Goal: Communication & Community: Answer question/provide support

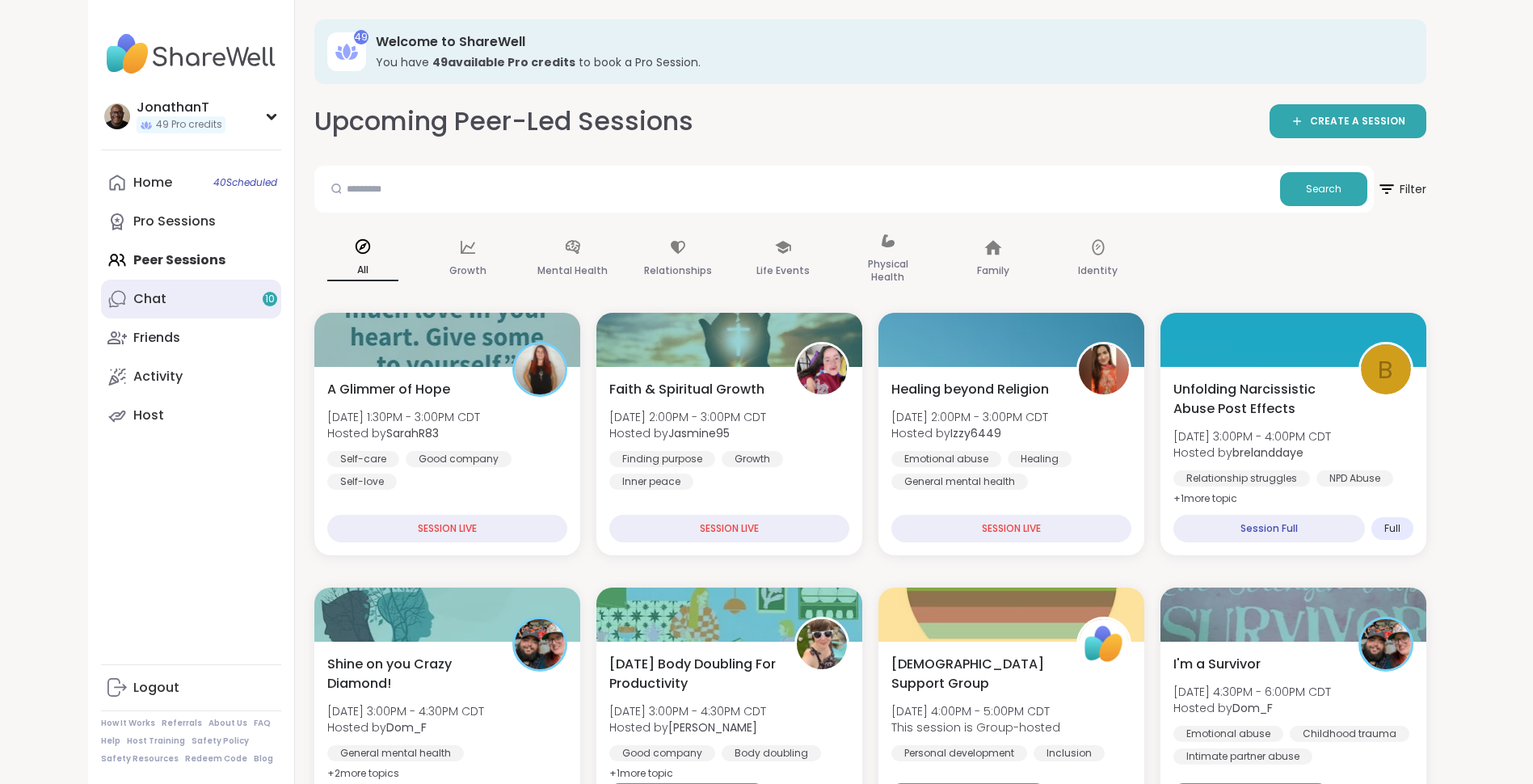
click at [189, 305] on link "Chat 10" at bounding box center [191, 298] width 181 height 39
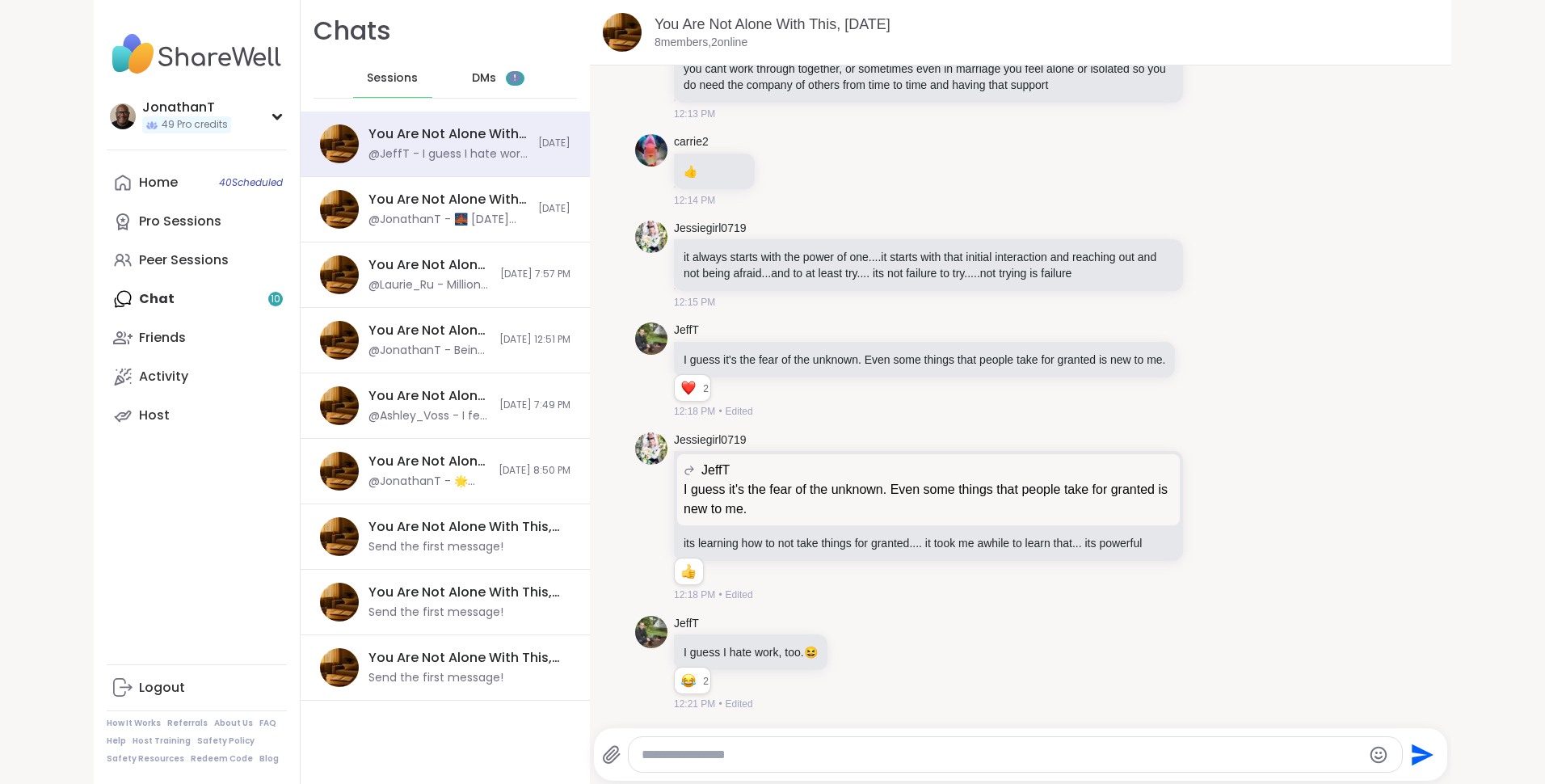
click at [480, 72] on span "DMs" at bounding box center [484, 78] width 24 height 16
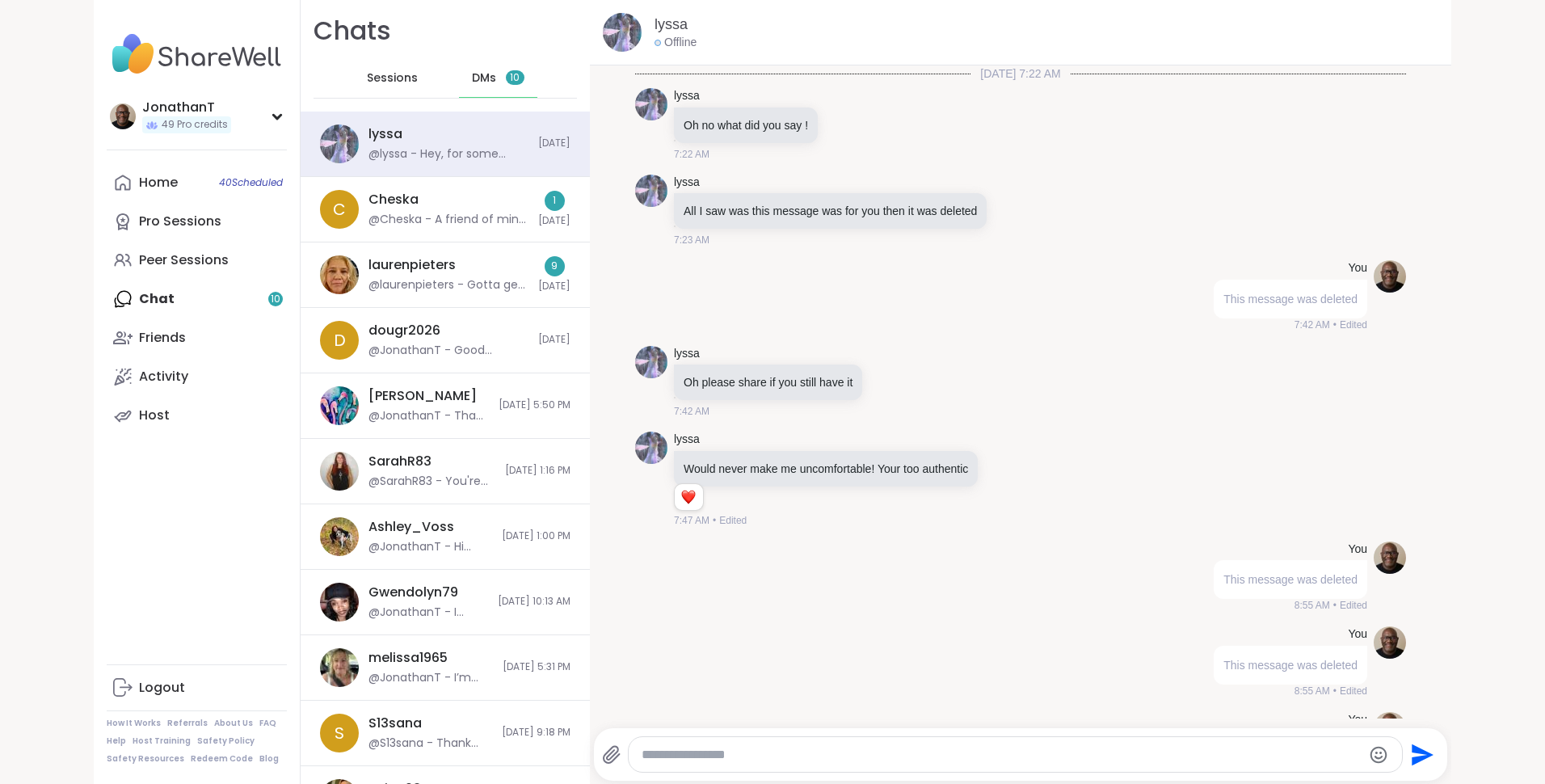
scroll to position [14076, 0]
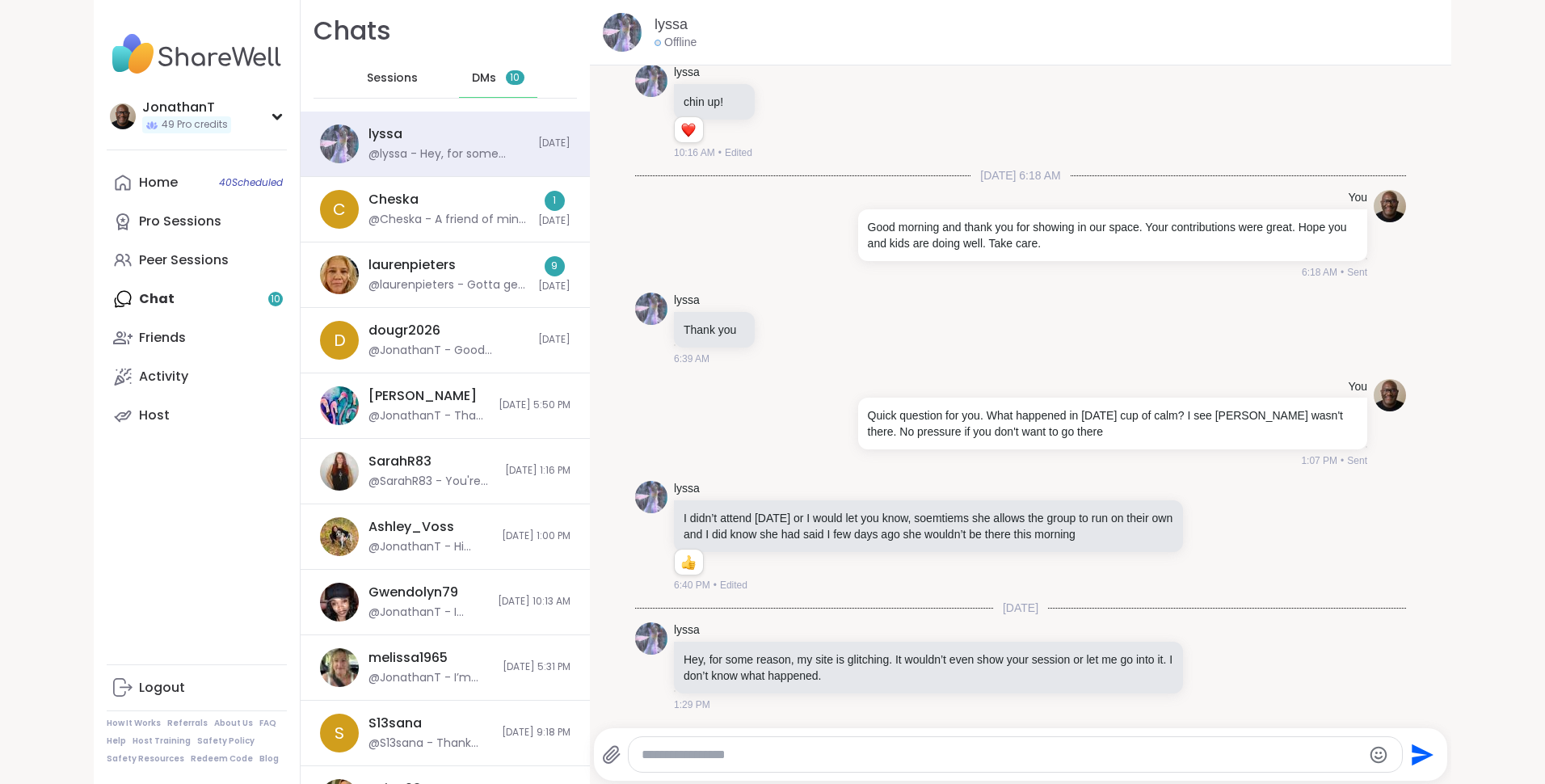
click at [716, 758] on textarea "Type your message" at bounding box center [1001, 754] width 720 height 16
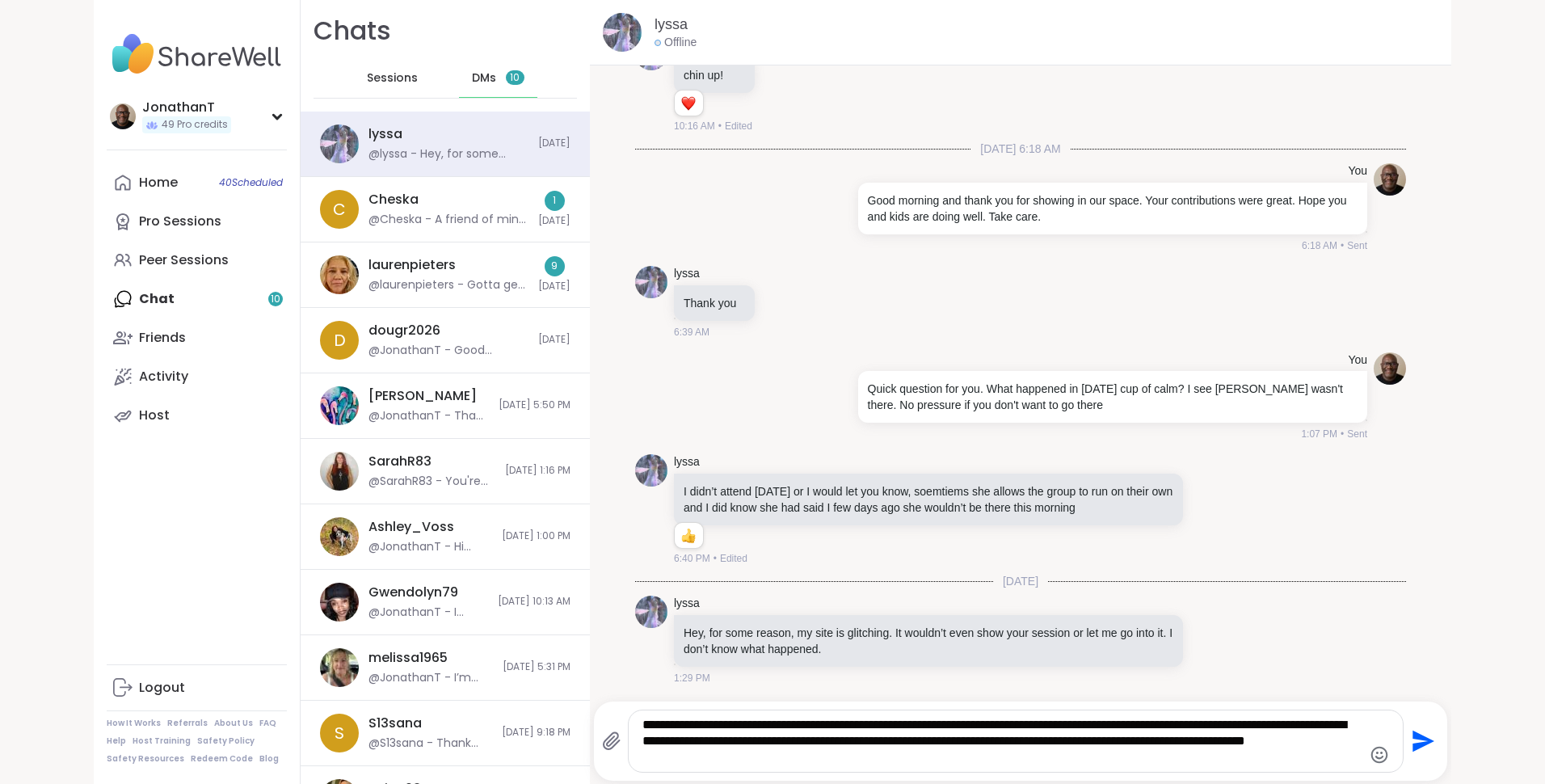
scroll to position [14103, 0]
click at [763, 766] on div "**********" at bounding box center [1015, 741] width 773 height 62
click at [749, 762] on textarea "**********" at bounding box center [1002, 740] width 720 height 49
click at [988, 759] on textarea "**********" at bounding box center [1002, 740] width 720 height 49
type textarea "**********"
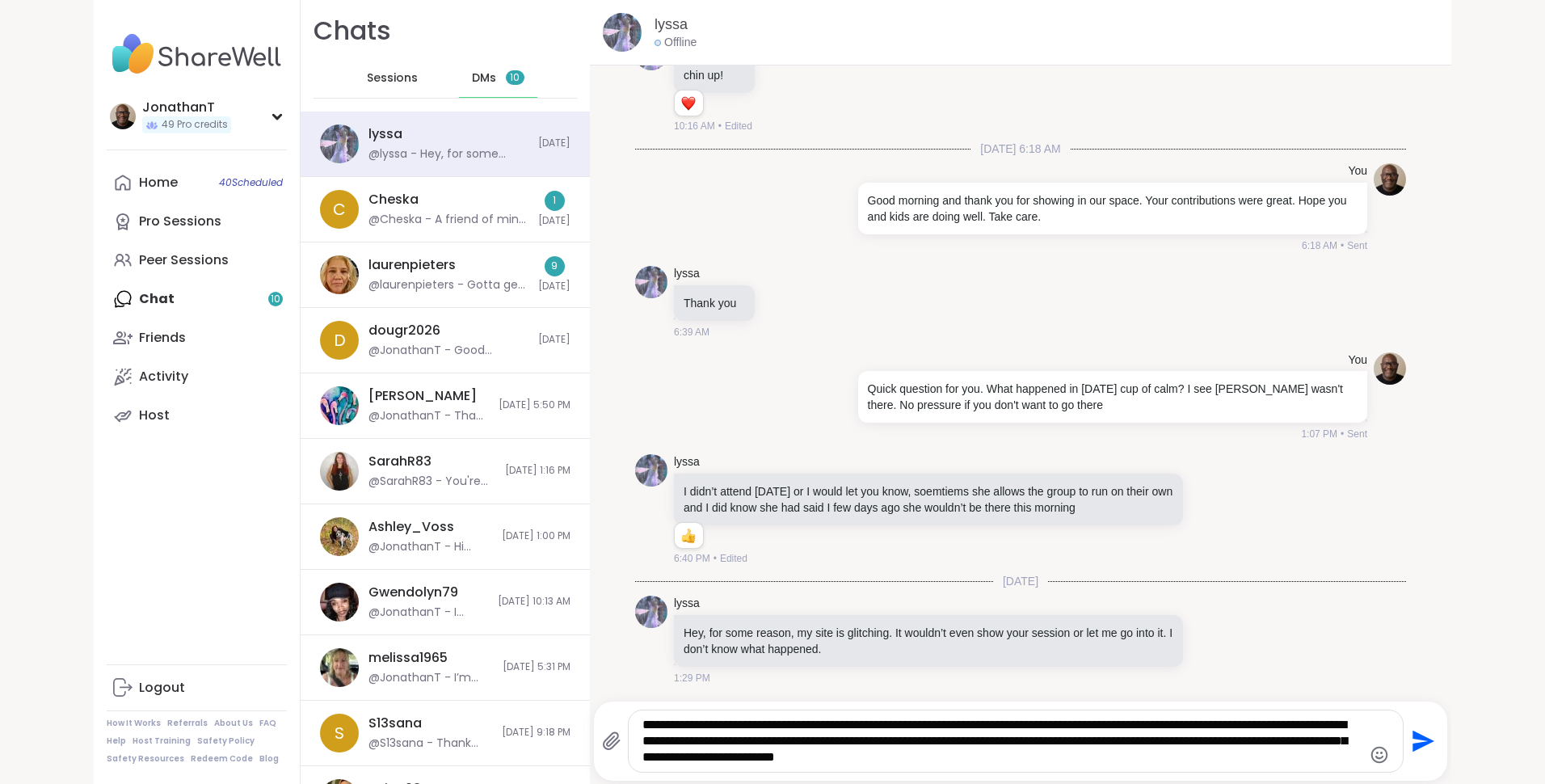
click at [1421, 743] on icon "Send" at bounding box center [1424, 741] width 22 height 22
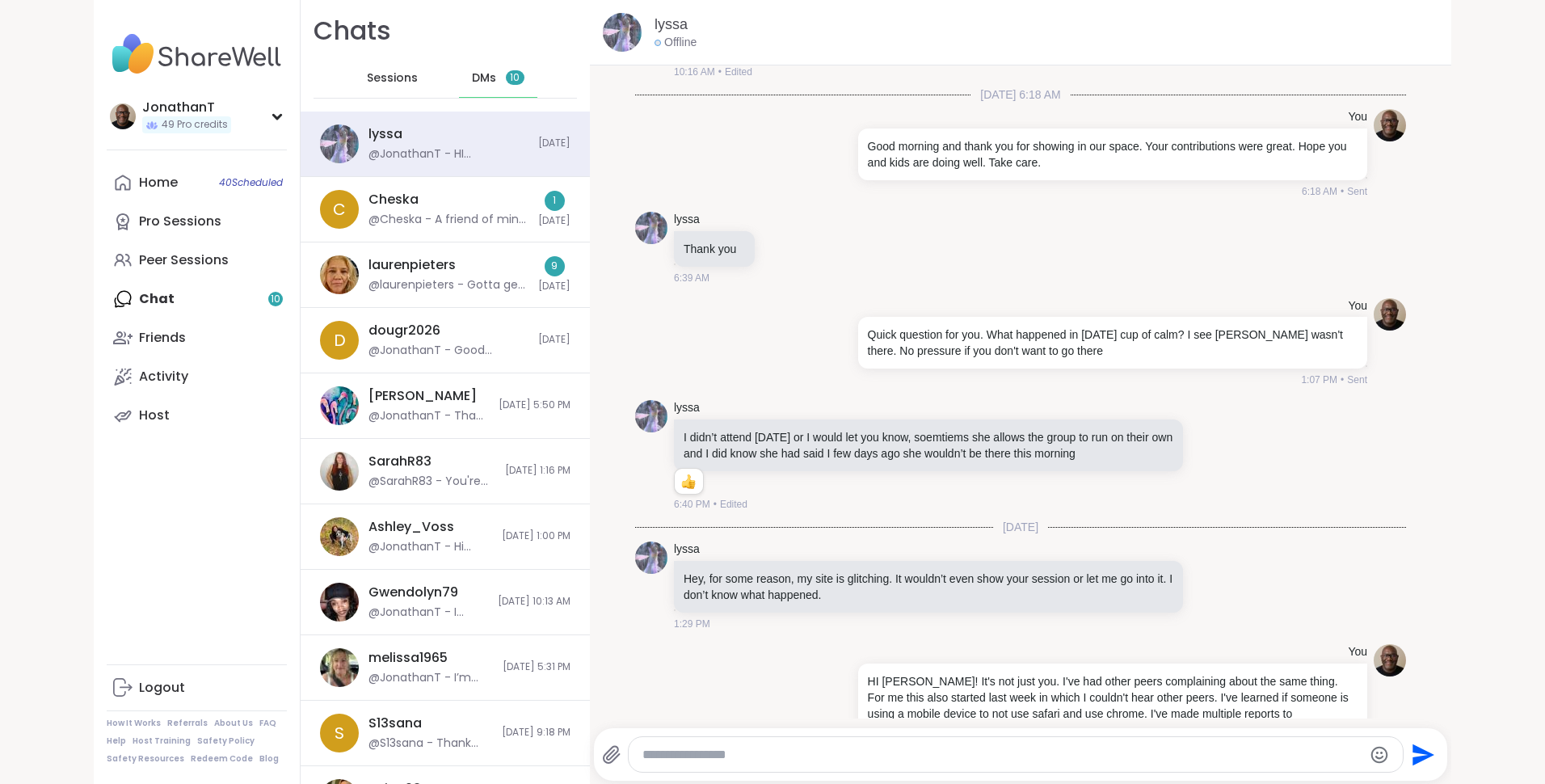
scroll to position [14211, 0]
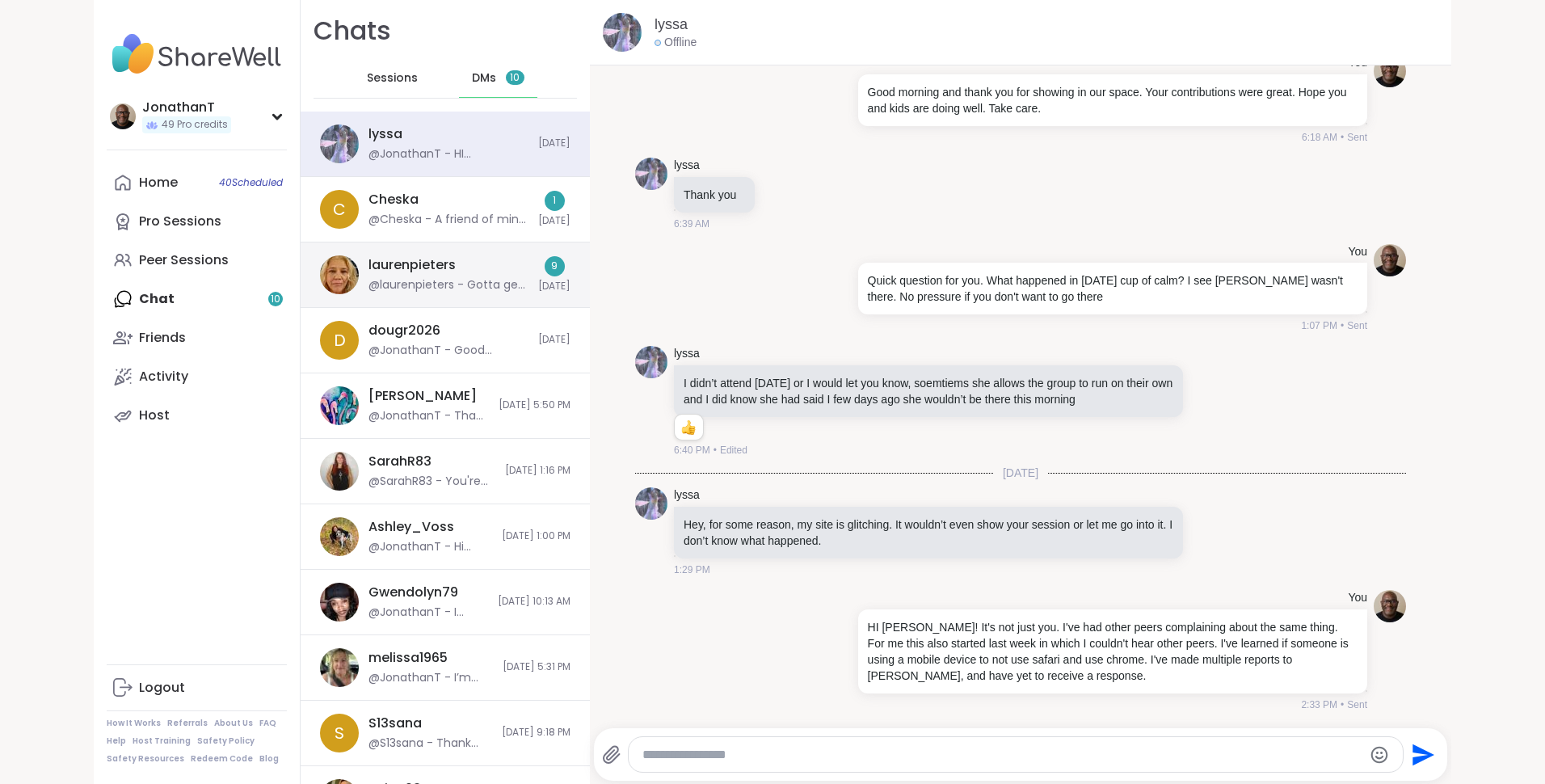
click at [448, 282] on div "@laurenpieters - Gotta get - I'll check and watch for your questions or such. ." at bounding box center [448, 285] width 160 height 16
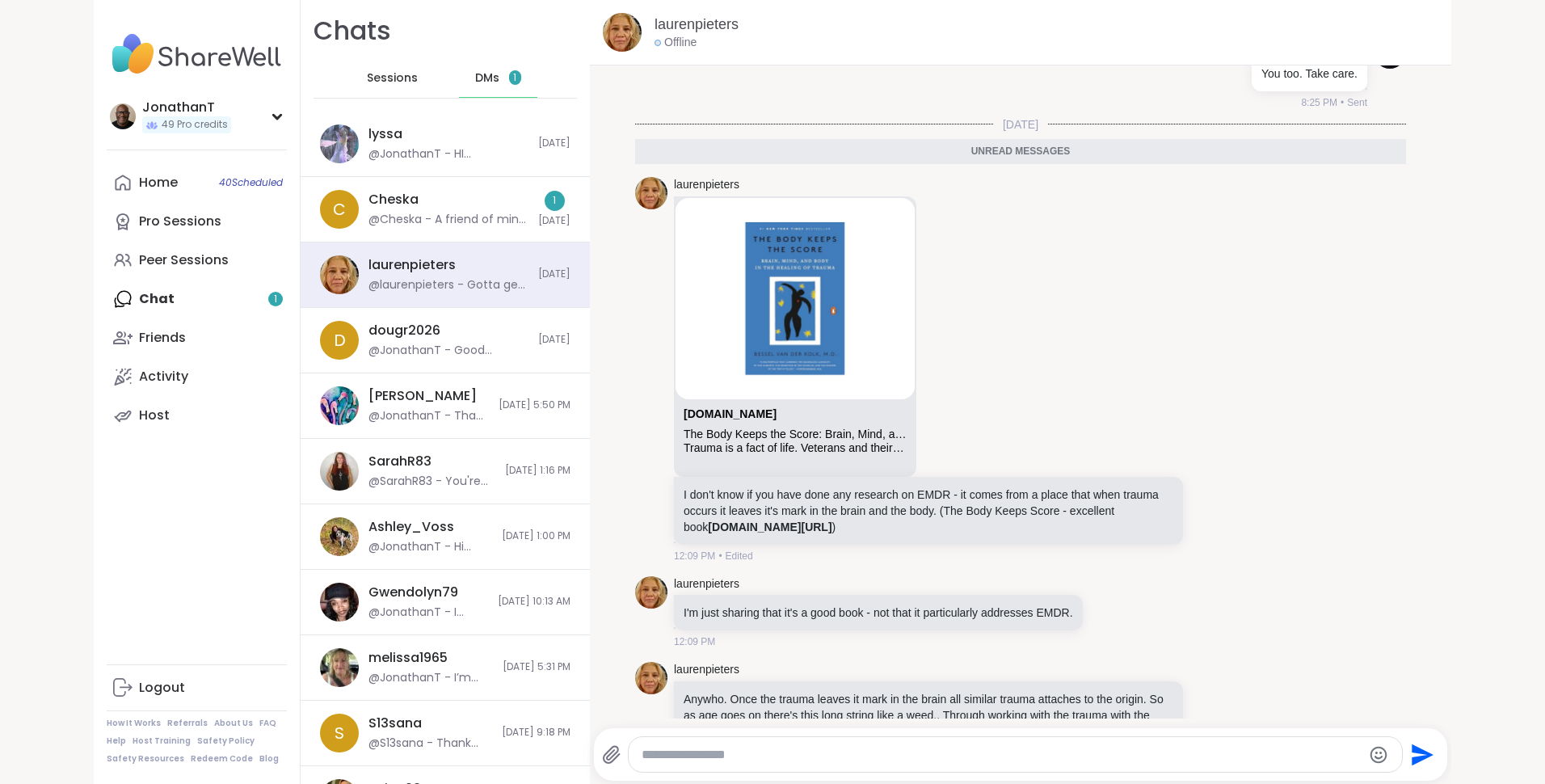
scroll to position [1658, 0]
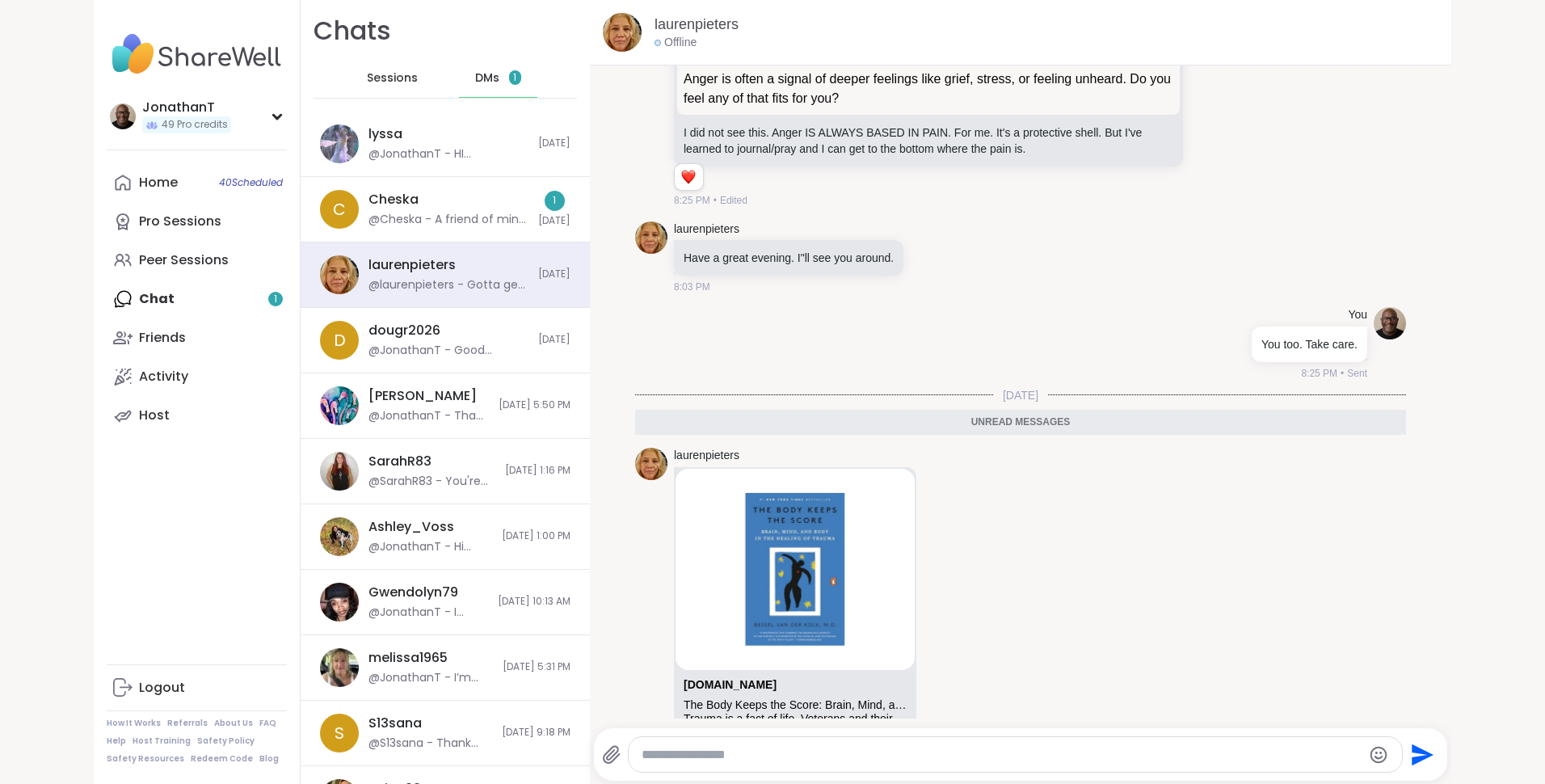
click at [1088, 435] on div "Unread messages" at bounding box center [1021, 423] width 772 height 26
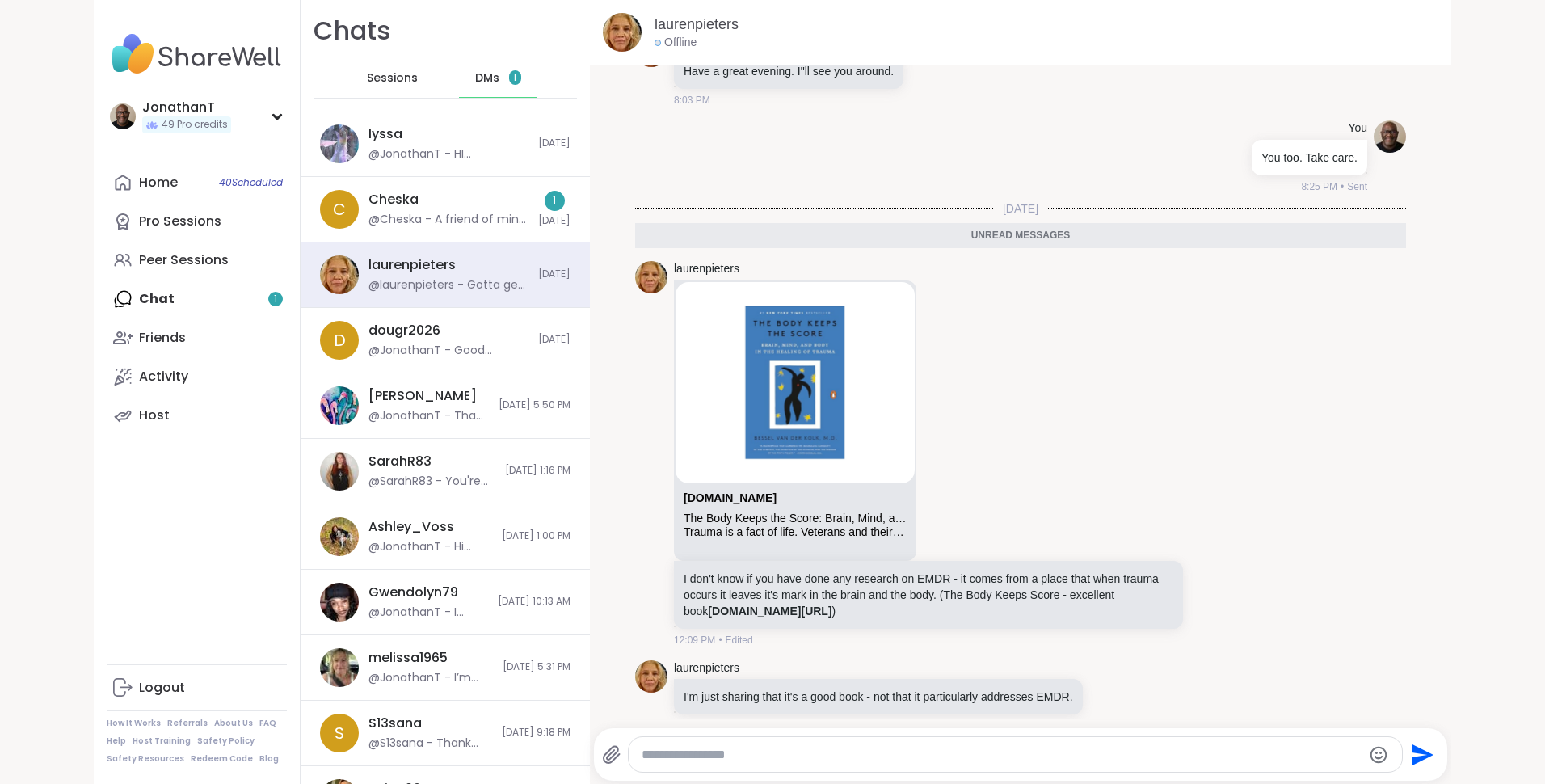
scroll to position [1910, 0]
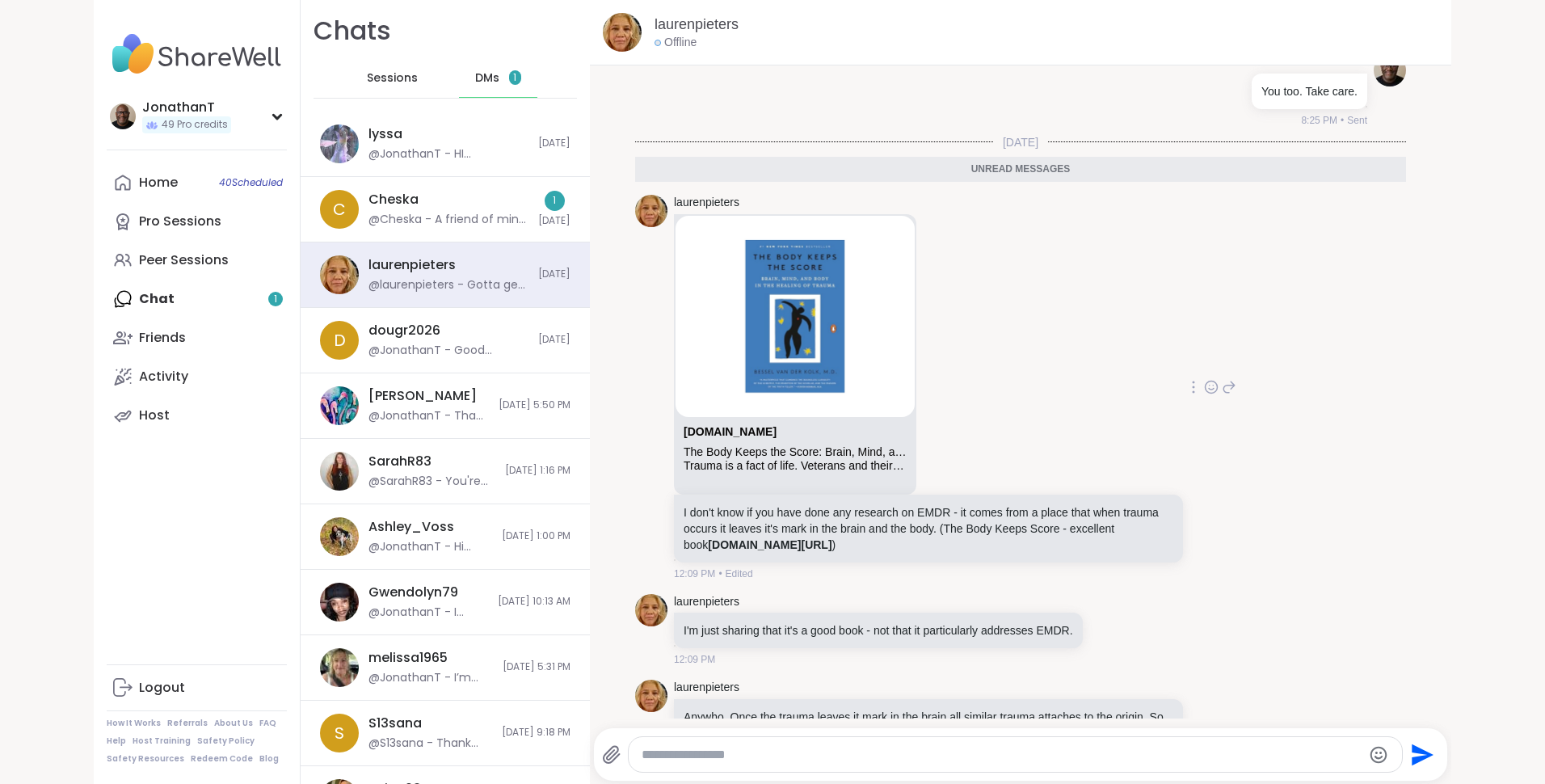
click at [1205, 395] on icon at bounding box center [1212, 387] width 15 height 16
click at [1076, 368] on div "Select Reaction: Heart" at bounding box center [1083, 361] width 15 height 15
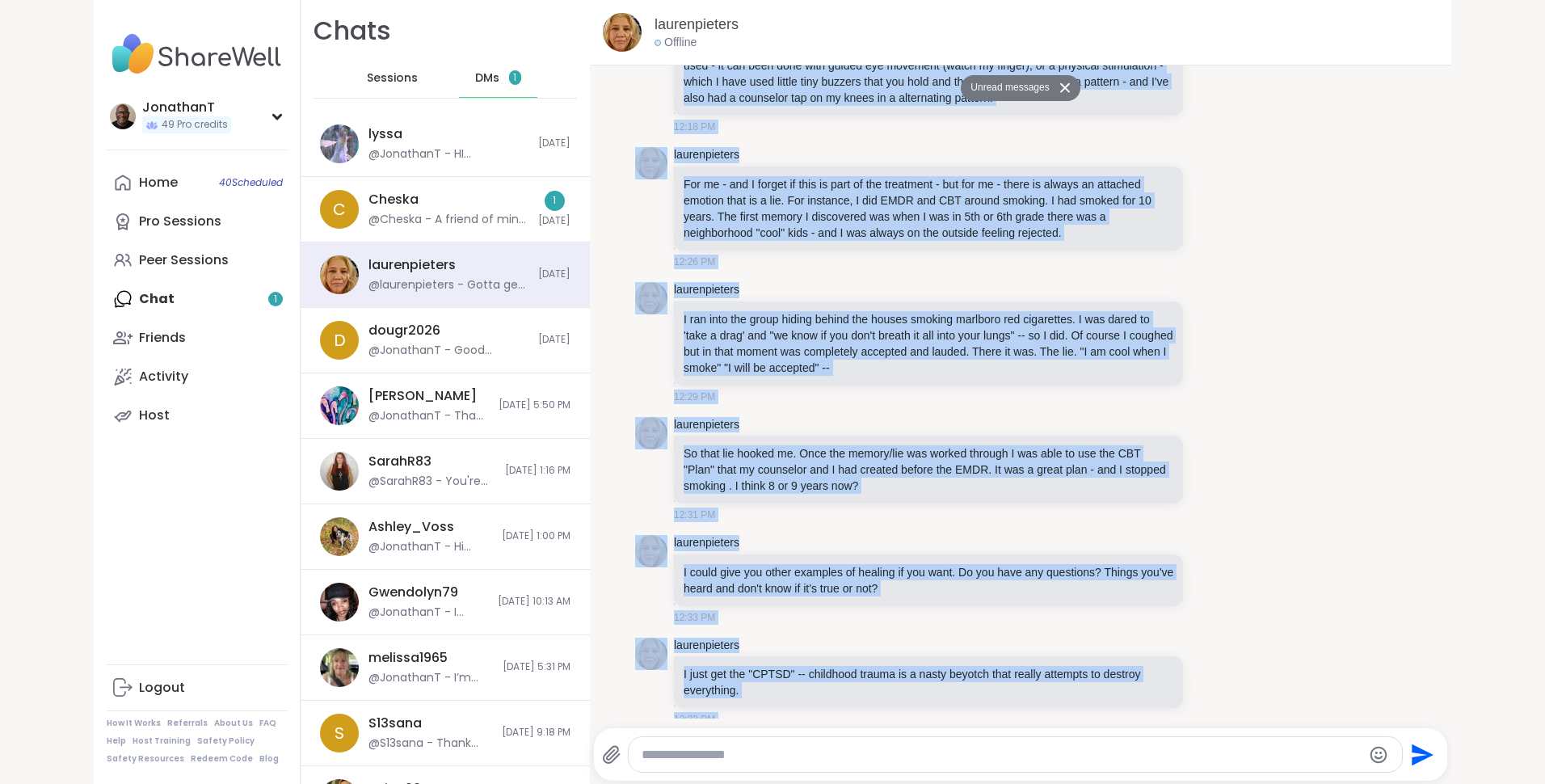
scroll to position [3, 0]
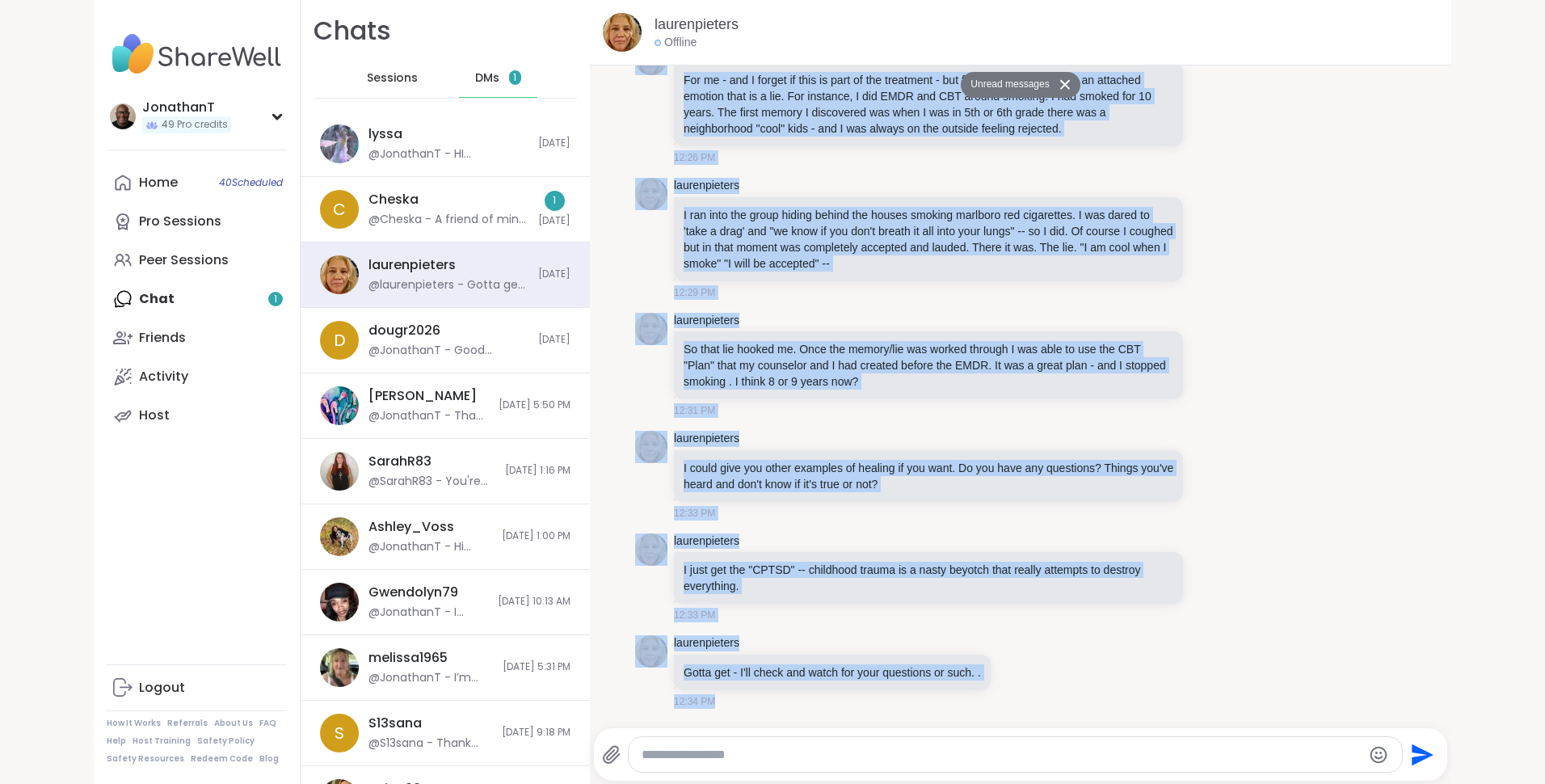
drag, startPoint x: 619, startPoint y: 211, endPoint x: 860, endPoint y: 732, distance: 574.0
click at [860, 732] on div "laurenpieters Offline Unread messages 9/1/2025, 9:19 AM You Hey Heather. Thank …" at bounding box center [1020, 392] width 861 height 784
copy div "laurenpieters amazon.com The Body Keeps the Score: Brain, Mind, and Body in the…"
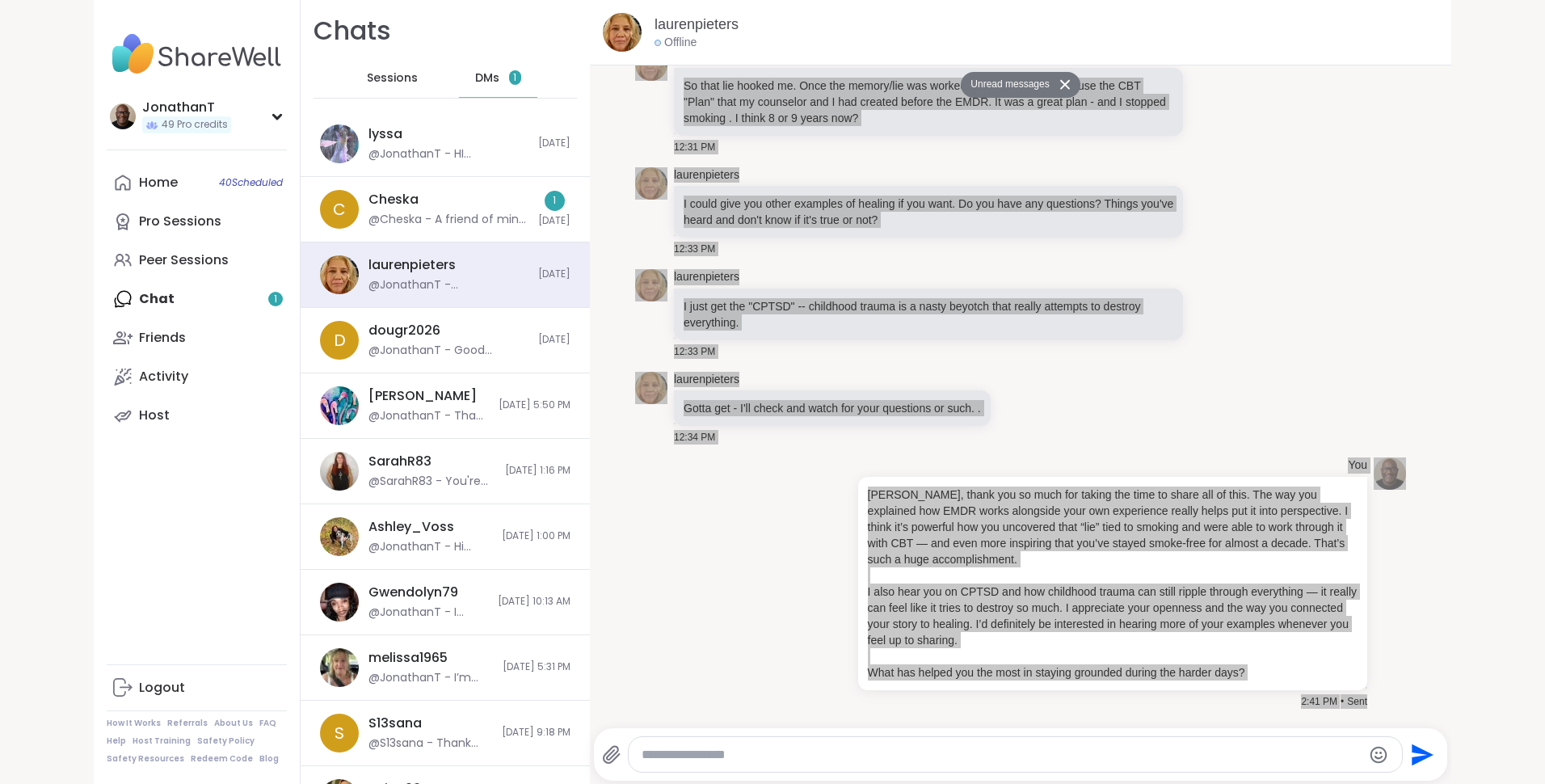
scroll to position [2975, 0]
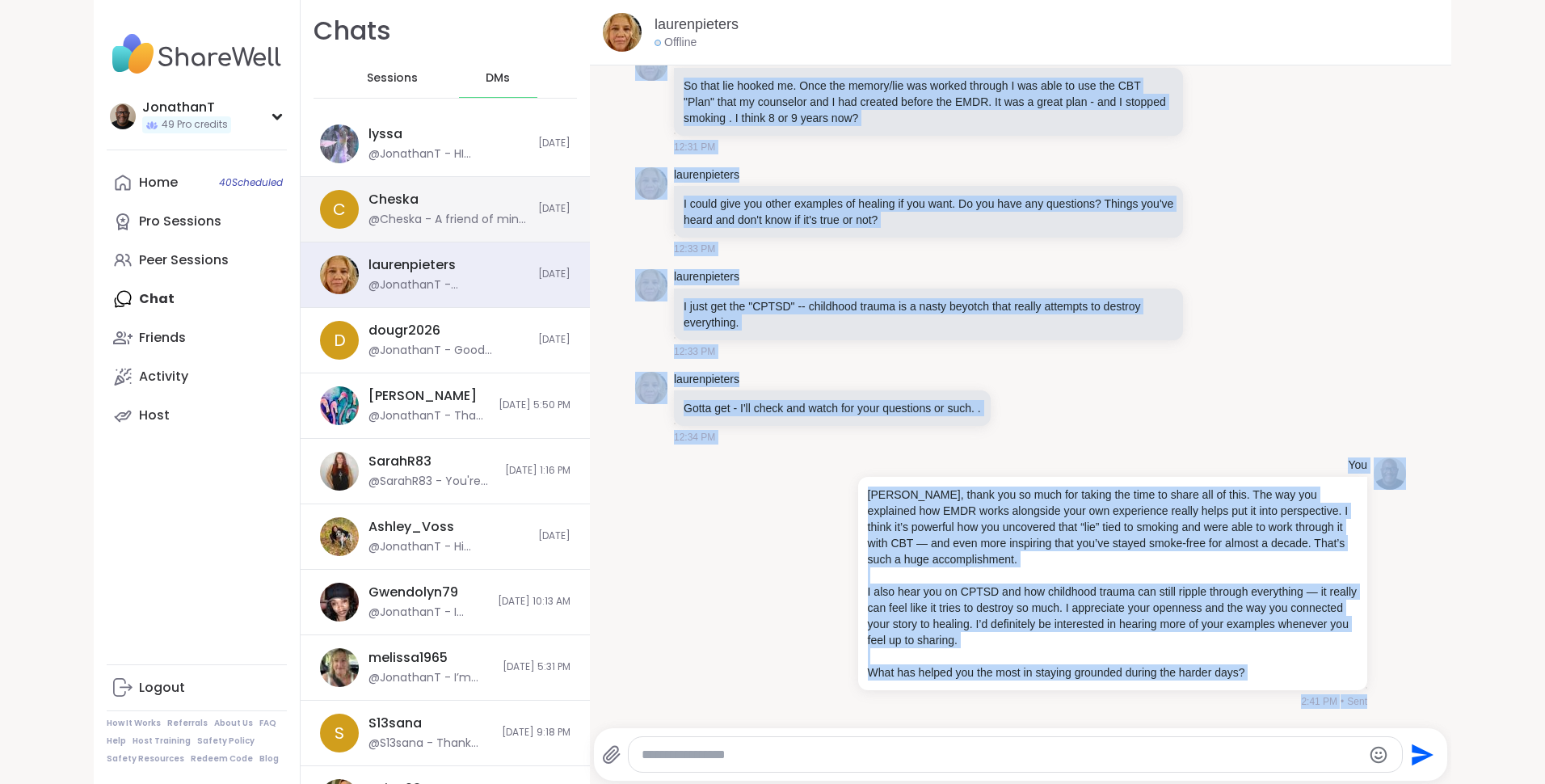
click at [446, 199] on div "Cheska @Cheska - A friend of mine told me that she made a hint to my ex's frien…" at bounding box center [448, 208] width 160 height 37
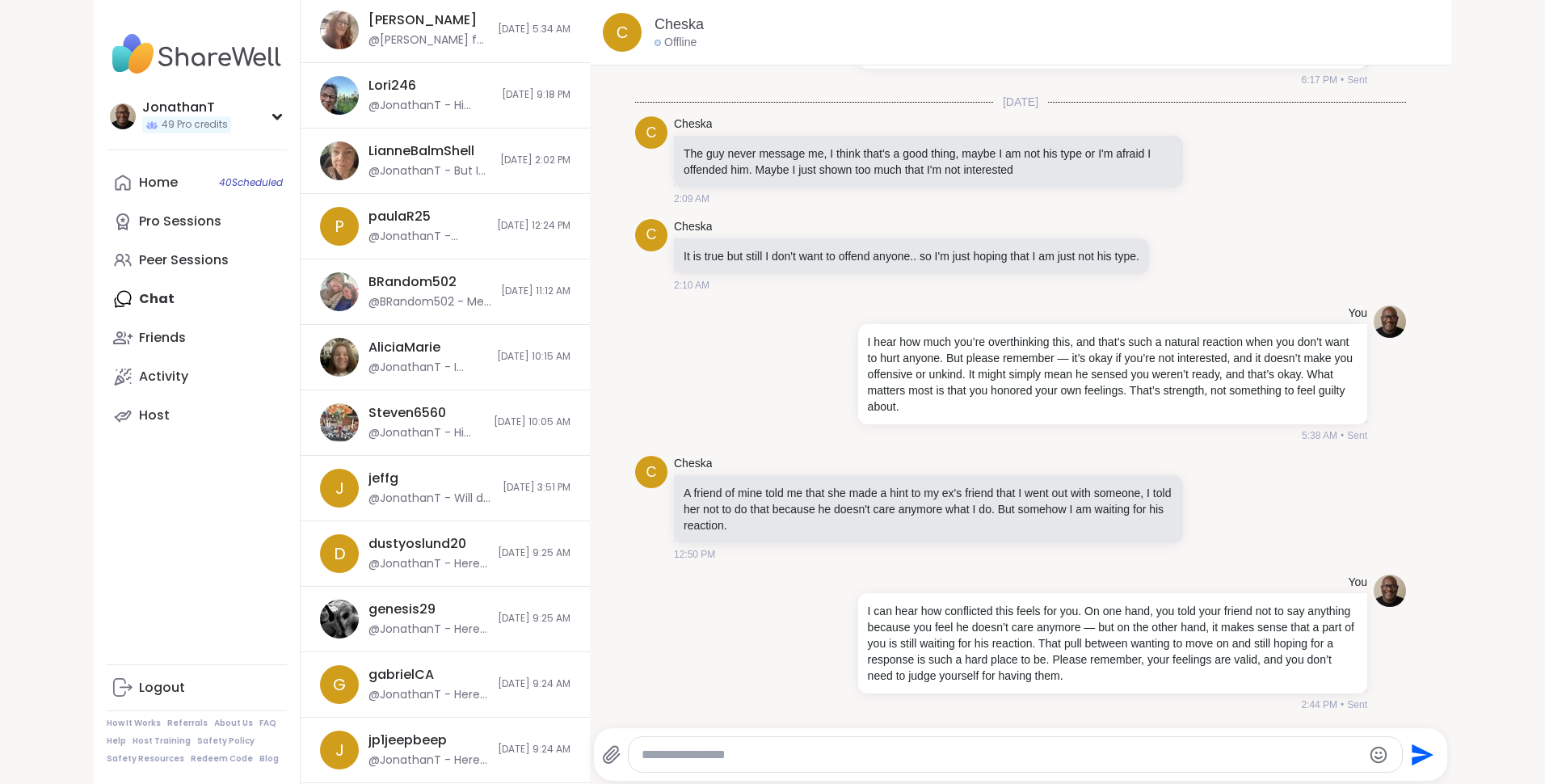
scroll to position [2403, 0]
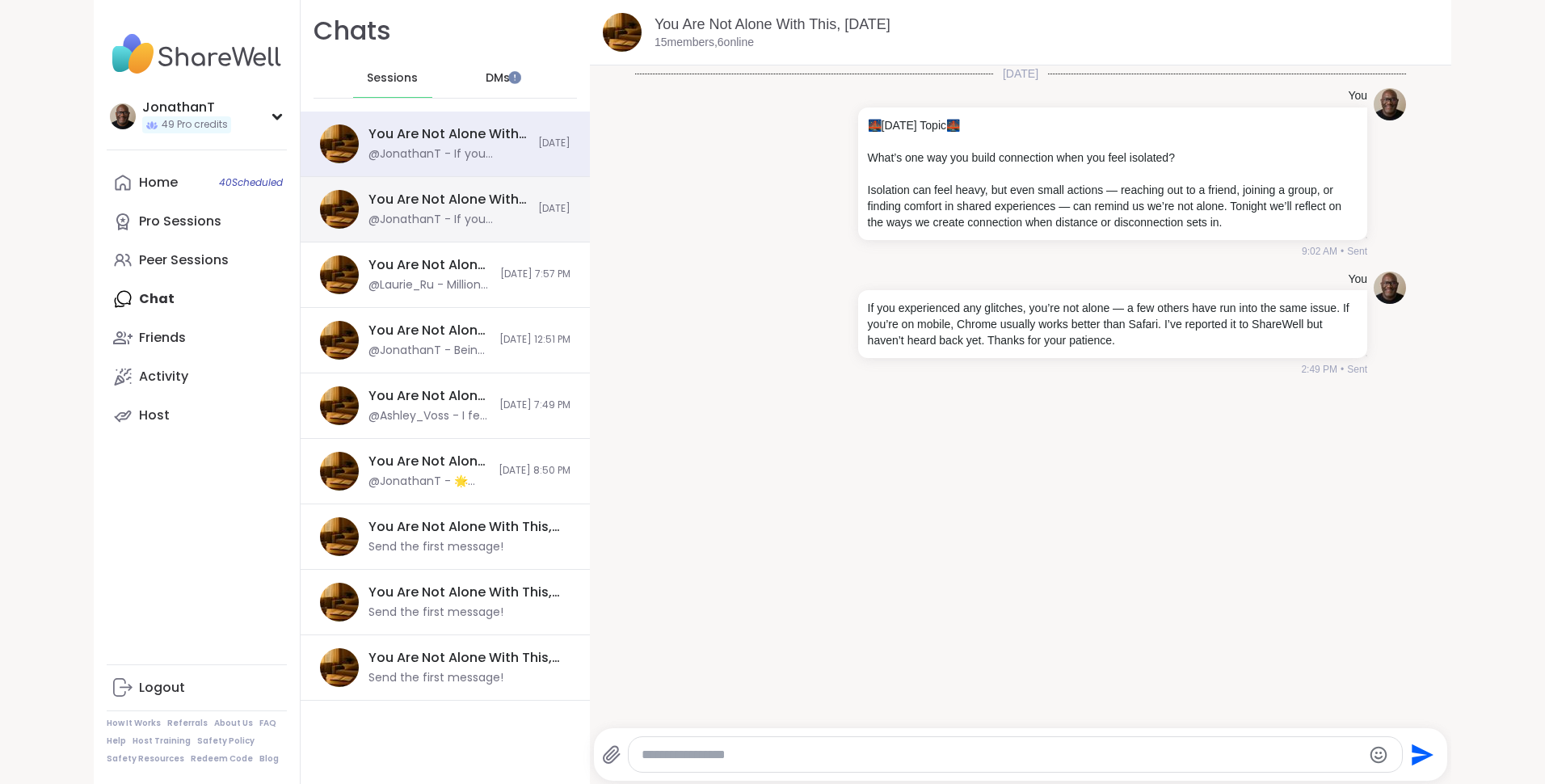
click at [482, 210] on div "You Are Not Alone With This, [DATE] @JonathanT - If you experienced any glitche…" at bounding box center [448, 208] width 160 height 37
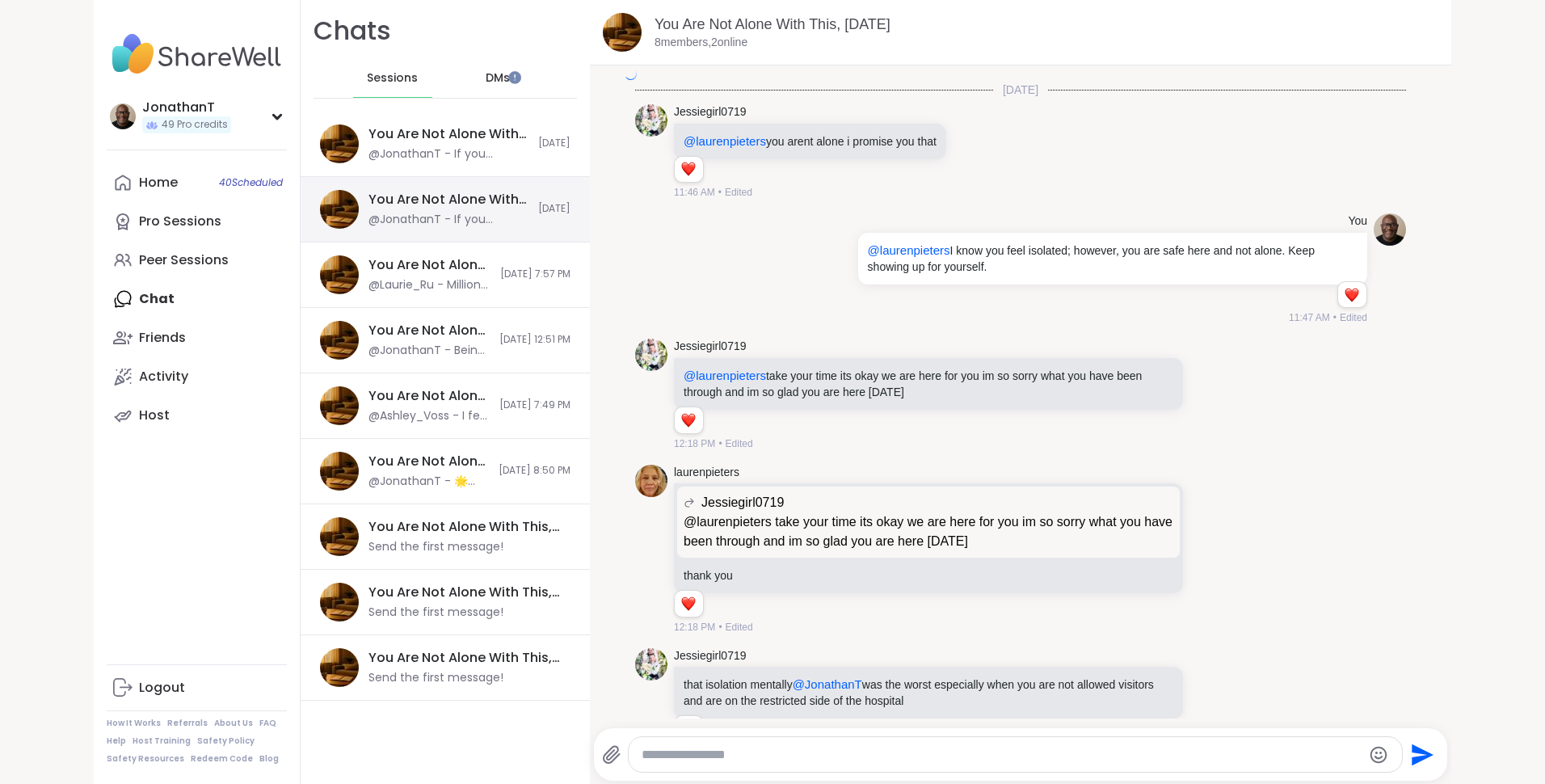
scroll to position [6049, 0]
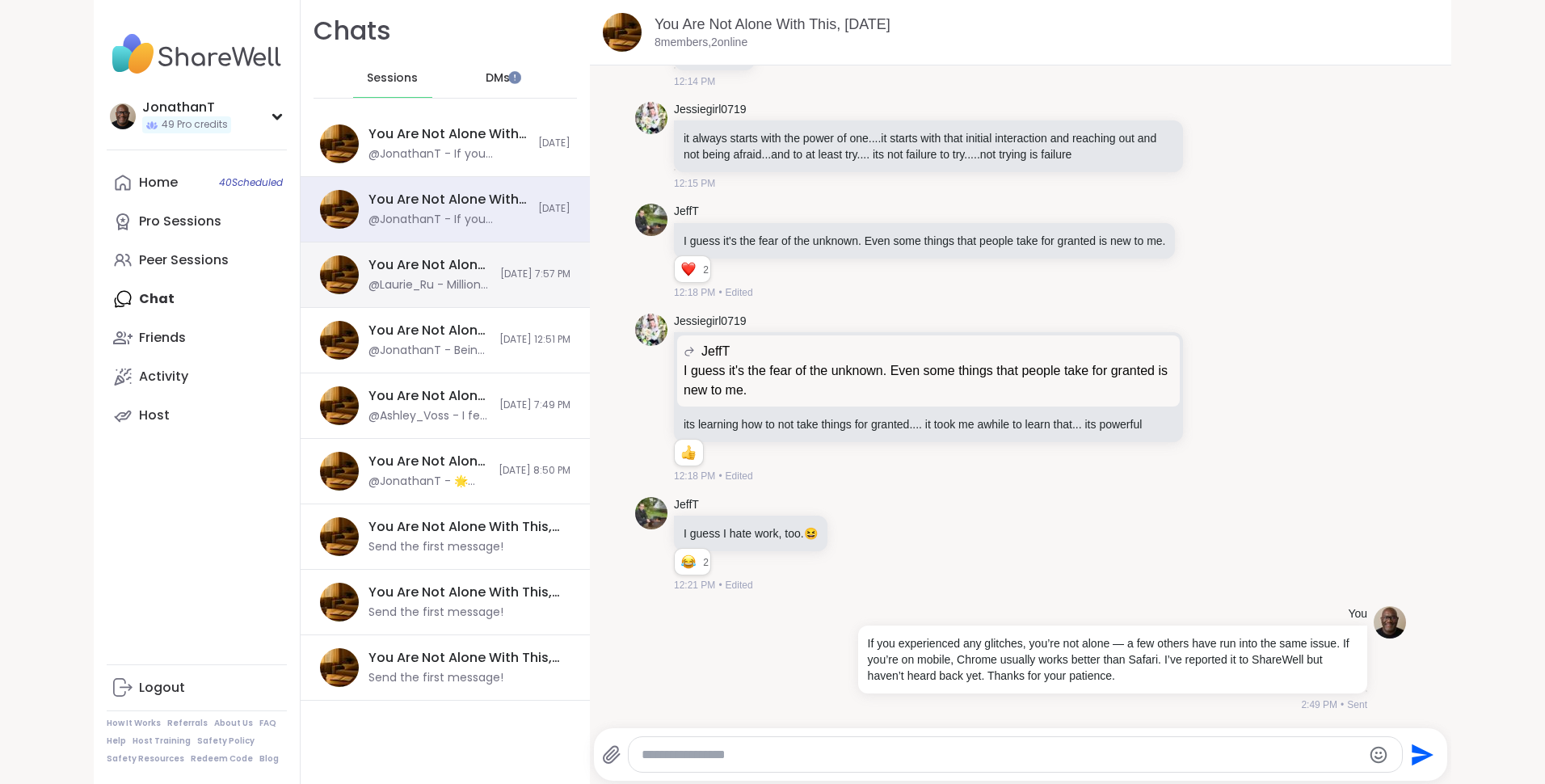
click at [420, 262] on div "You Are Not Alone With This, [DATE]" at bounding box center [429, 265] width 122 height 18
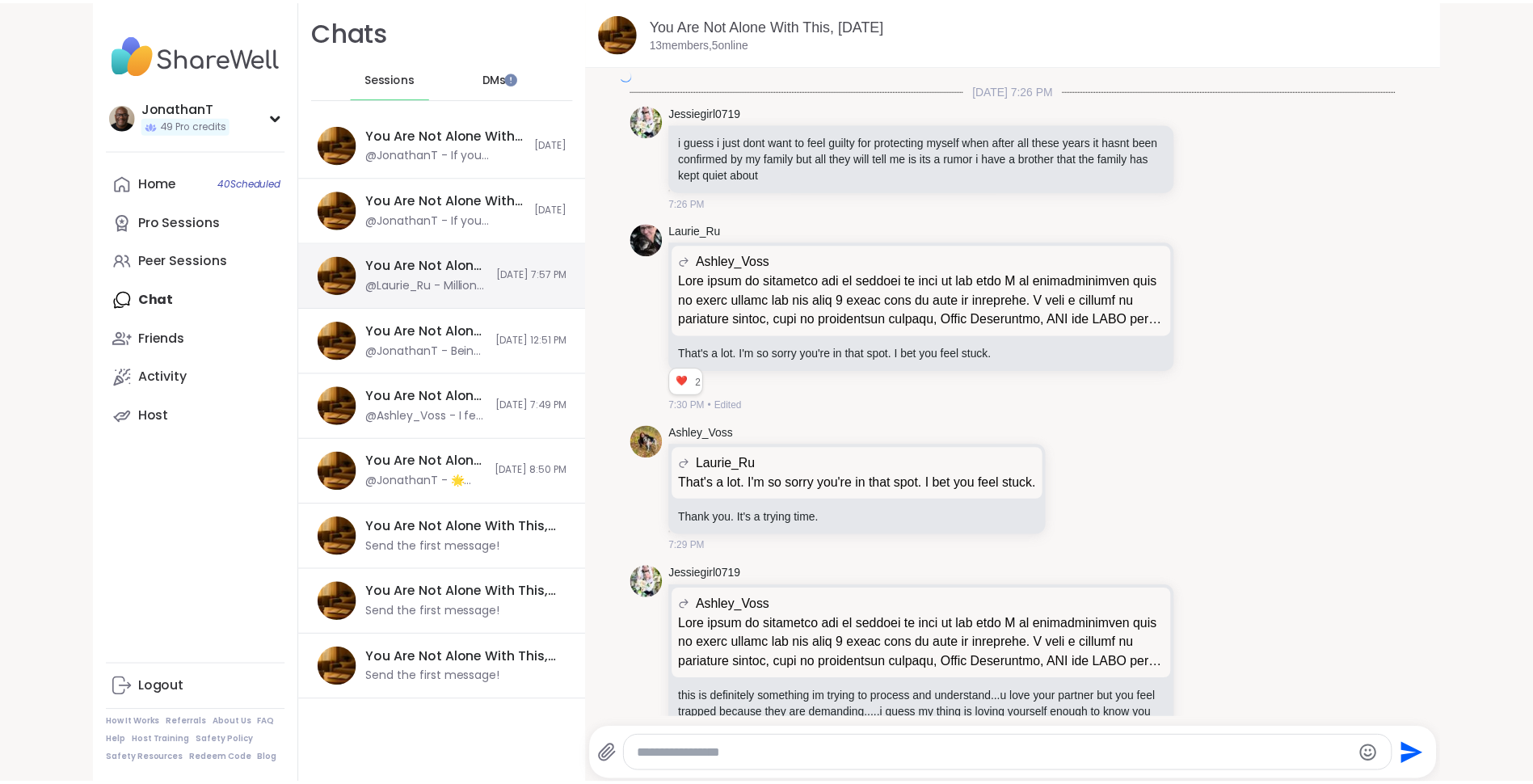
scroll to position [6517, 0]
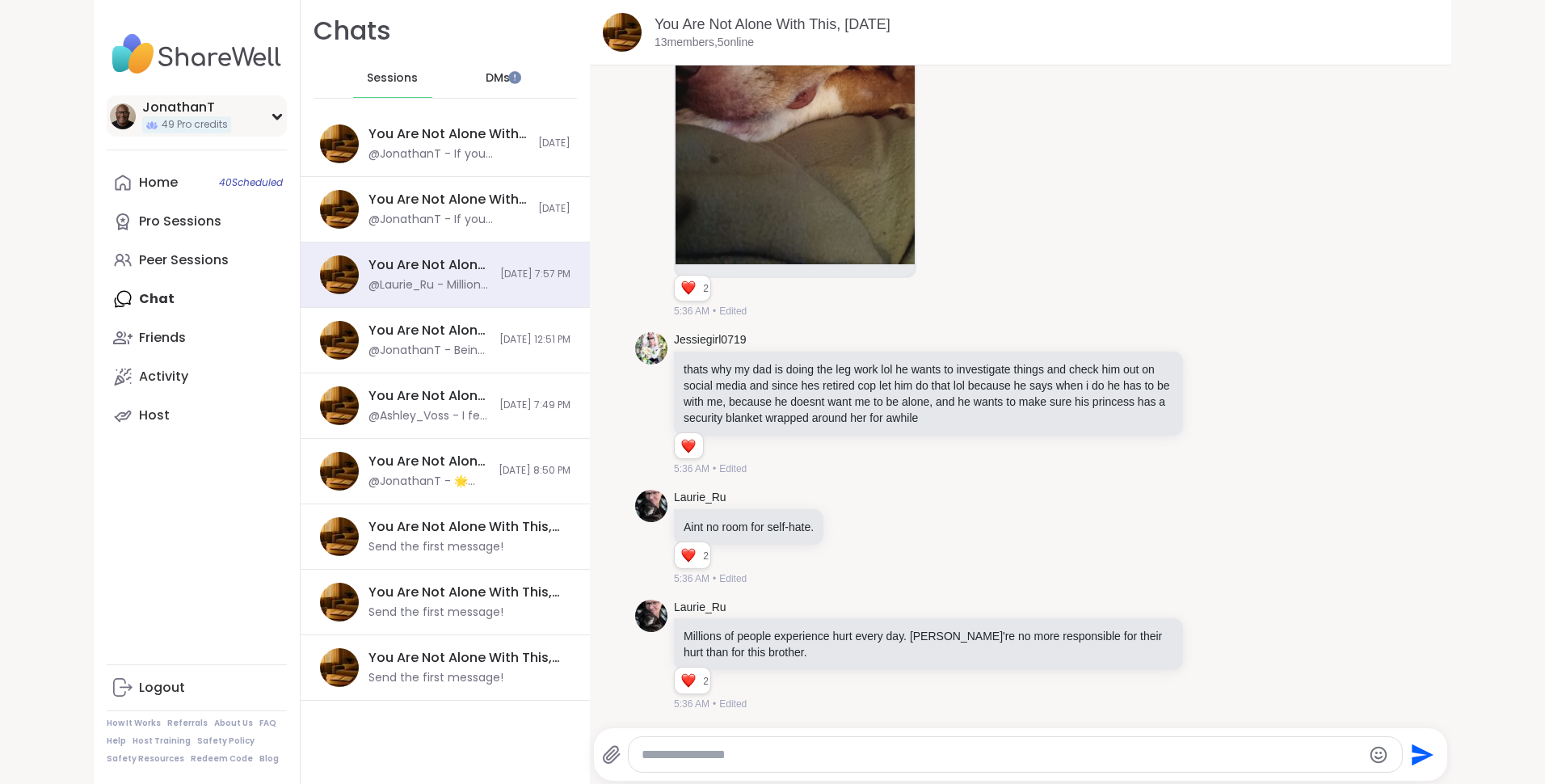
click at [215, 102] on div "JonathanT" at bounding box center [187, 108] width 89 height 18
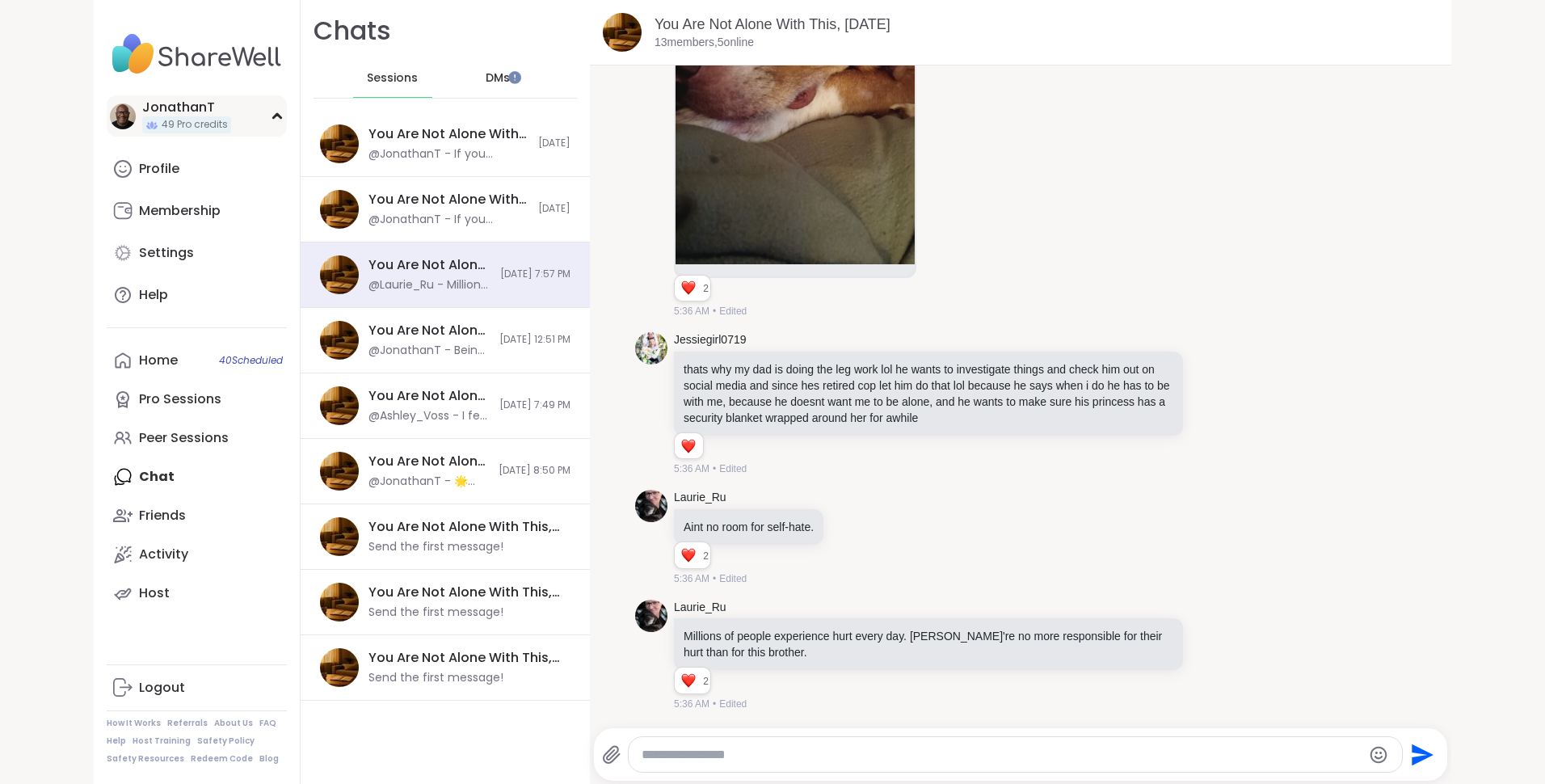
click at [187, 118] on span "49 Pro credits" at bounding box center [195, 125] width 66 height 14
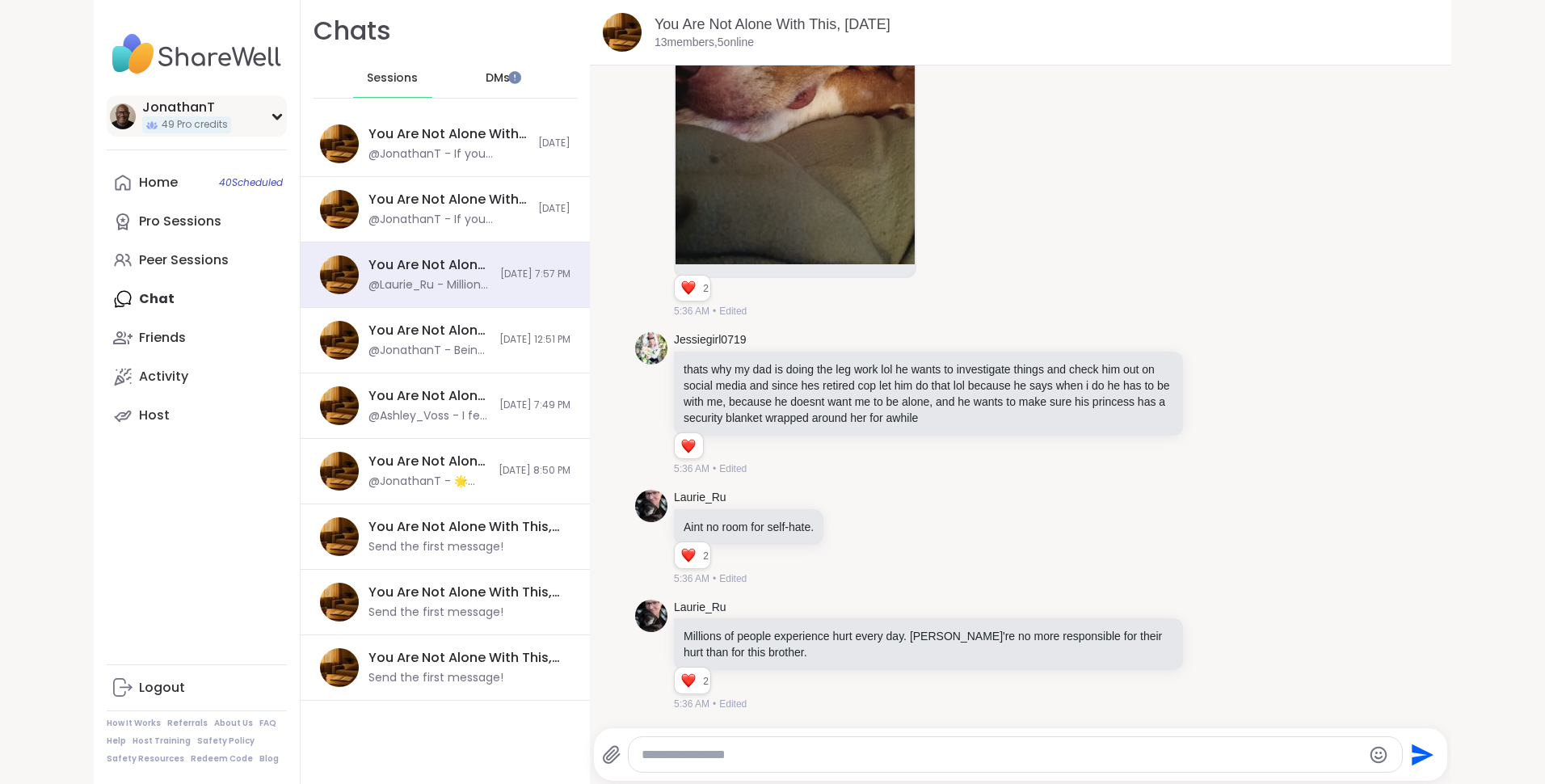
click at [270, 119] on icon at bounding box center [276, 117] width 13 height 8
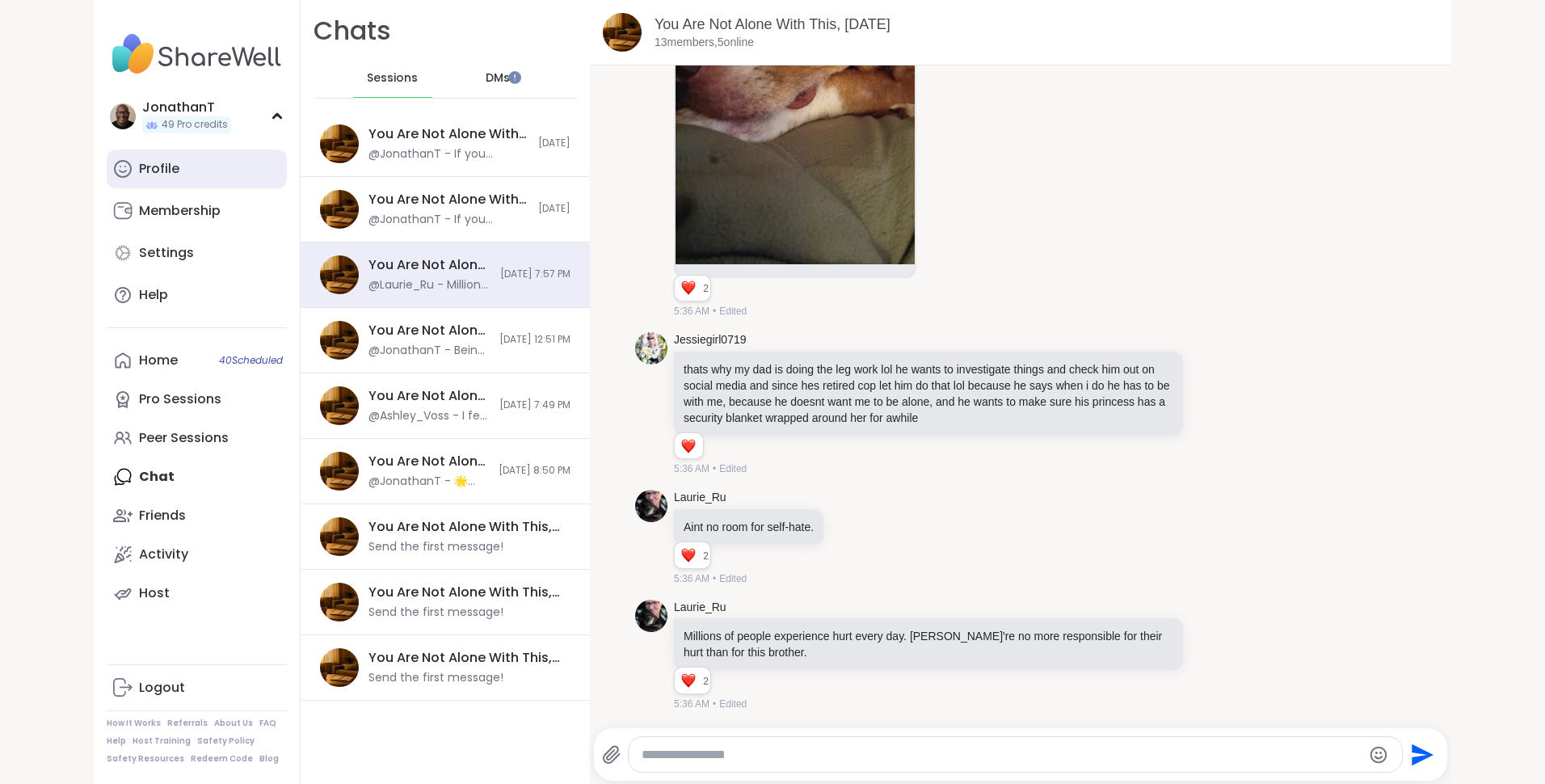
click at [164, 168] on div "Profile" at bounding box center [159, 169] width 40 height 18
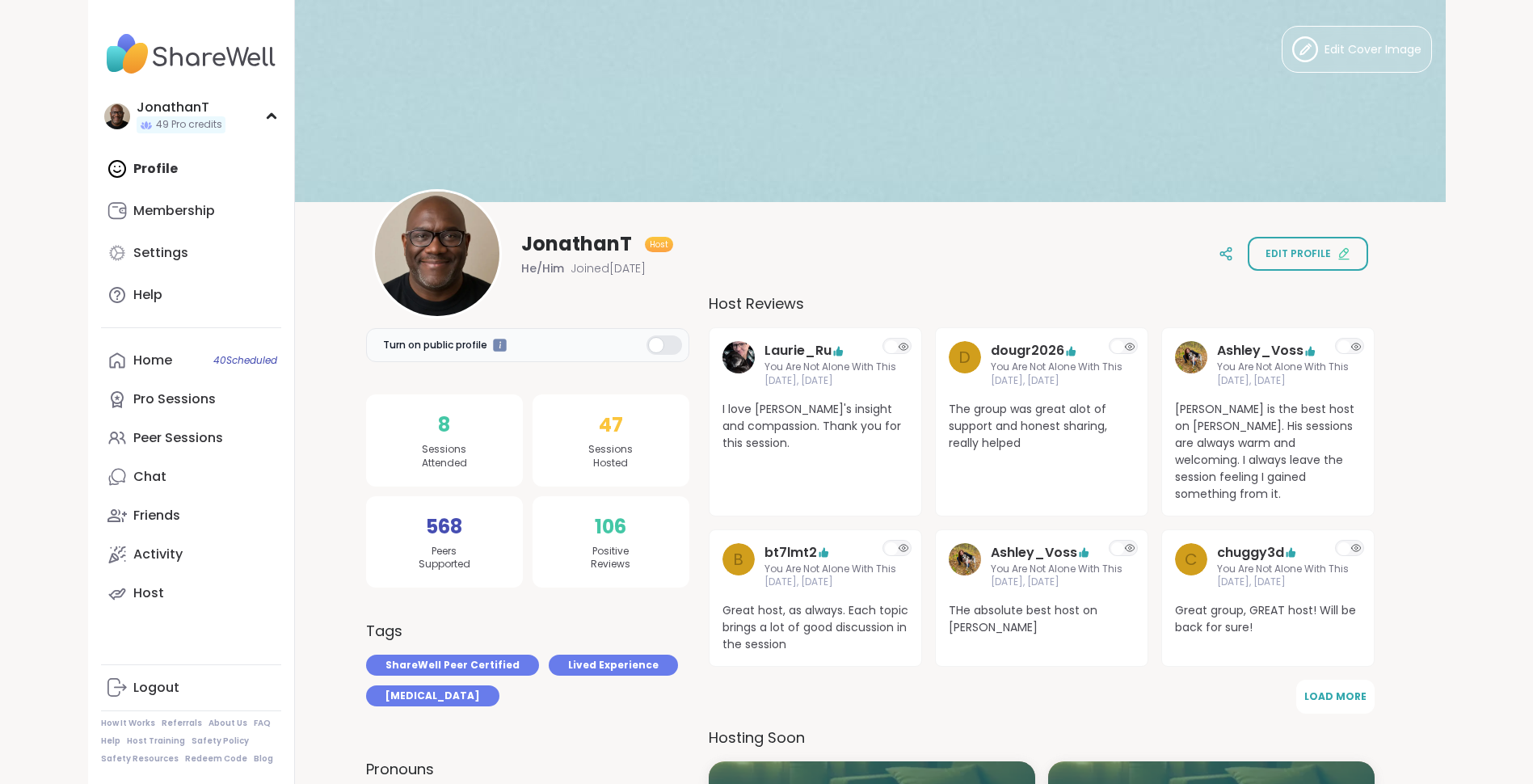
scroll to position [4, 0]
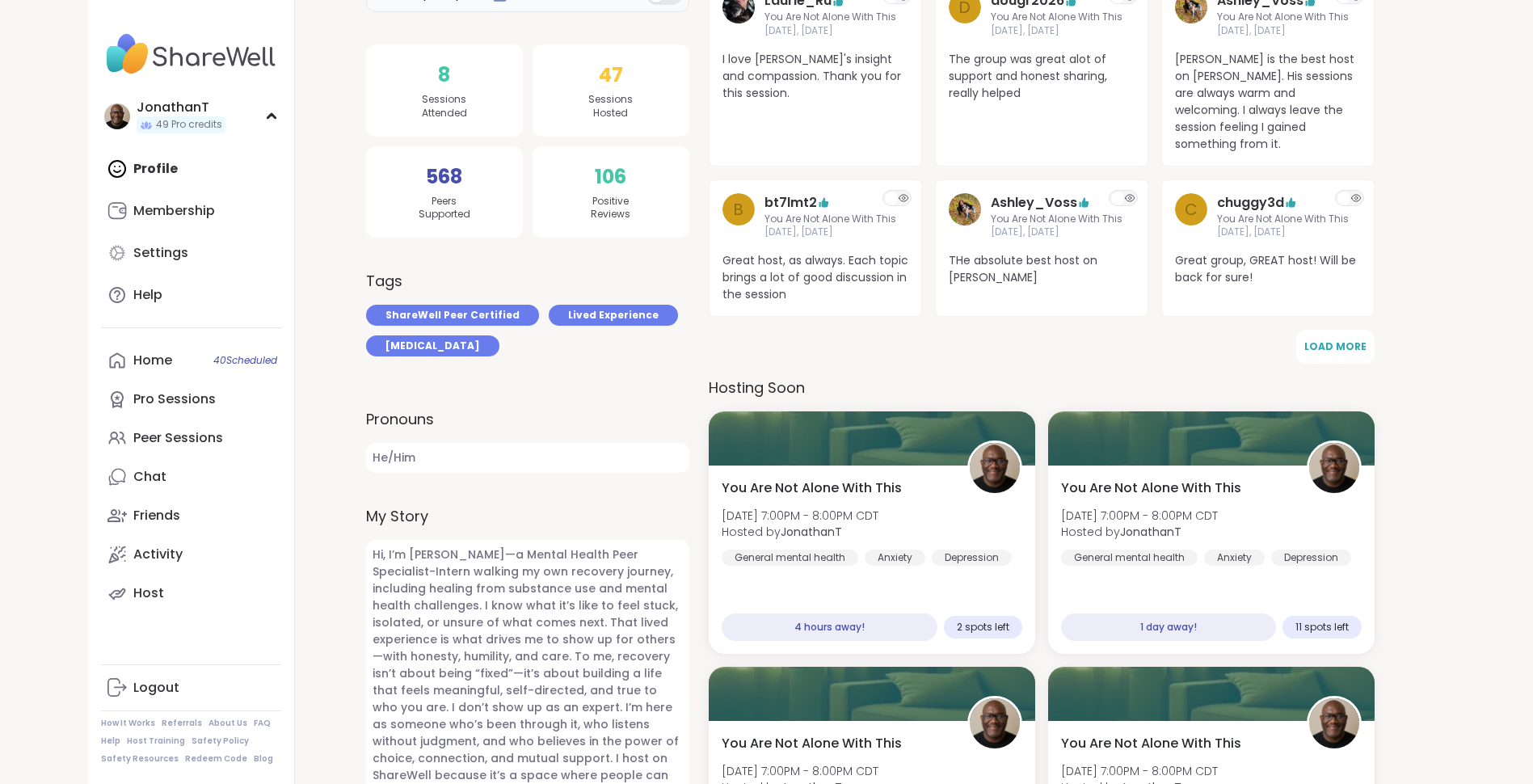
scroll to position [363, 0]
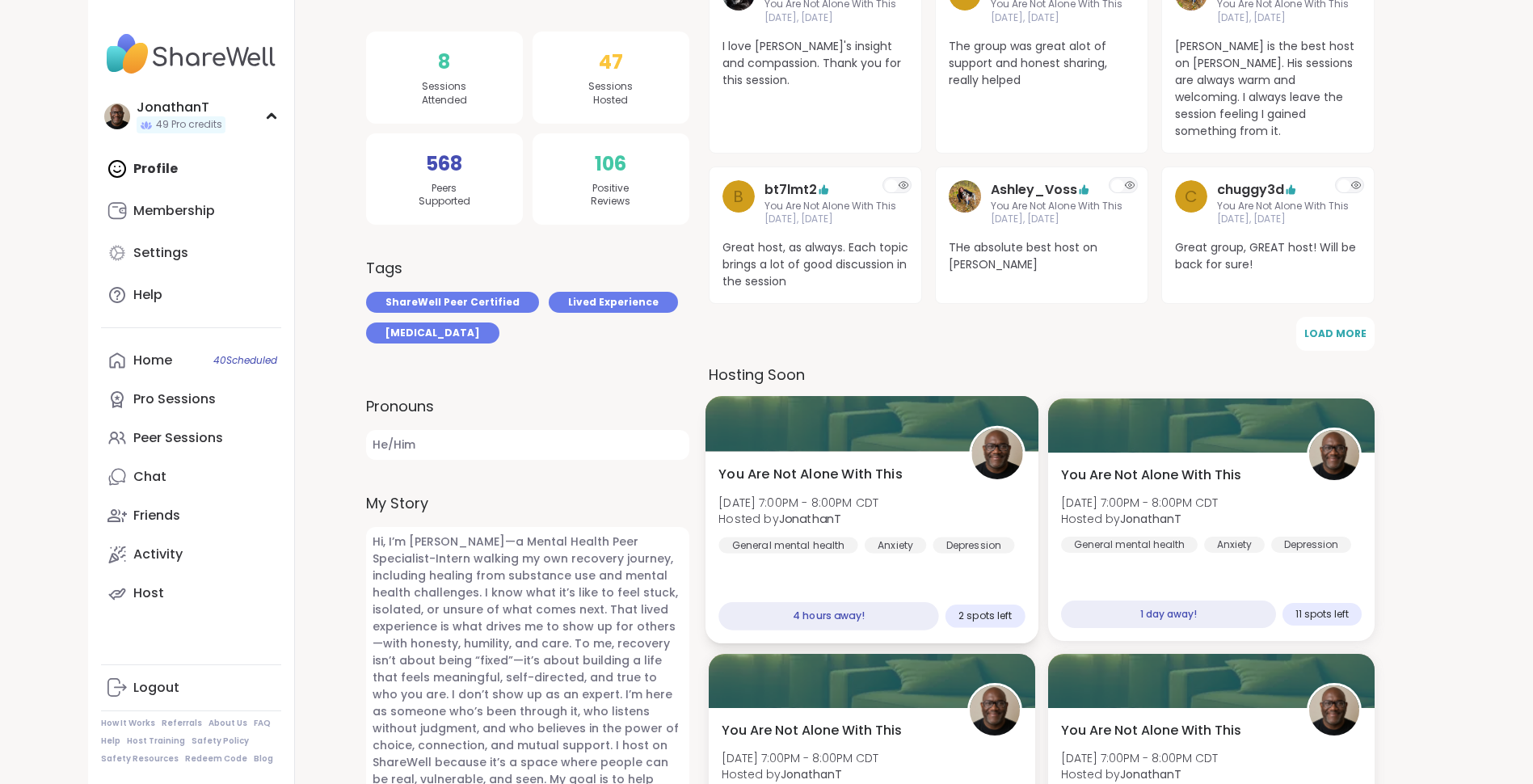
click at [858, 429] on div at bounding box center [871, 423] width 333 height 55
click at [165, 165] on div "Profile Membership Settings Help" at bounding box center [191, 231] width 181 height 165
click at [117, 109] on img at bounding box center [117, 117] width 26 height 26
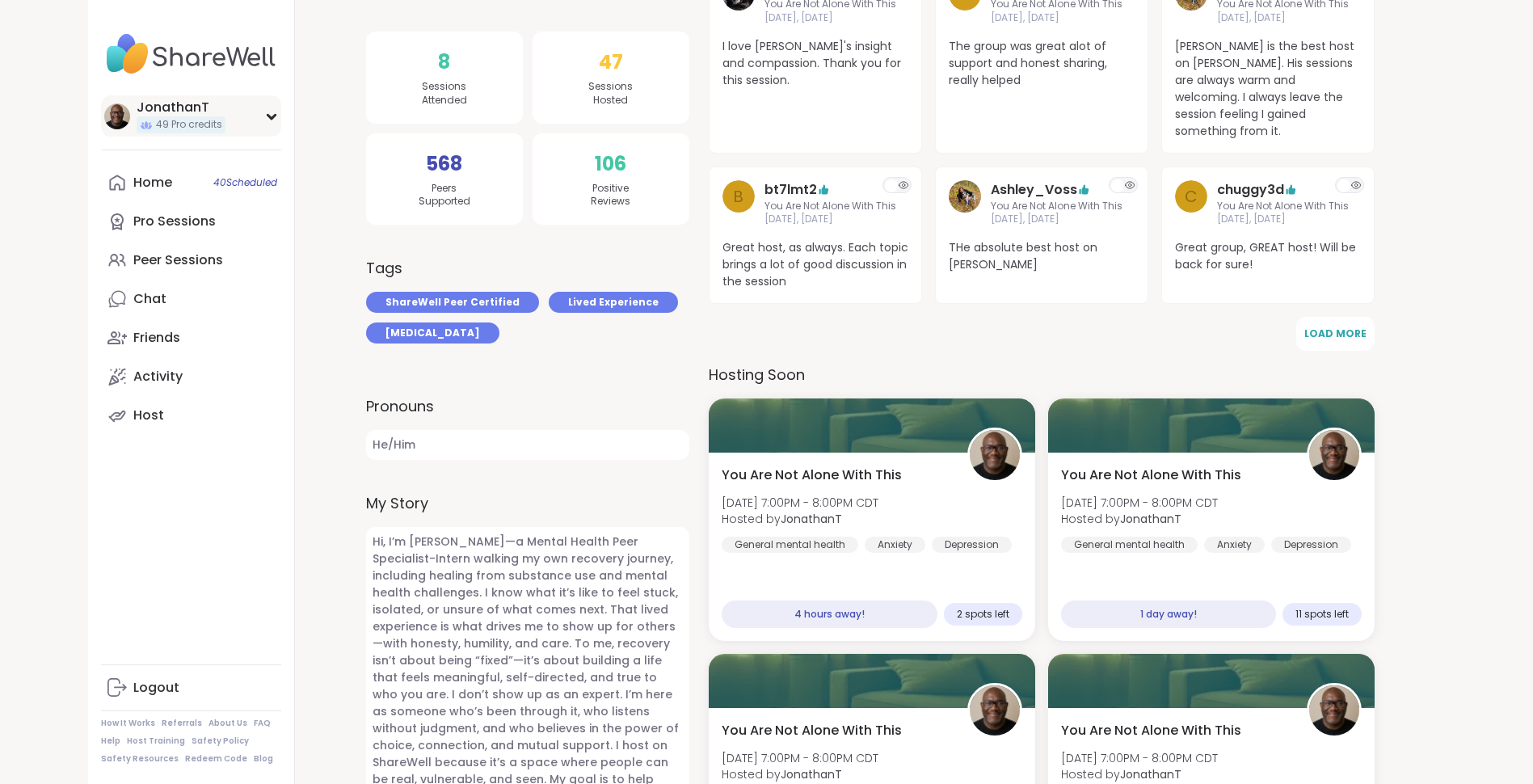
click at [174, 110] on div "JonathanT" at bounding box center [181, 108] width 89 height 18
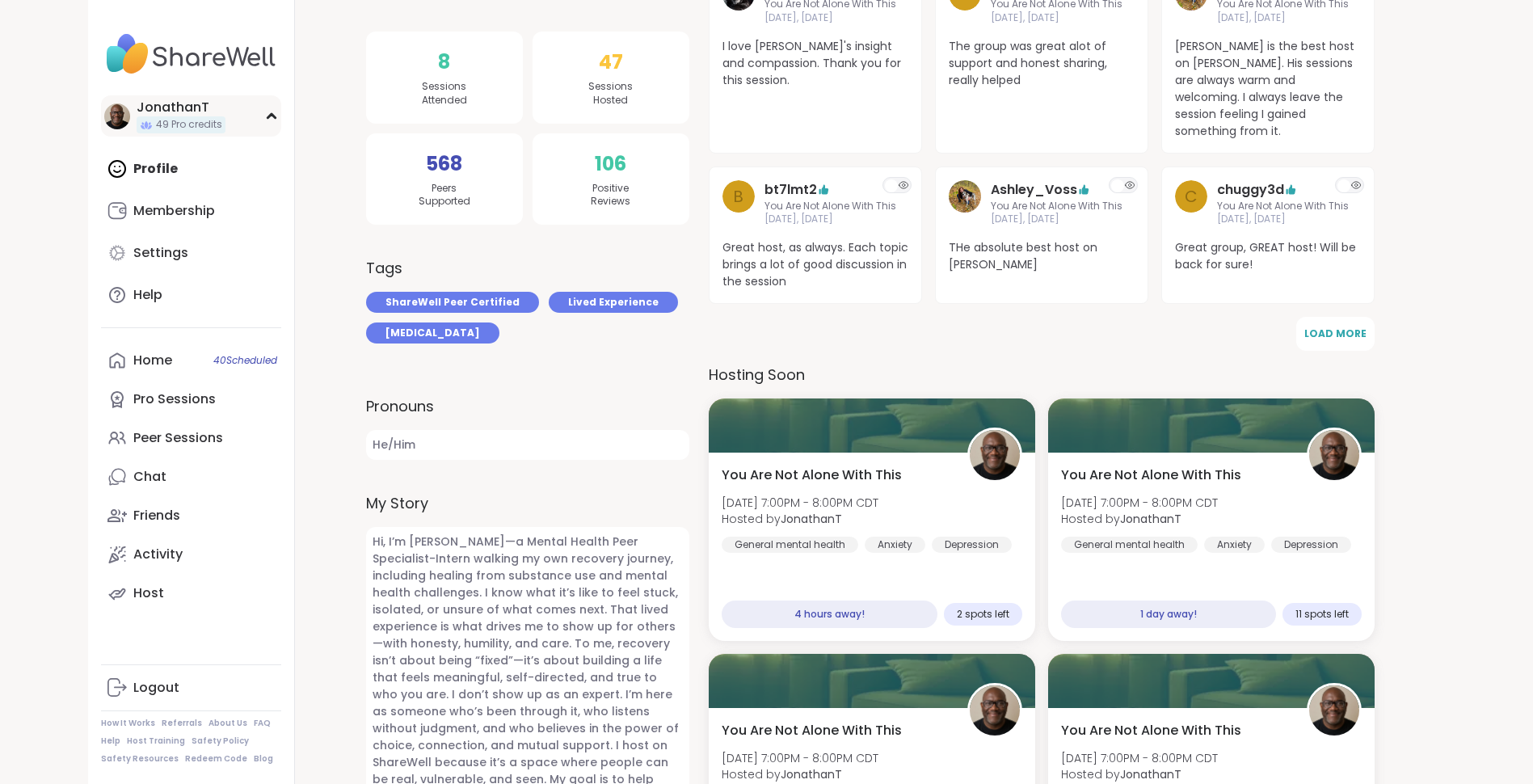
click at [119, 104] on img at bounding box center [117, 117] width 26 height 26
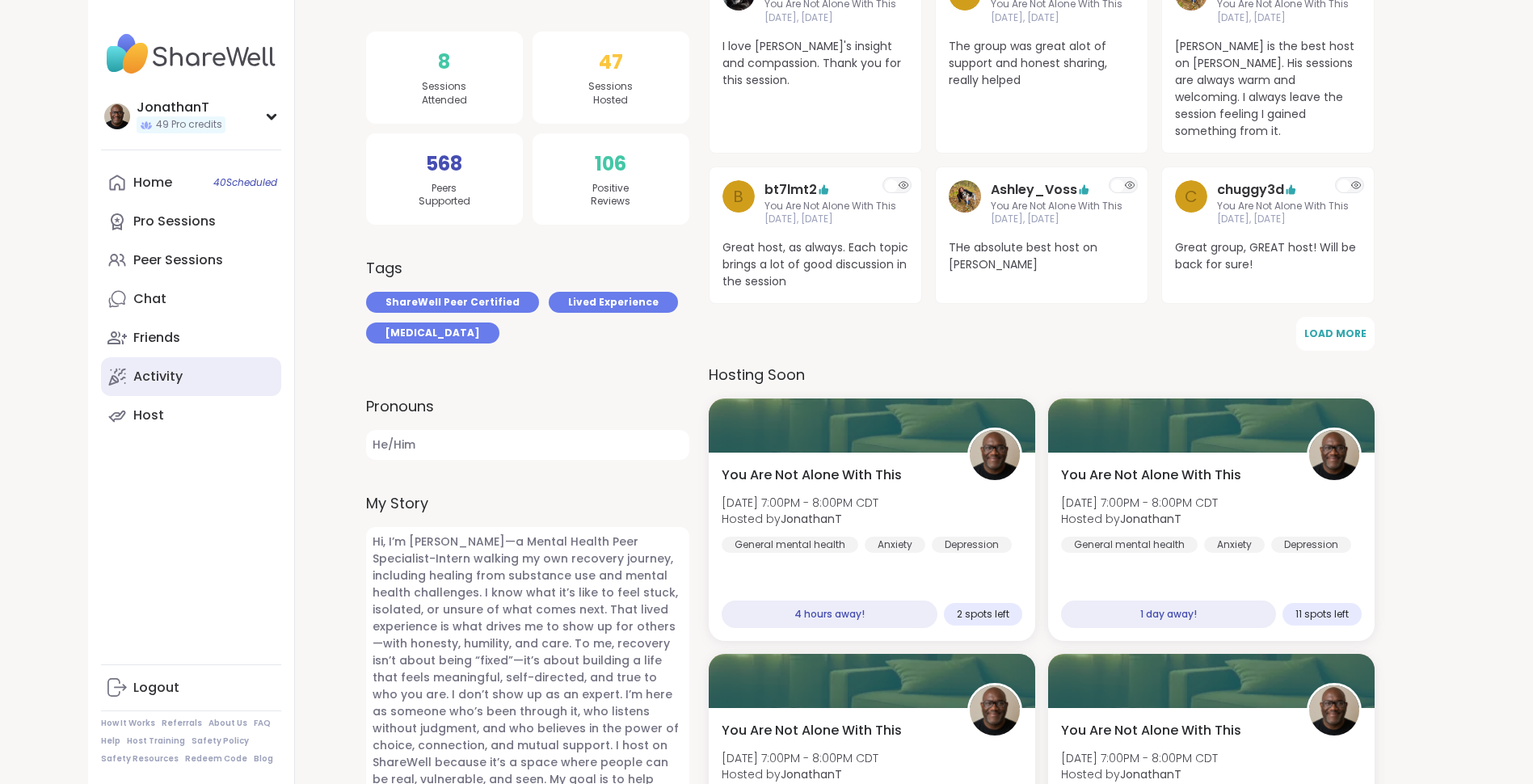
click at [139, 370] on div "Activity" at bounding box center [158, 376] width 49 height 18
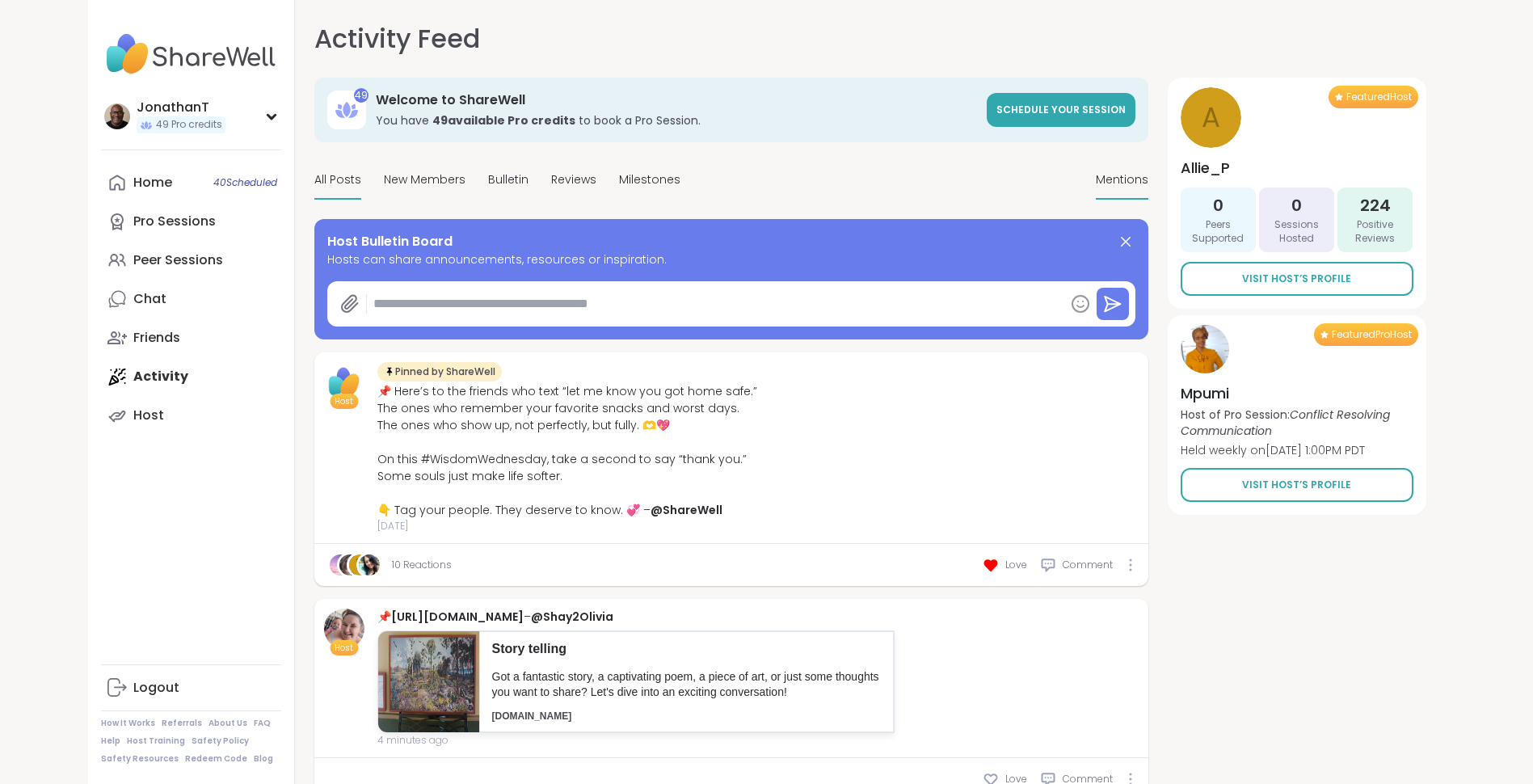
click at [1142, 178] on span "Mentions" at bounding box center [1122, 180] width 53 height 17
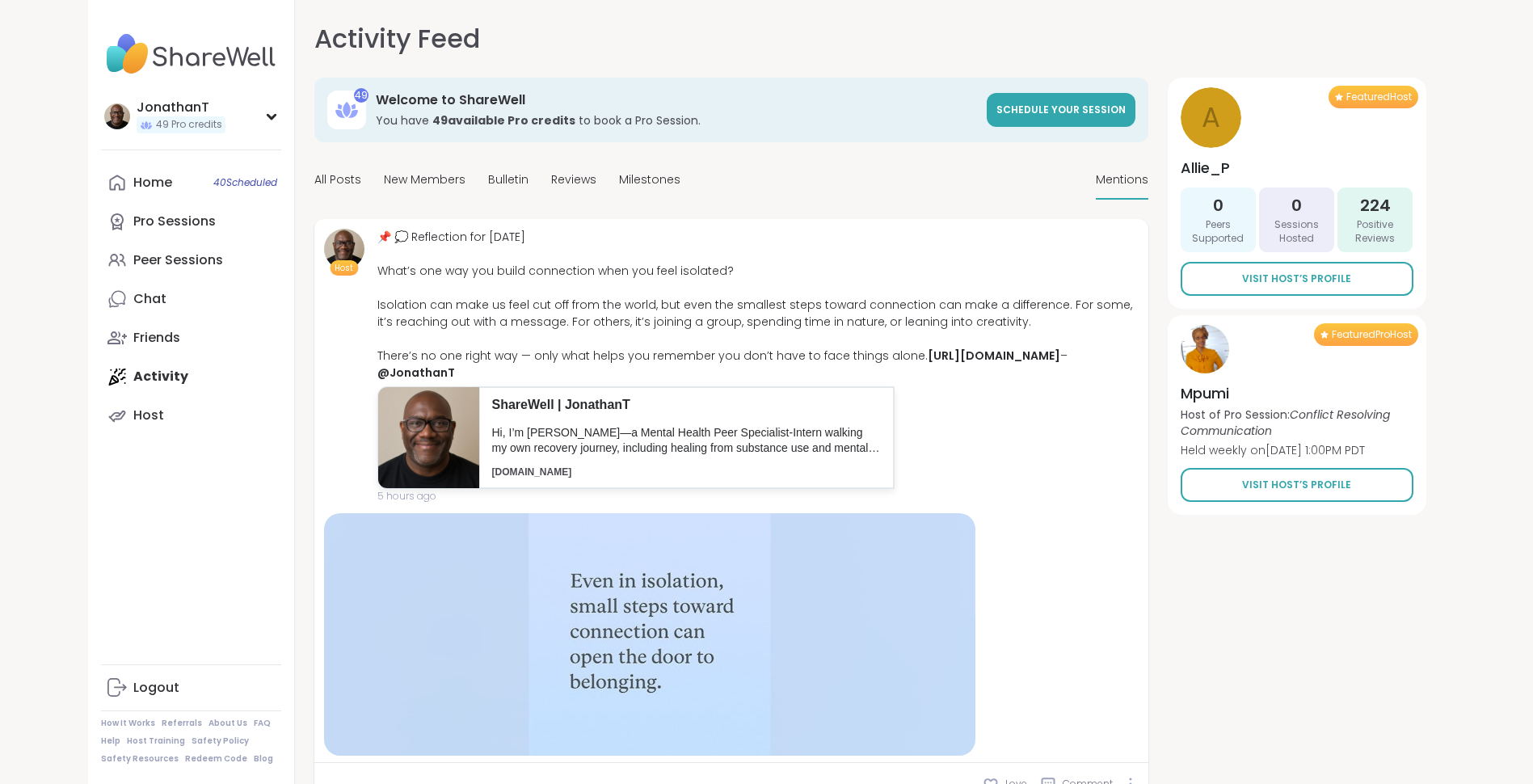
click at [1142, 178] on span "Mentions" at bounding box center [1122, 180] width 53 height 17
click at [1112, 179] on span "Mentions" at bounding box center [1122, 180] width 53 height 17
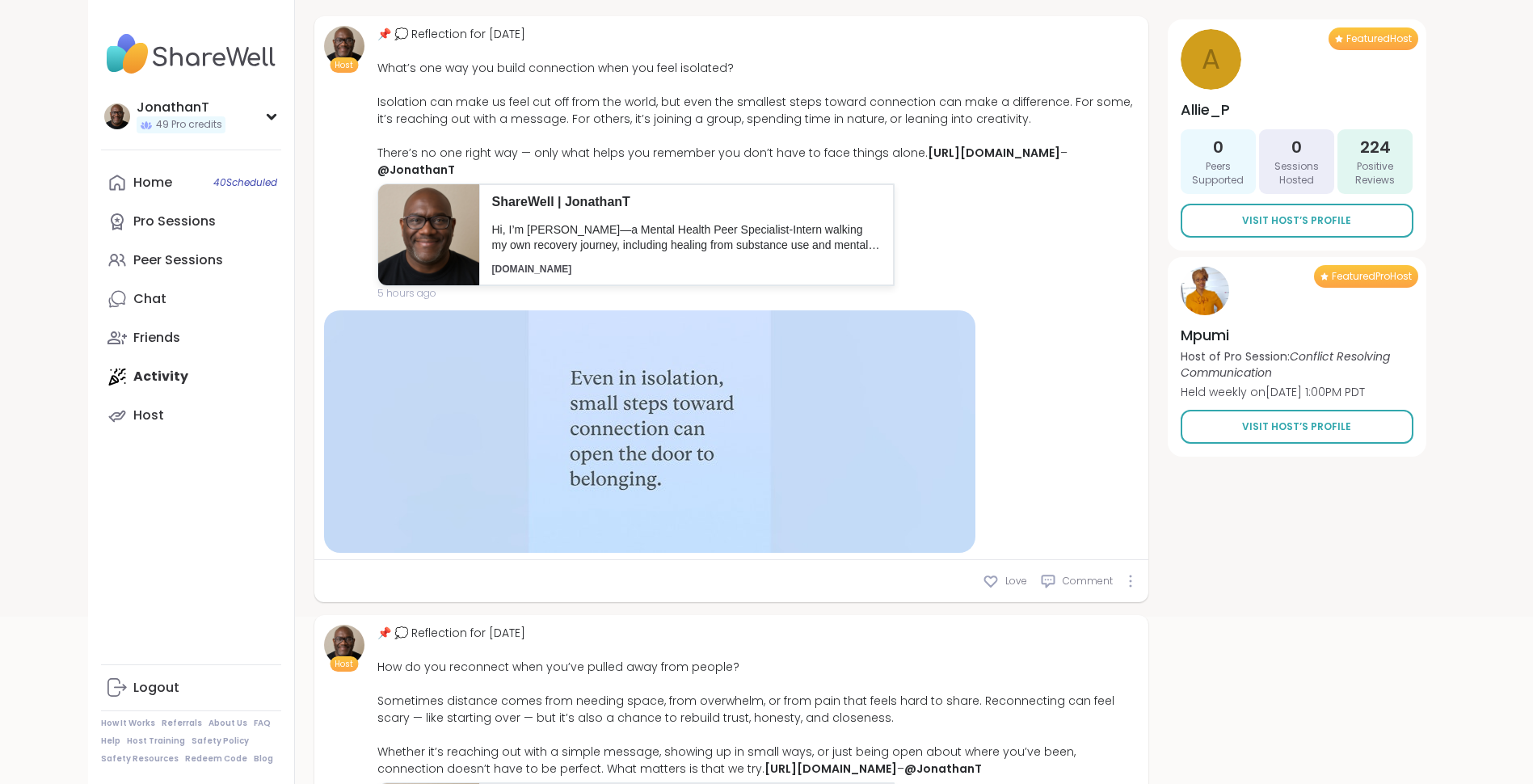
scroll to position [67, 0]
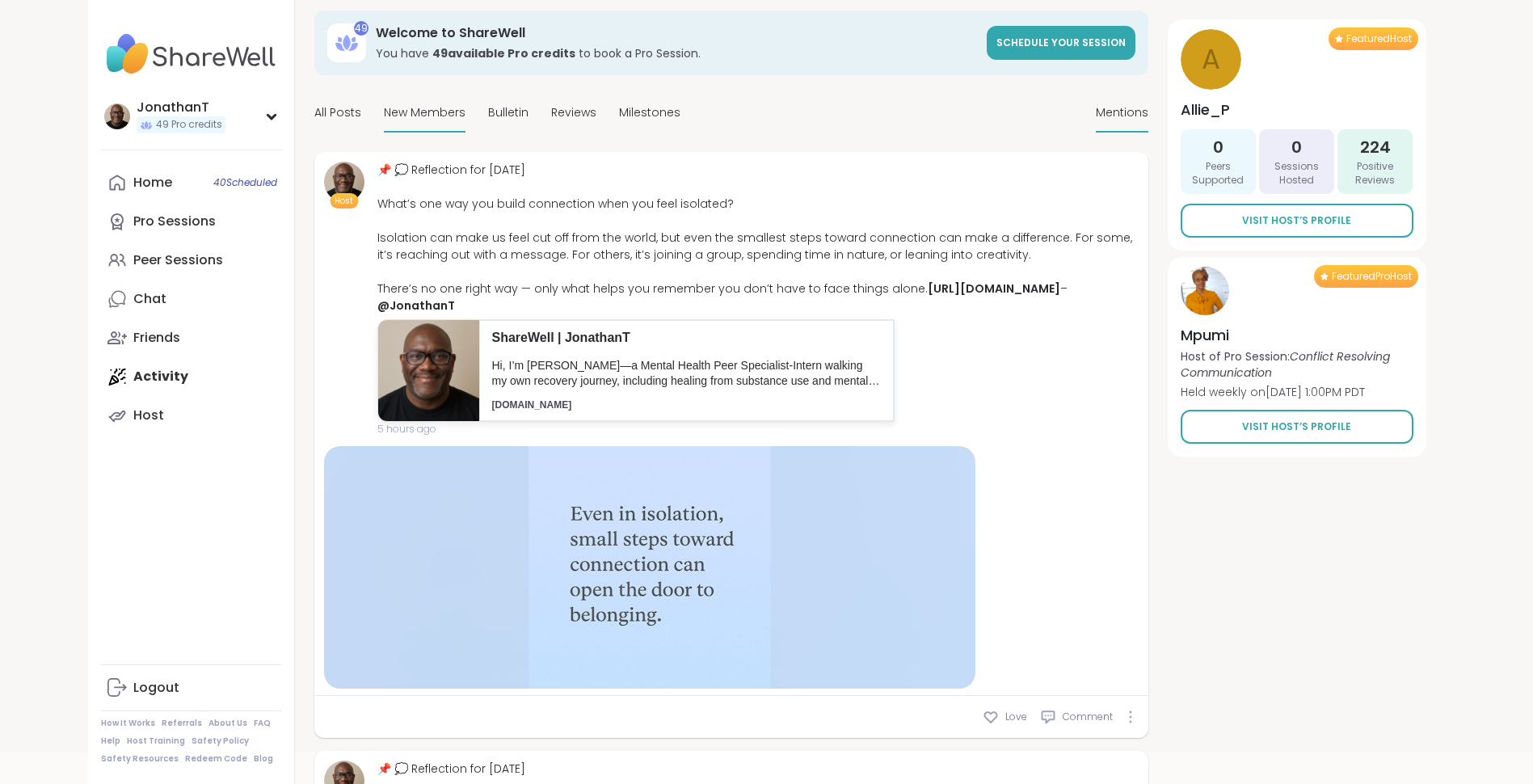
click at [446, 109] on span "New Members" at bounding box center [425, 112] width 82 height 17
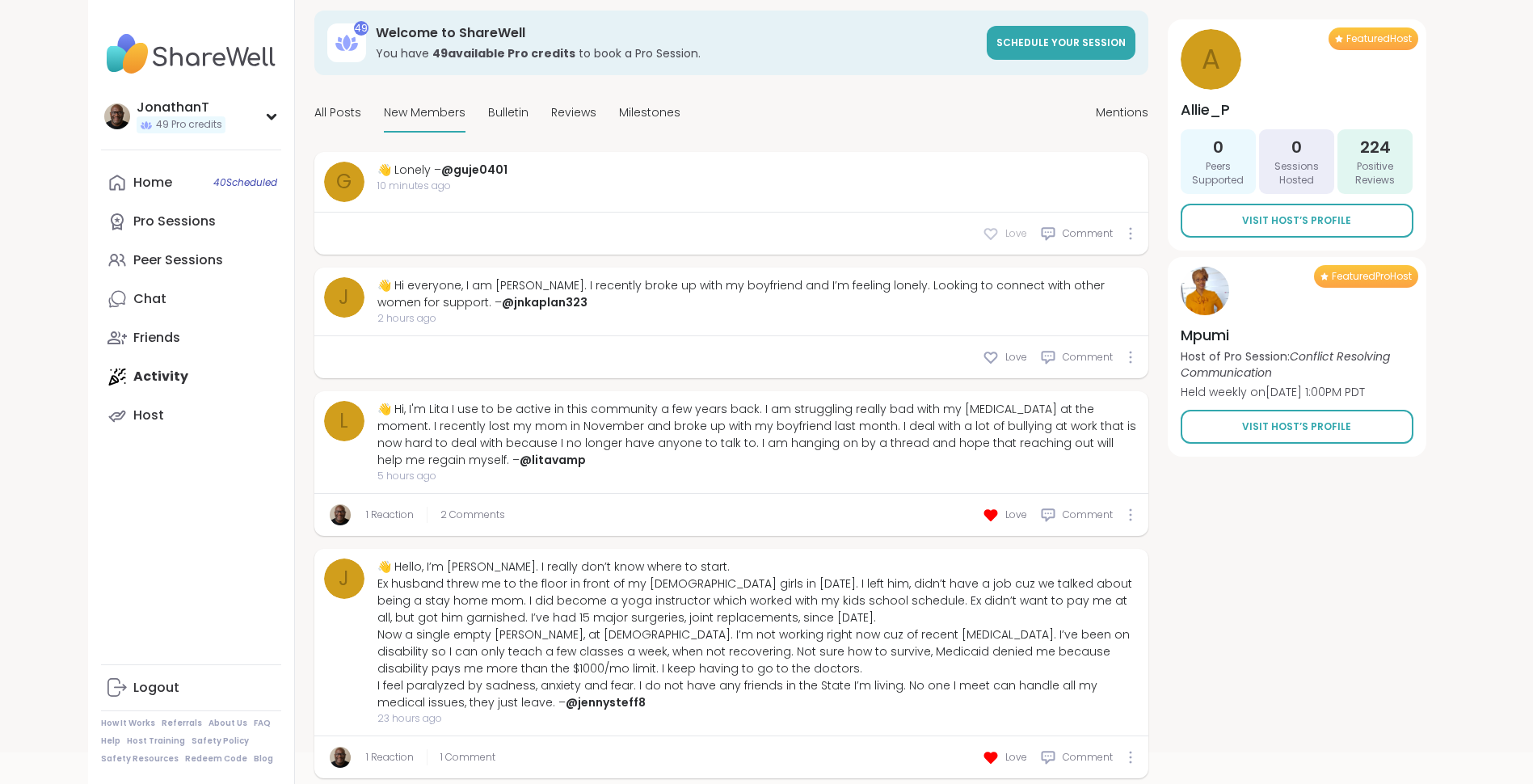
click at [997, 227] on icon at bounding box center [991, 233] width 16 height 16
click at [804, 202] on div "g 👋 Lonely – @guje0401 10 minutes ago" at bounding box center [732, 182] width 834 height 61
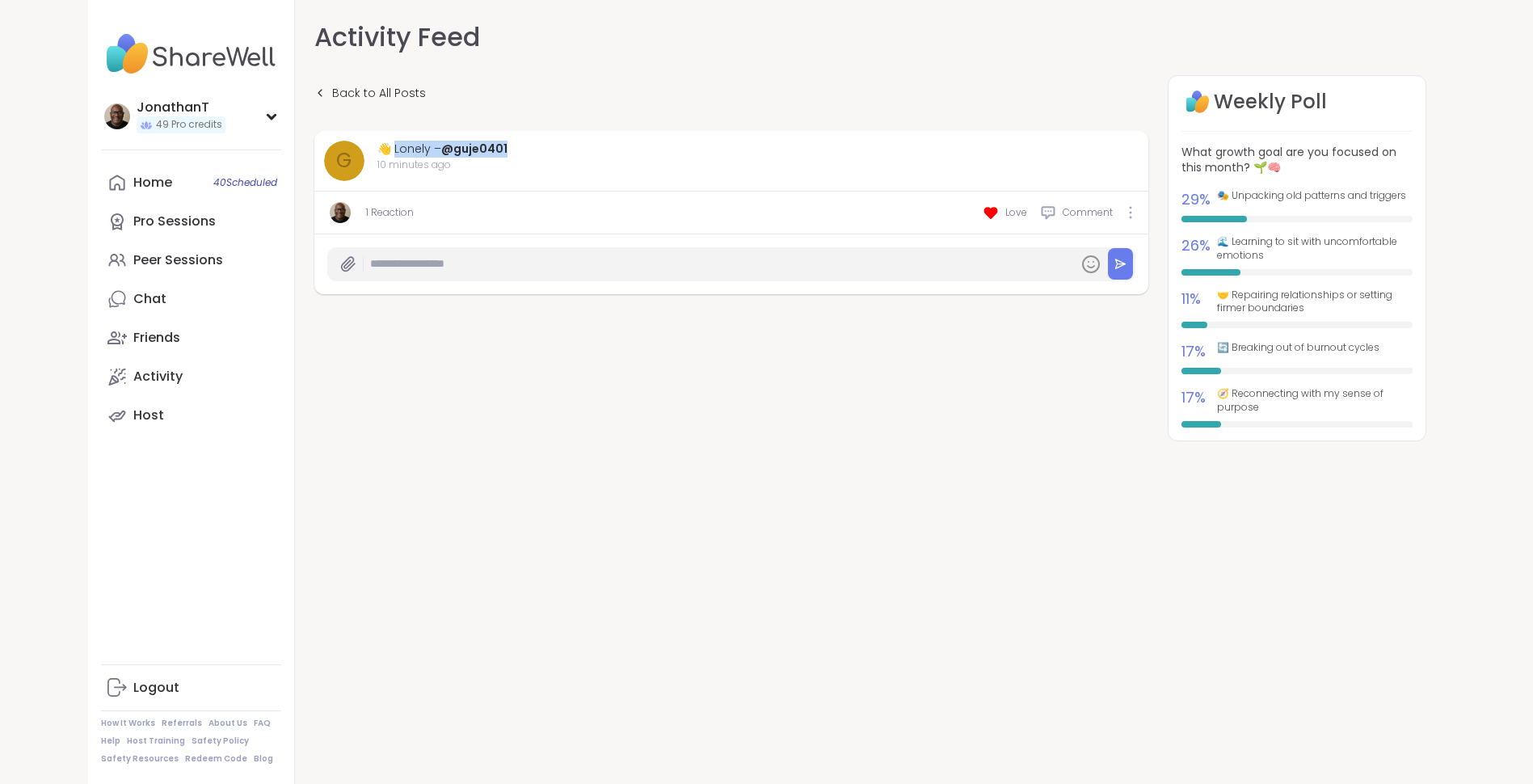
drag, startPoint x: 549, startPoint y: 151, endPoint x: 396, endPoint y: 131, distance: 154.3
click at [396, 131] on div "g 👋 Lonely – @guje0401 10 minutes ago" at bounding box center [732, 161] width 834 height 61
copy div "onely – @guje0401"
click at [155, 181] on div "Home 40 Scheduled" at bounding box center [153, 183] width 39 height 18
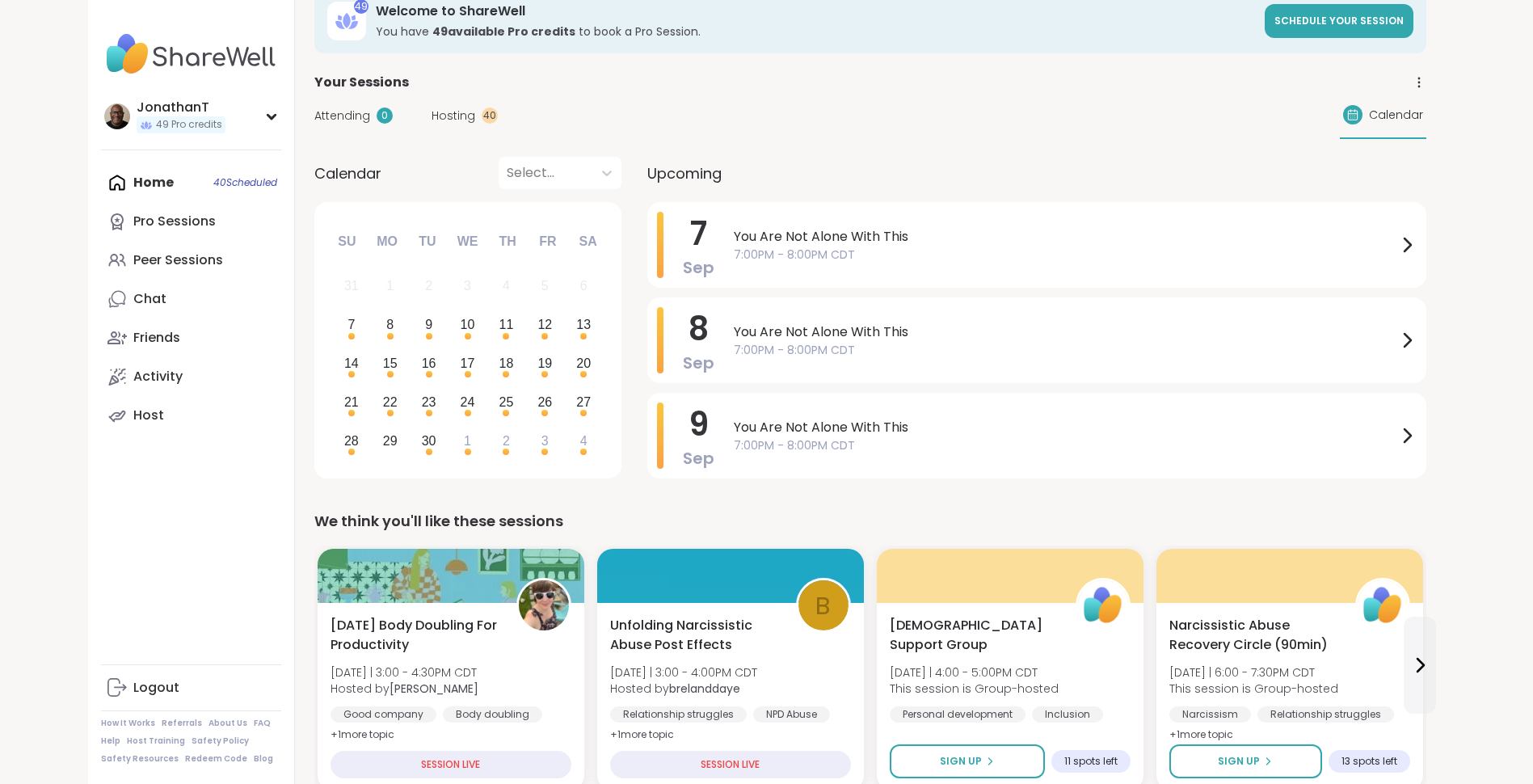
scroll to position [28, 0]
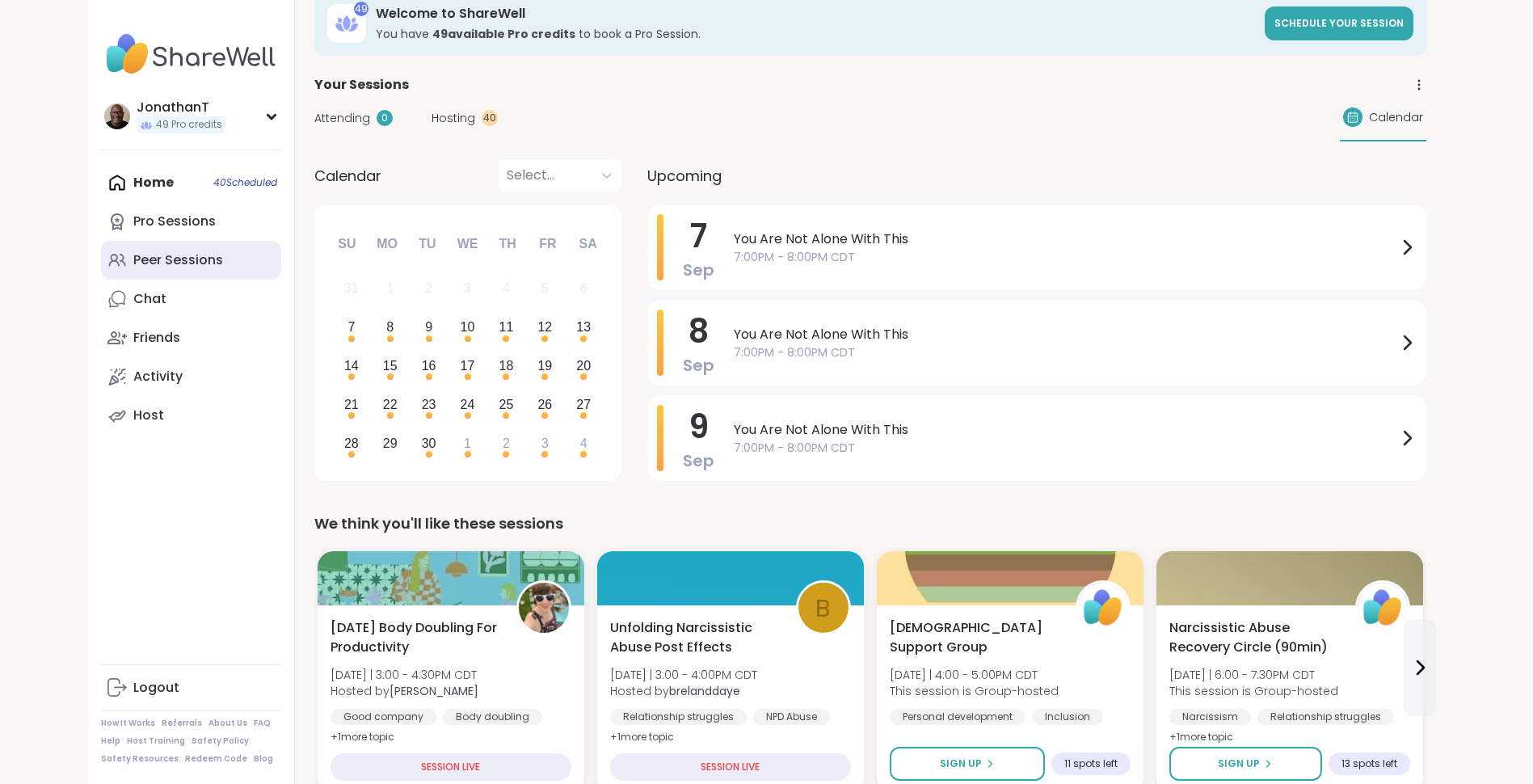
click at [174, 258] on div "Peer Sessions" at bounding box center [179, 260] width 90 height 18
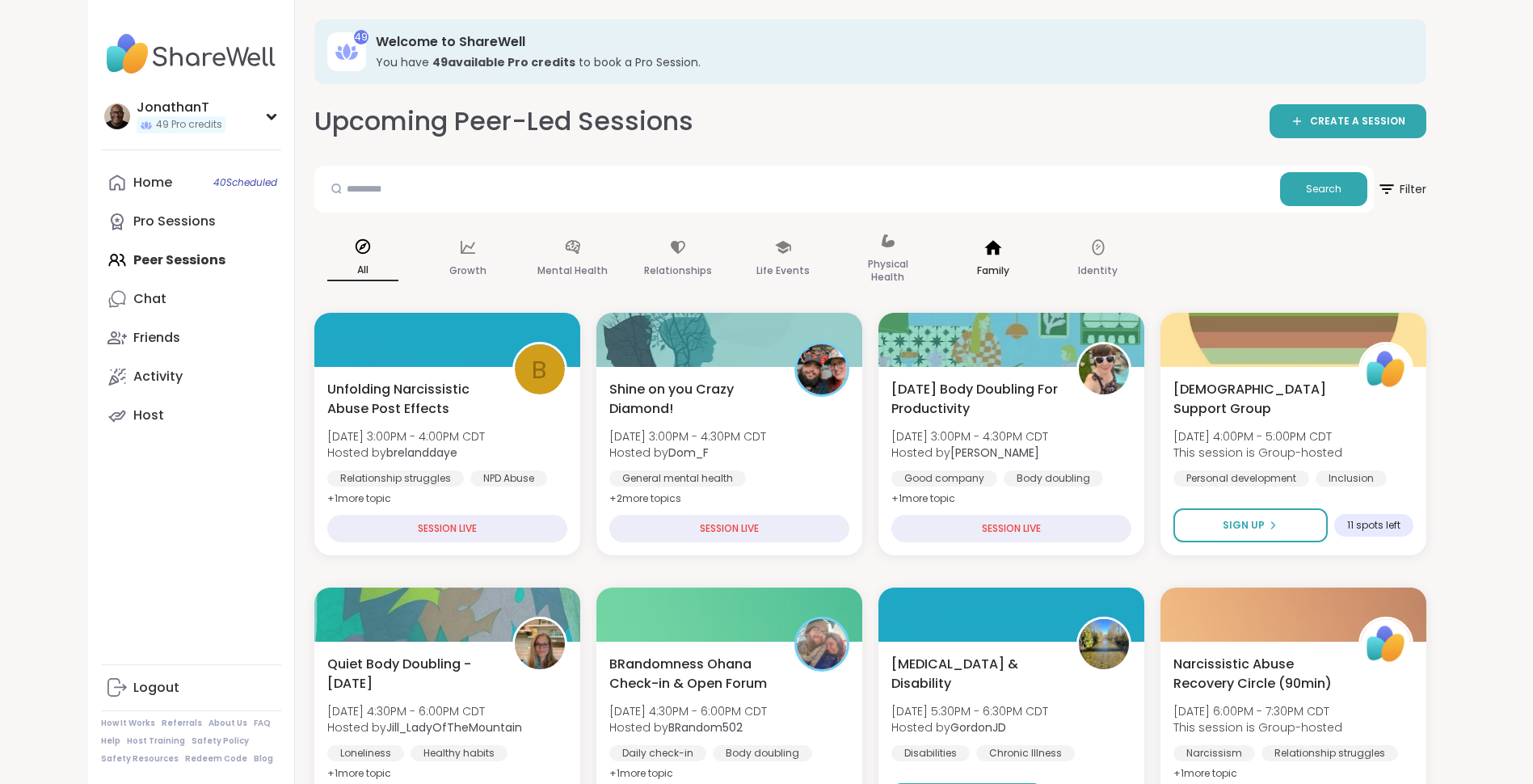
click at [987, 243] on icon at bounding box center [993, 247] width 18 height 18
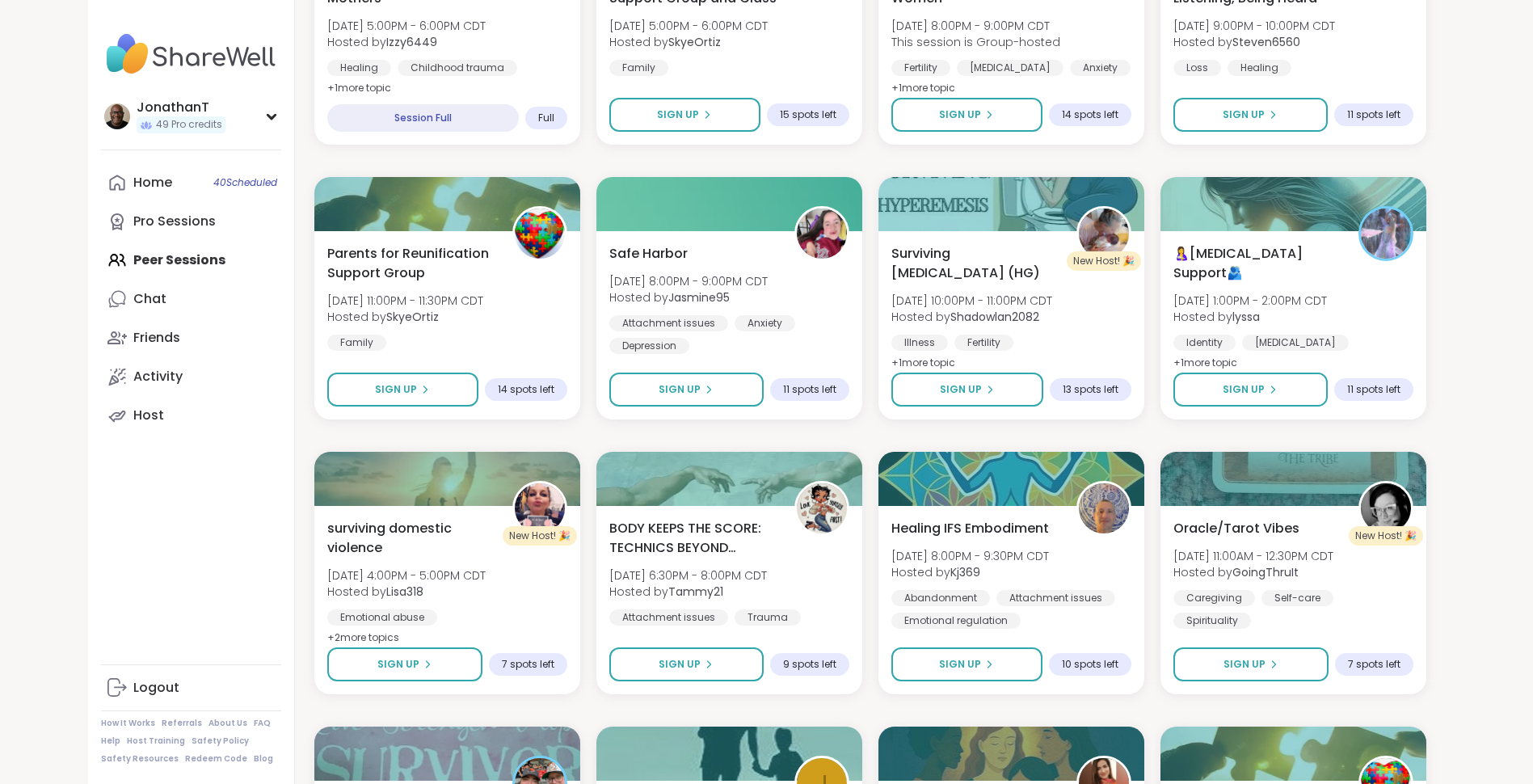
scroll to position [522, 0]
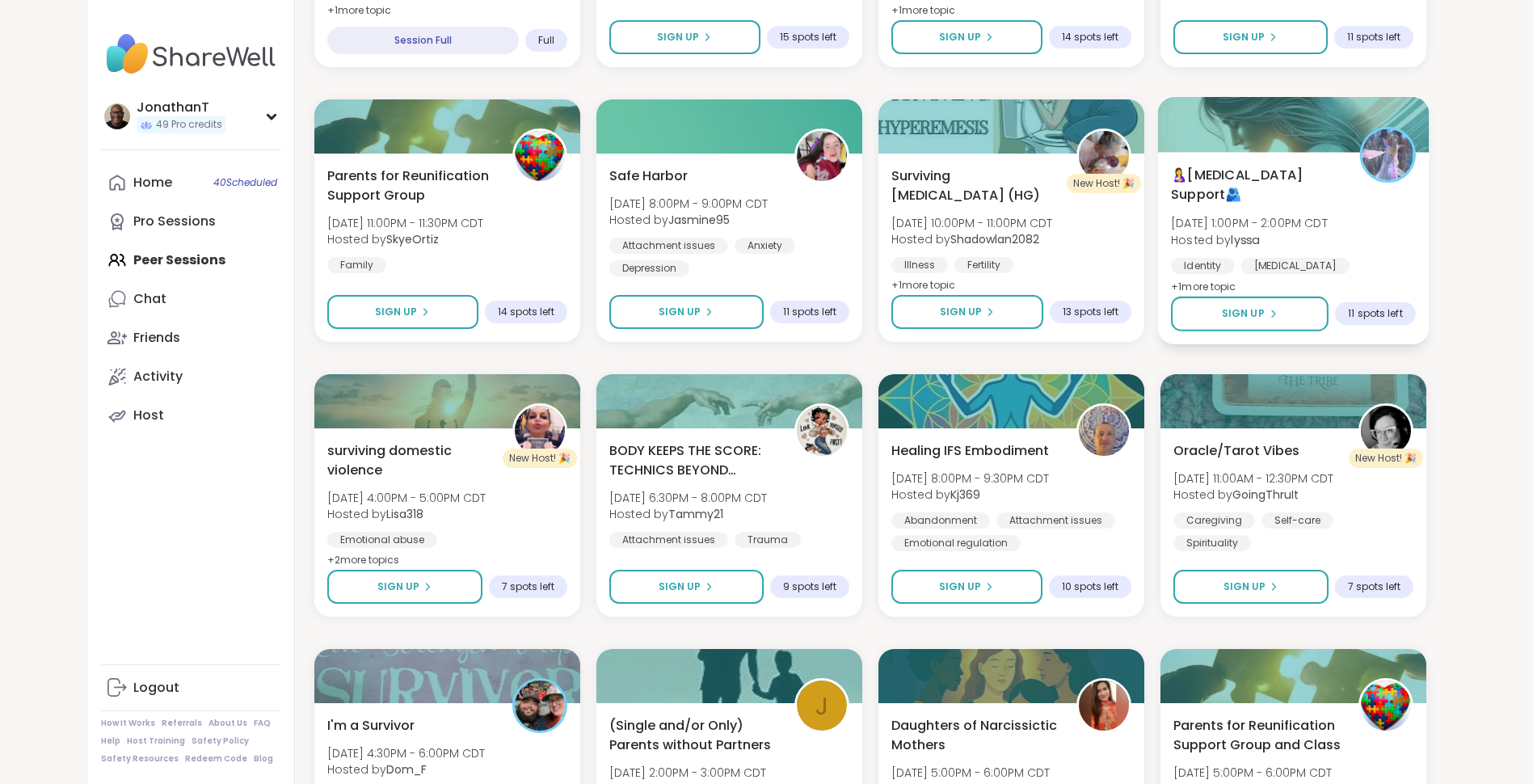
click at [1338, 210] on div "🤱Postpartum Support🫂 Wed, Sep 10 | 1:00PM - 2:00PM CDT Hosted by lyssa Identity…" at bounding box center [1292, 230] width 245 height 132
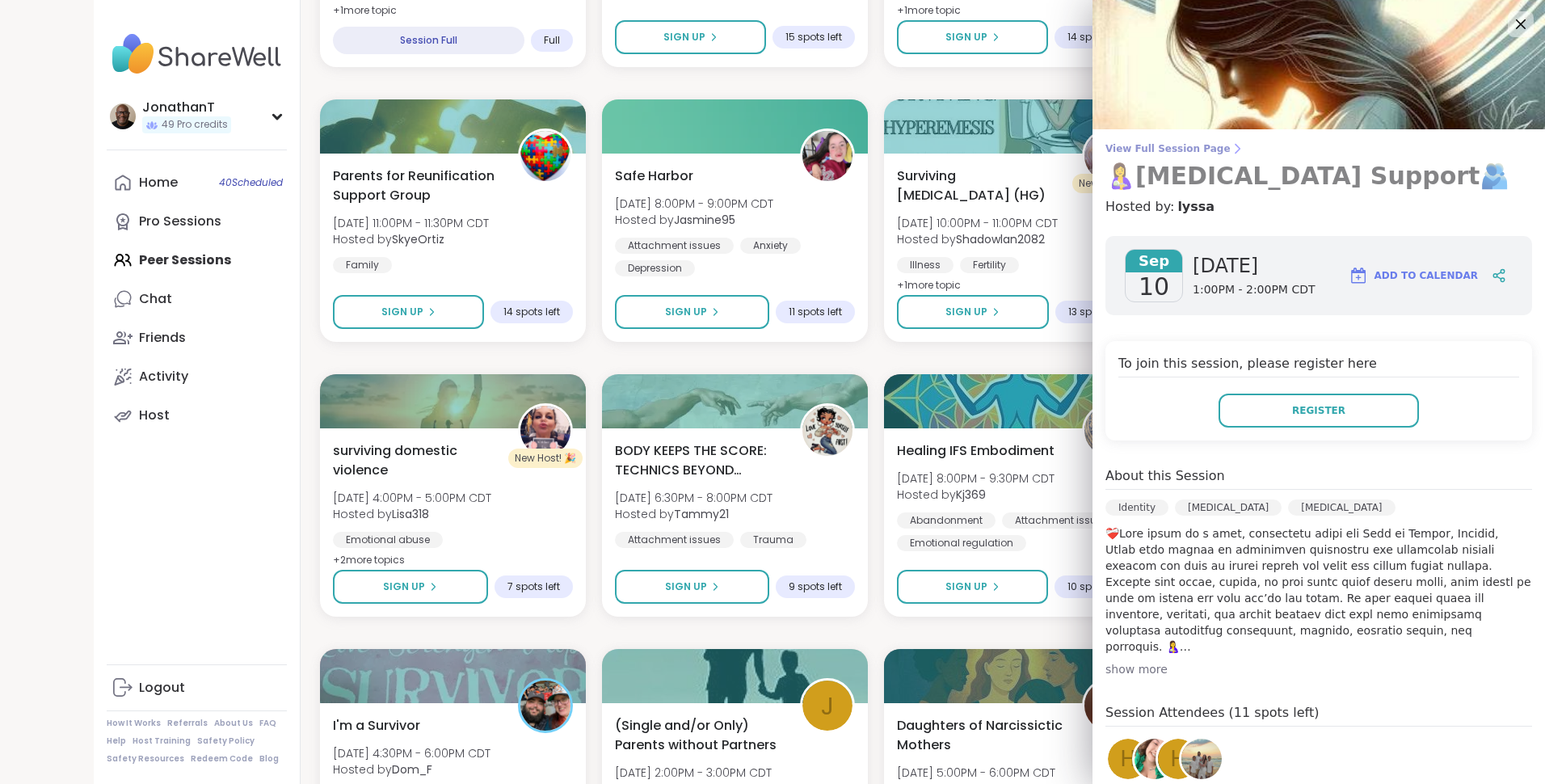
click at [1178, 146] on span "View Full Session Page" at bounding box center [1319, 149] width 427 height 13
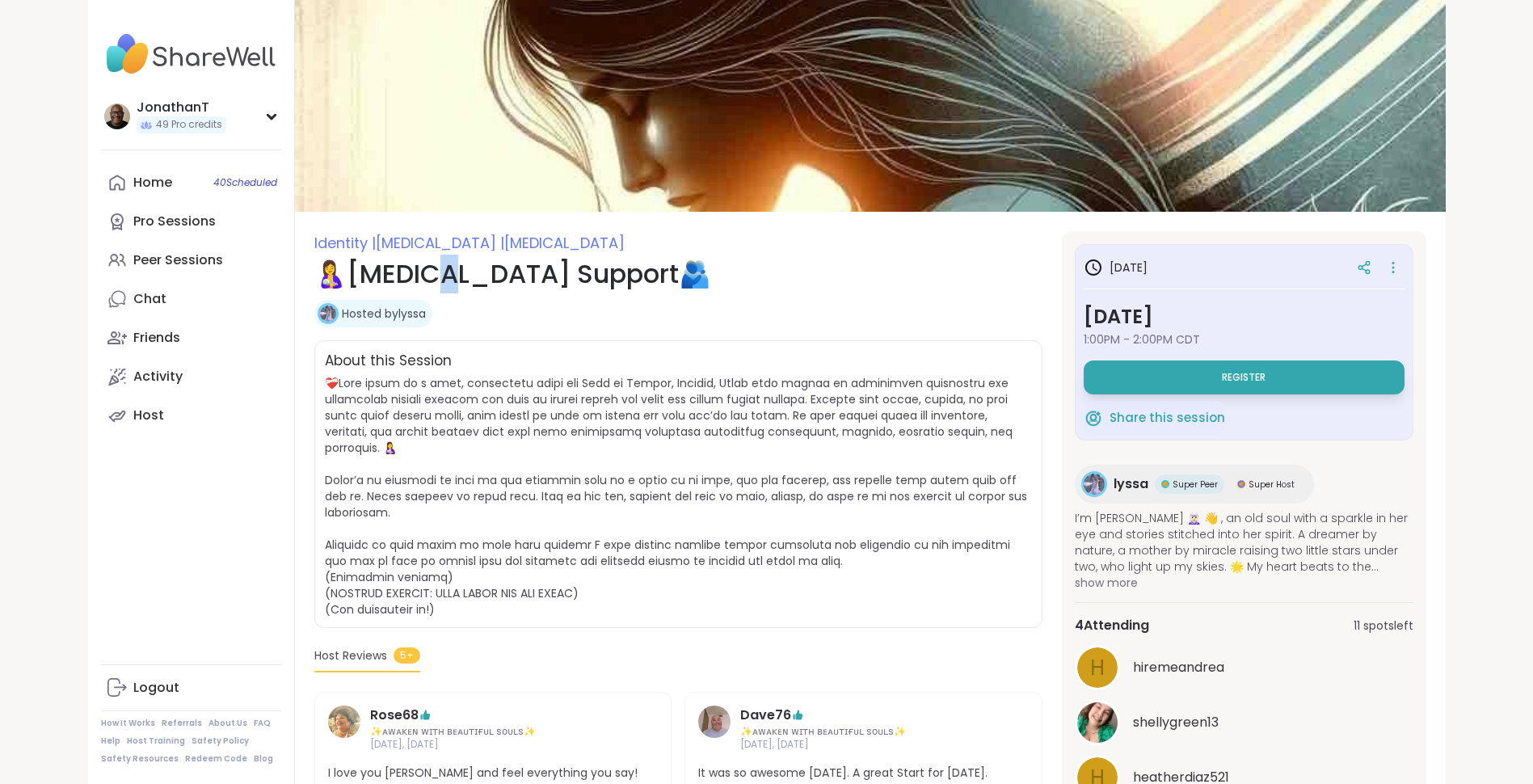
click at [446, 277] on h1 "🤱Postpartum Support🫂" at bounding box center [679, 273] width 729 height 39
drag, startPoint x: 446, startPoint y: 277, endPoint x: 355, endPoint y: 303, distance: 94.6
click at [355, 303] on div "Hosted by lyssa" at bounding box center [373, 313] width 118 height 28
click at [346, 310] on link "Hosted by lyssa" at bounding box center [384, 313] width 84 height 16
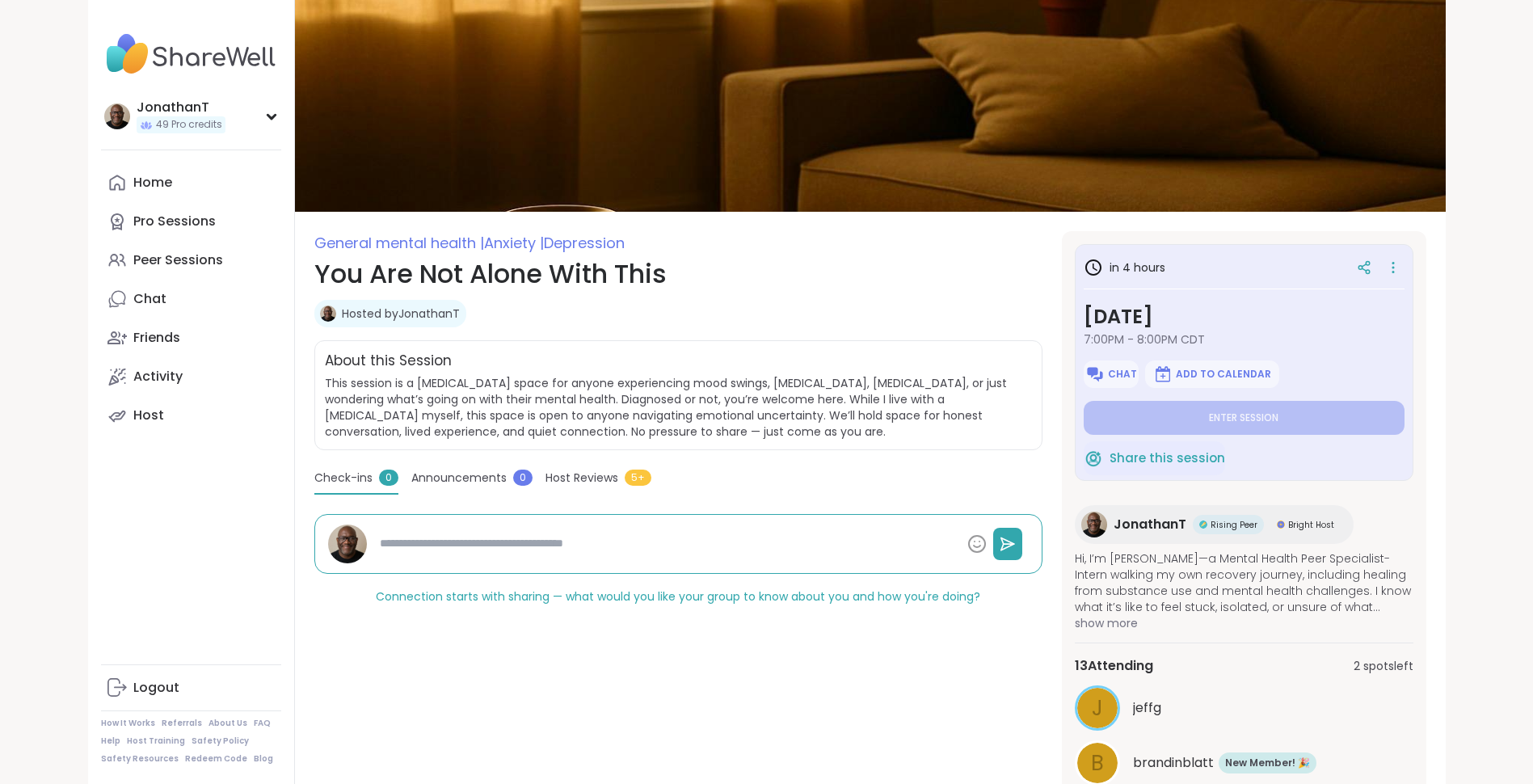
type textarea "*"
click at [1120, 377] on span "Chat" at bounding box center [1122, 373] width 29 height 13
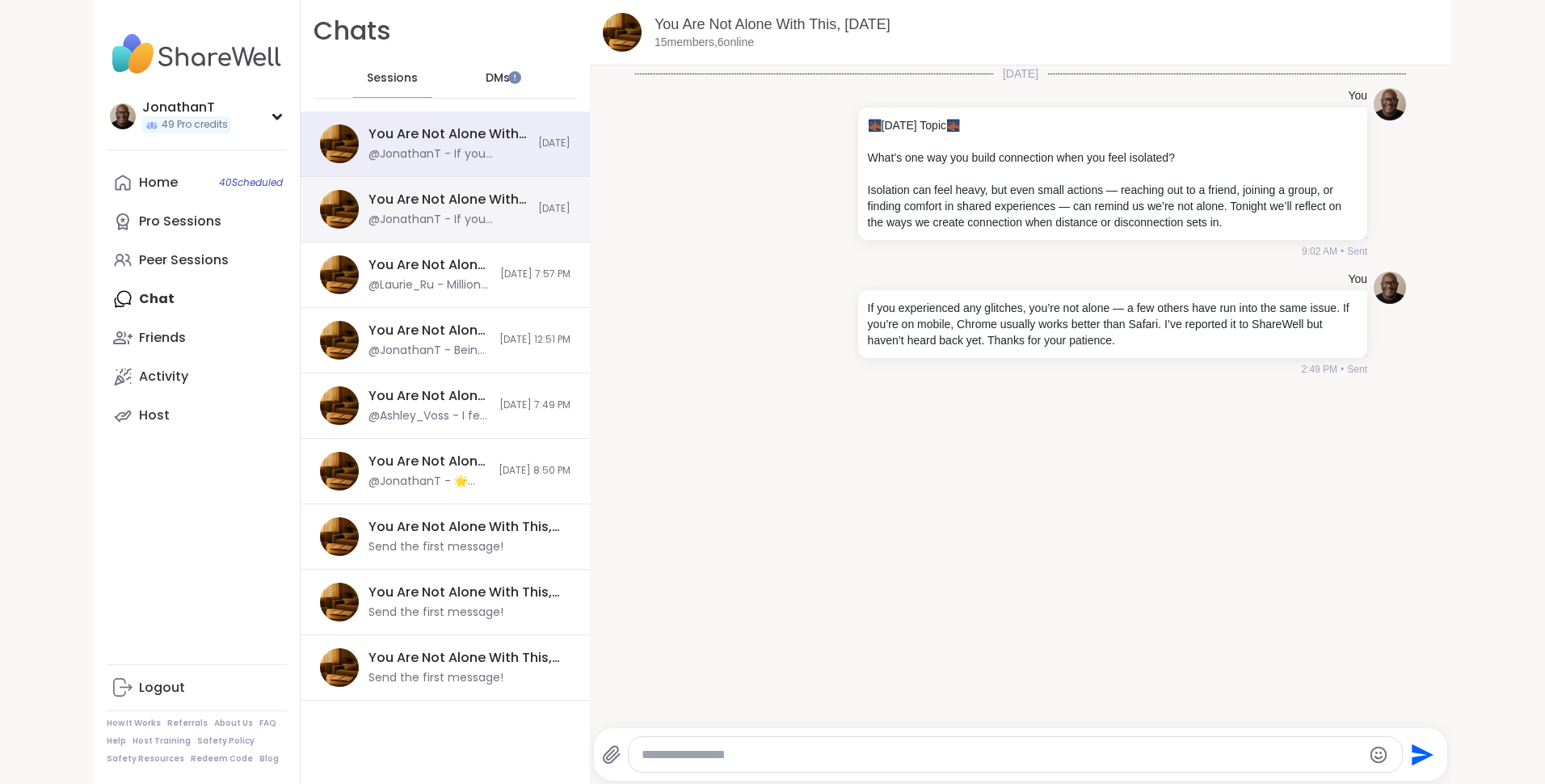
click at [487, 210] on div "You Are Not Alone With This, [DATE] @JonathanT - If you experienced any glitche…" at bounding box center [448, 208] width 160 height 37
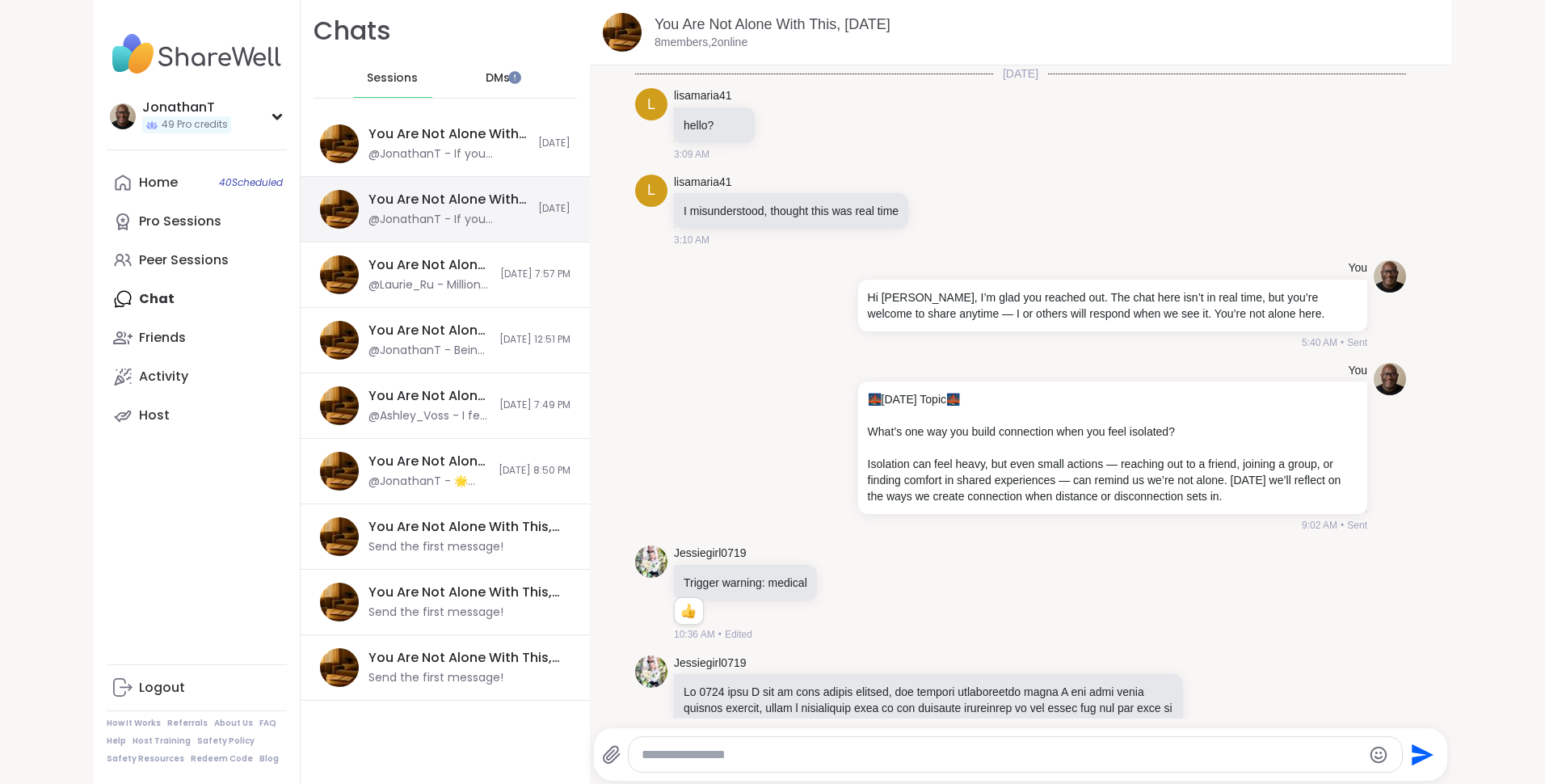
scroll to position [6049, 0]
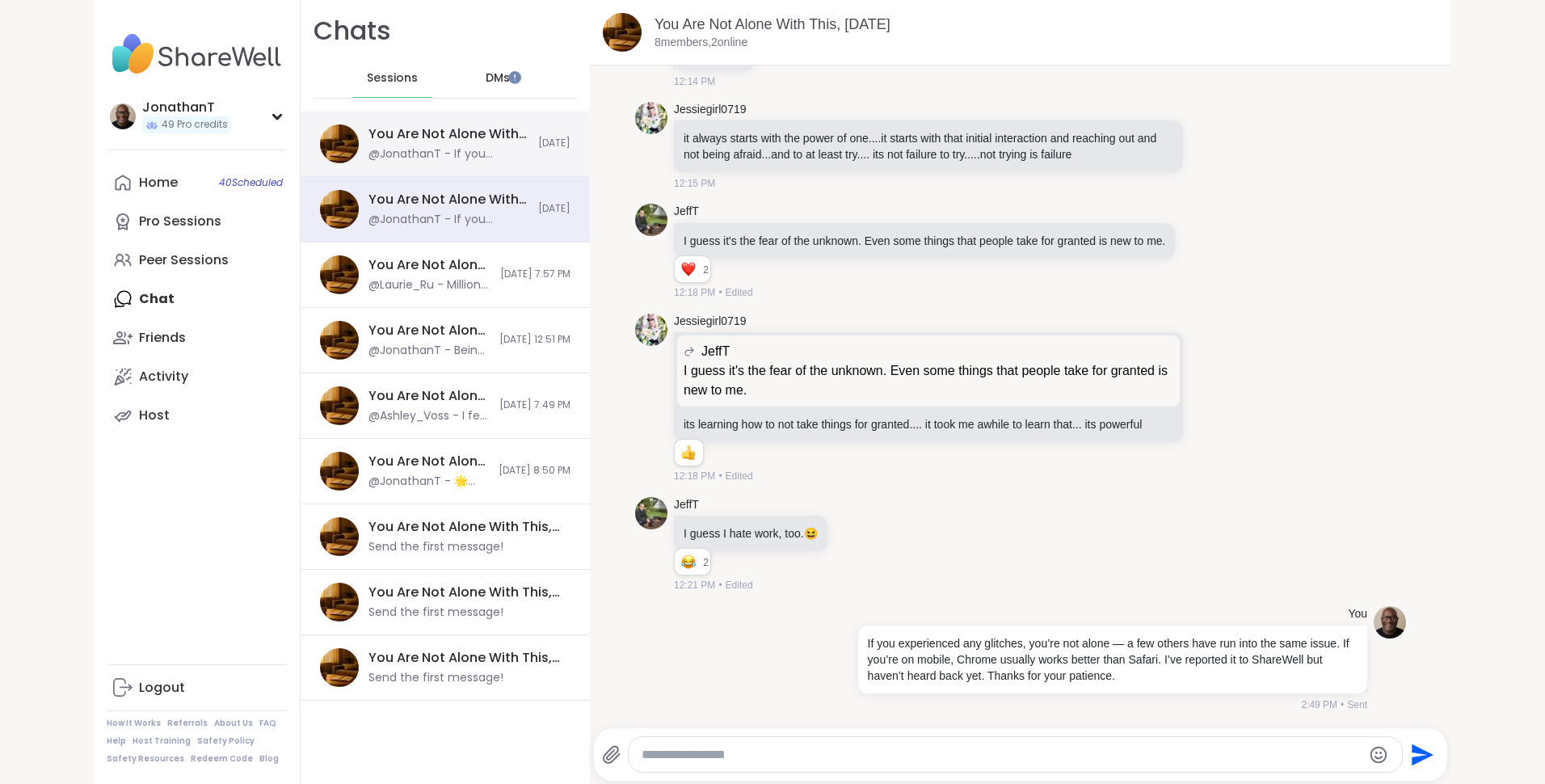
click at [479, 134] on div "You Are Not Alone With This, [DATE]" at bounding box center [448, 135] width 160 height 18
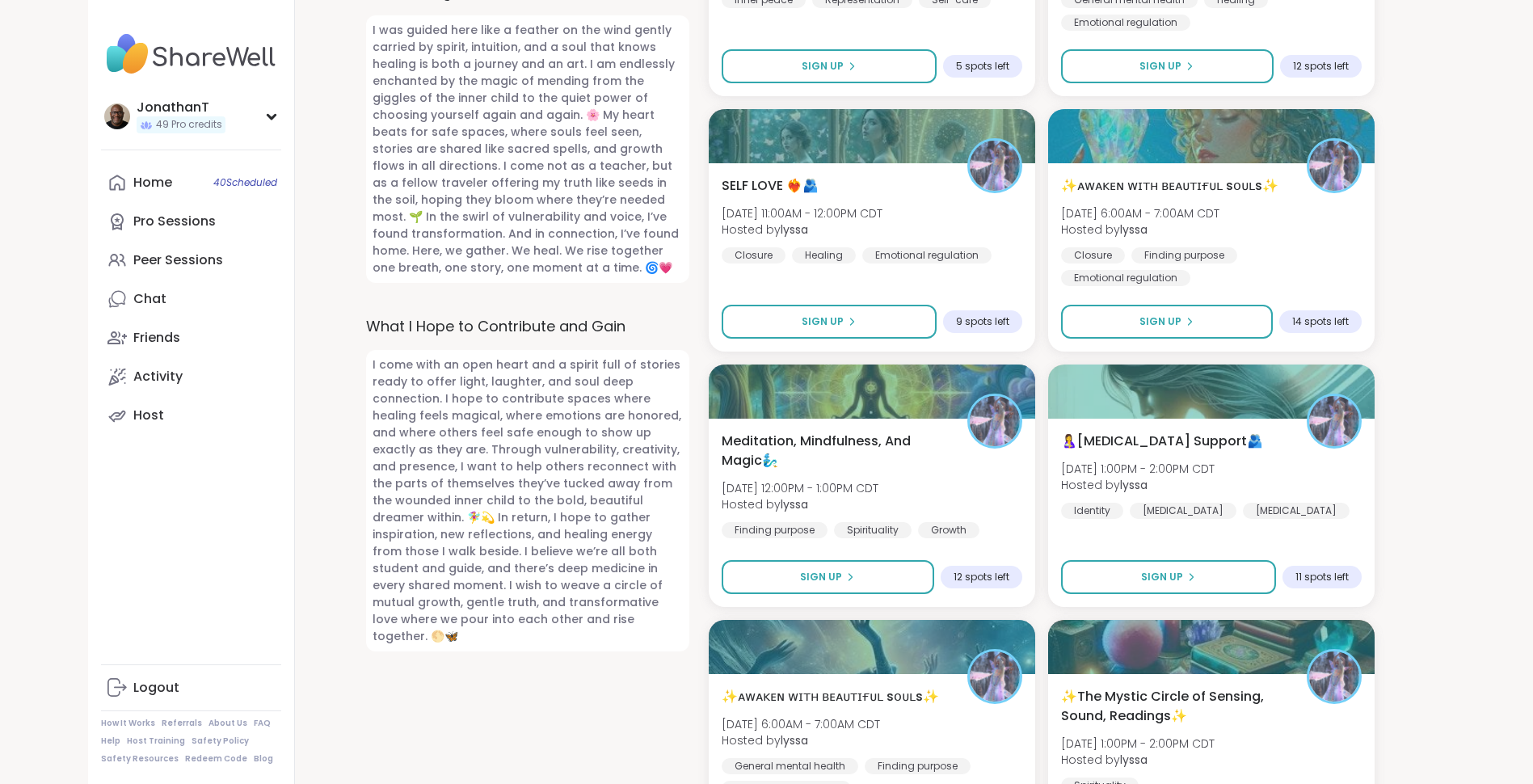
scroll to position [1014, 0]
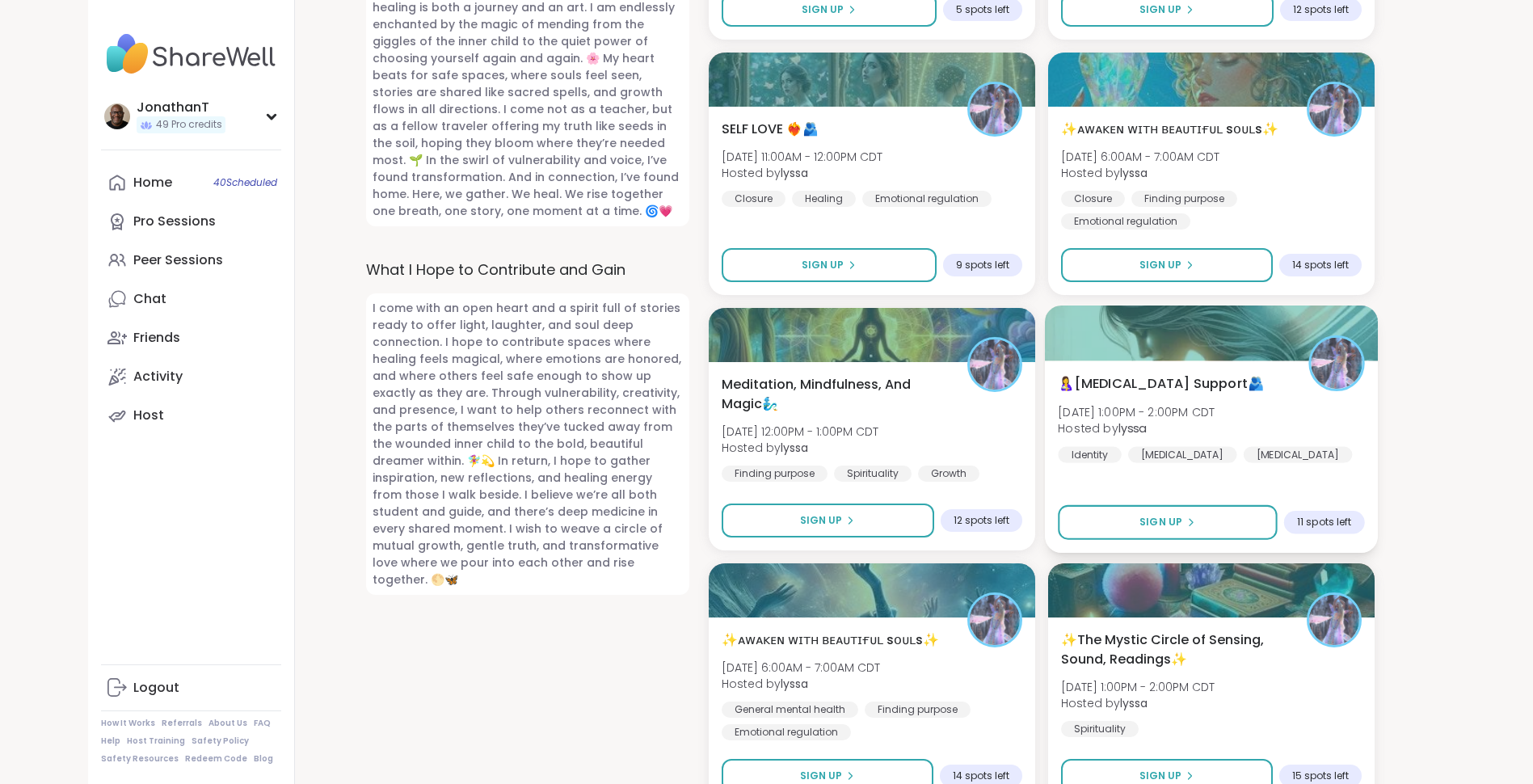
click at [1197, 393] on span "🤱Postpartum Support🫂" at bounding box center [1161, 383] width 207 height 19
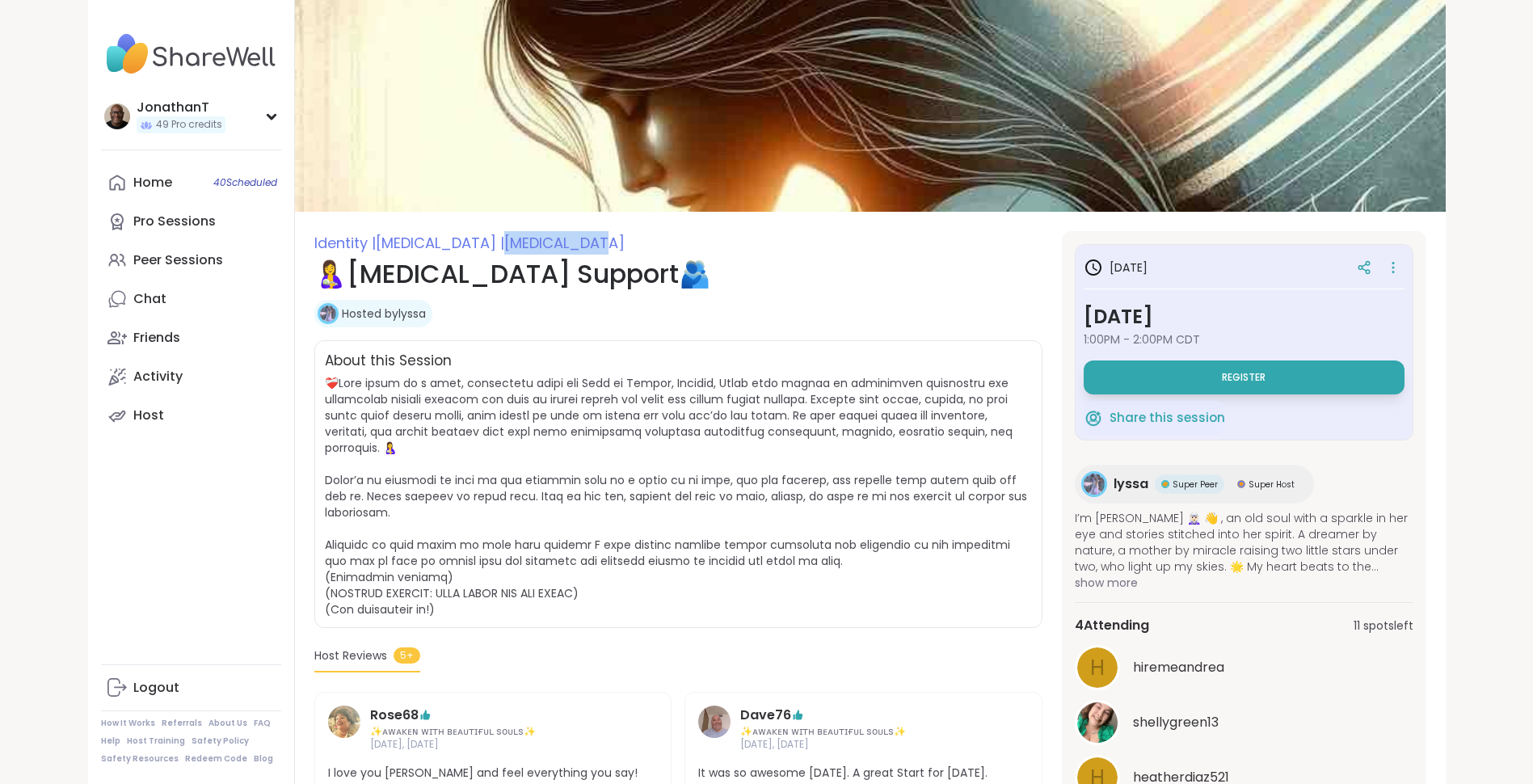
drag, startPoint x: 665, startPoint y: 242, endPoint x: 560, endPoint y: 235, distance: 105.2
click at [560, 235] on span "Identity | [MEDICAL_DATA] | [MEDICAL_DATA]" at bounding box center [679, 242] width 729 height 23
copy span "[MEDICAL_DATA]"
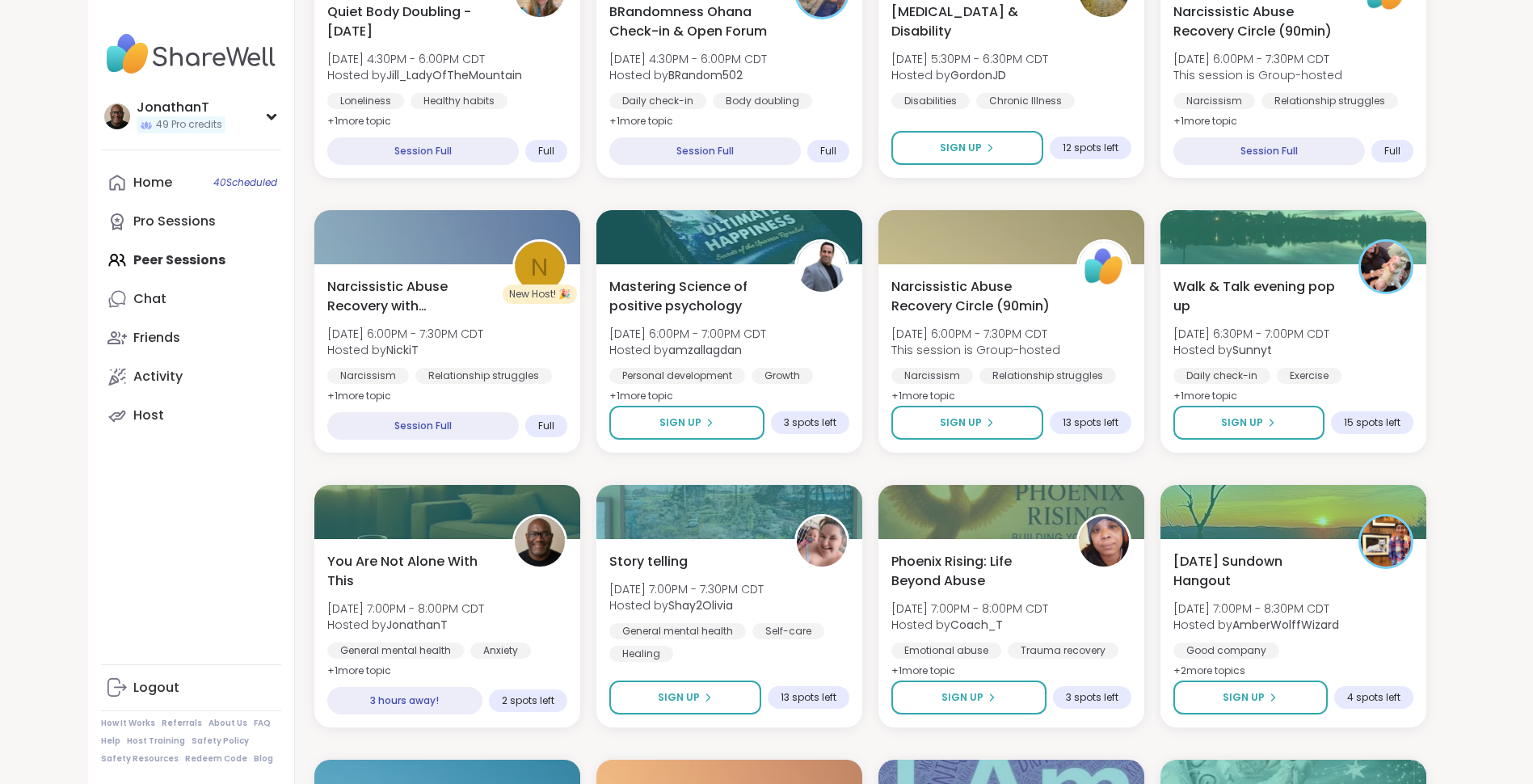
scroll to position [679, 0]
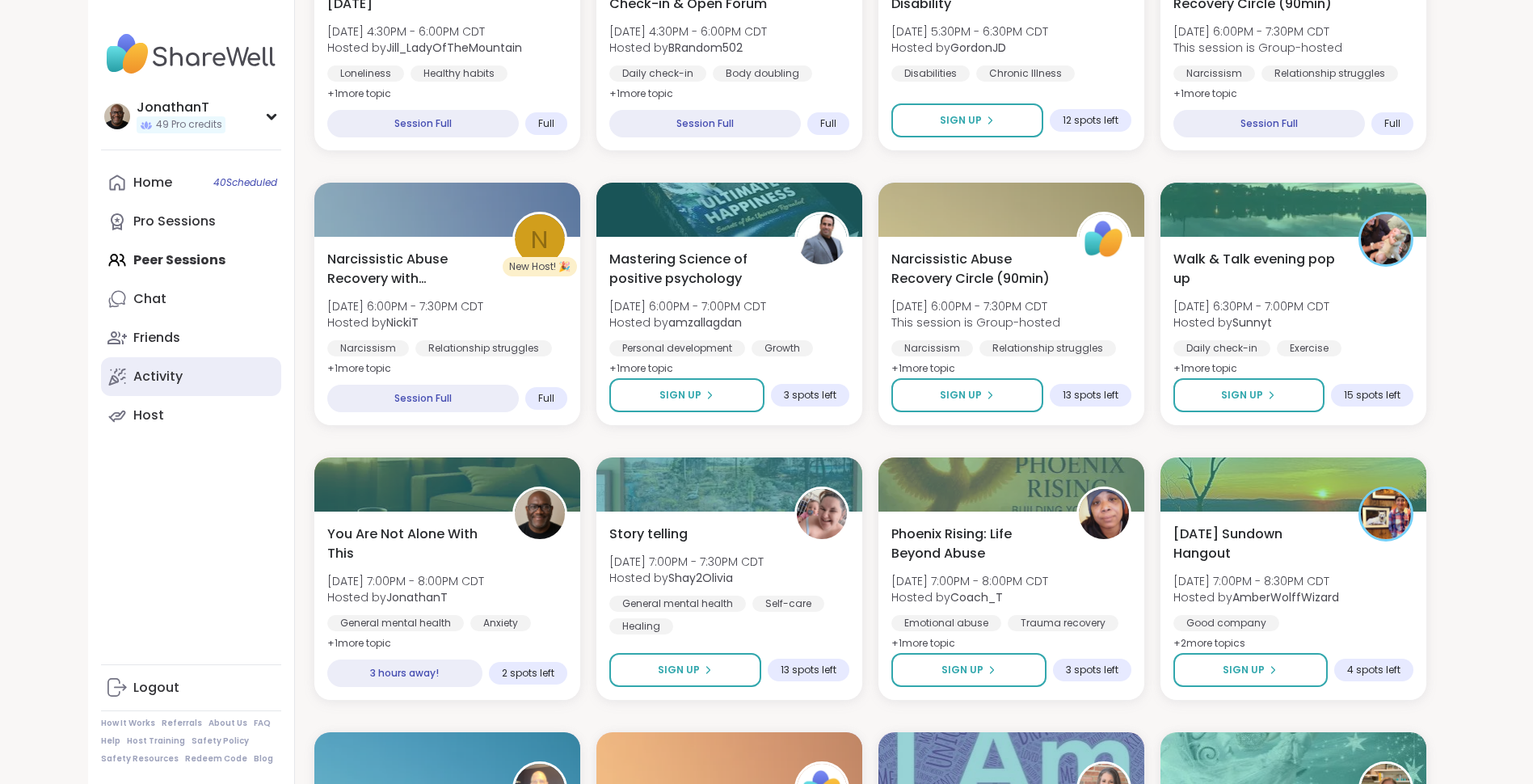
click at [145, 387] on link "Activity" at bounding box center [191, 376] width 181 height 39
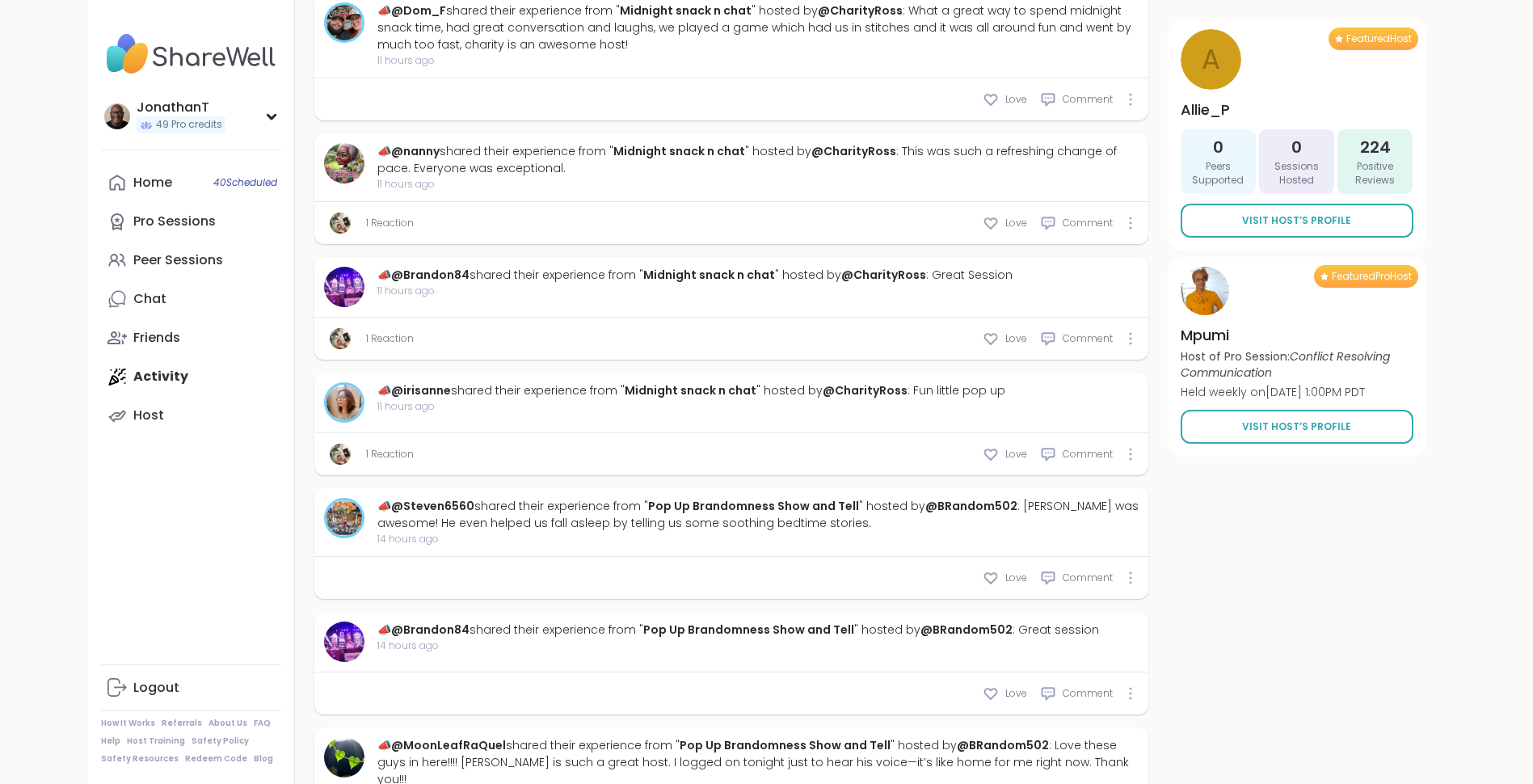
scroll to position [6488, 0]
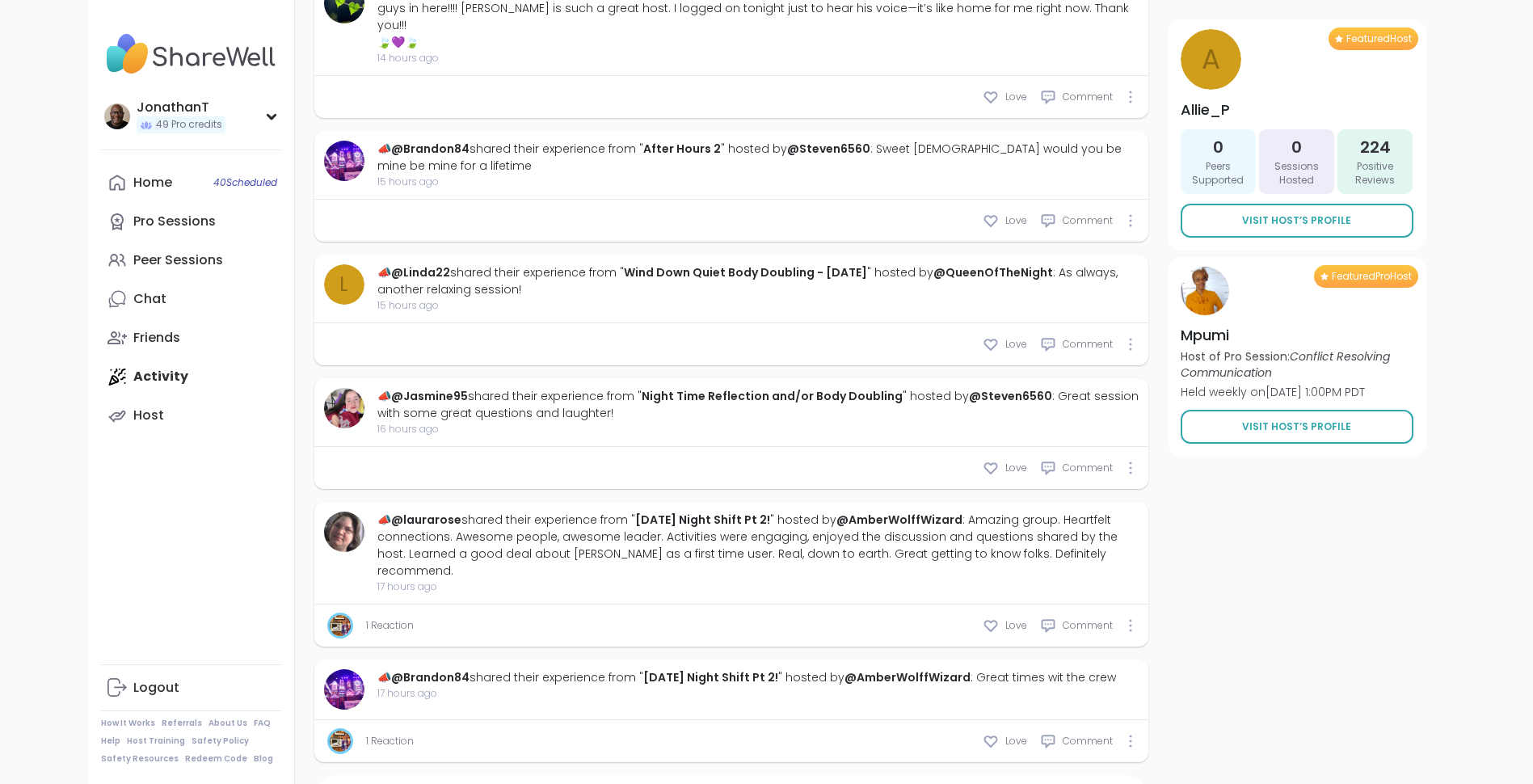
type textarea "*"
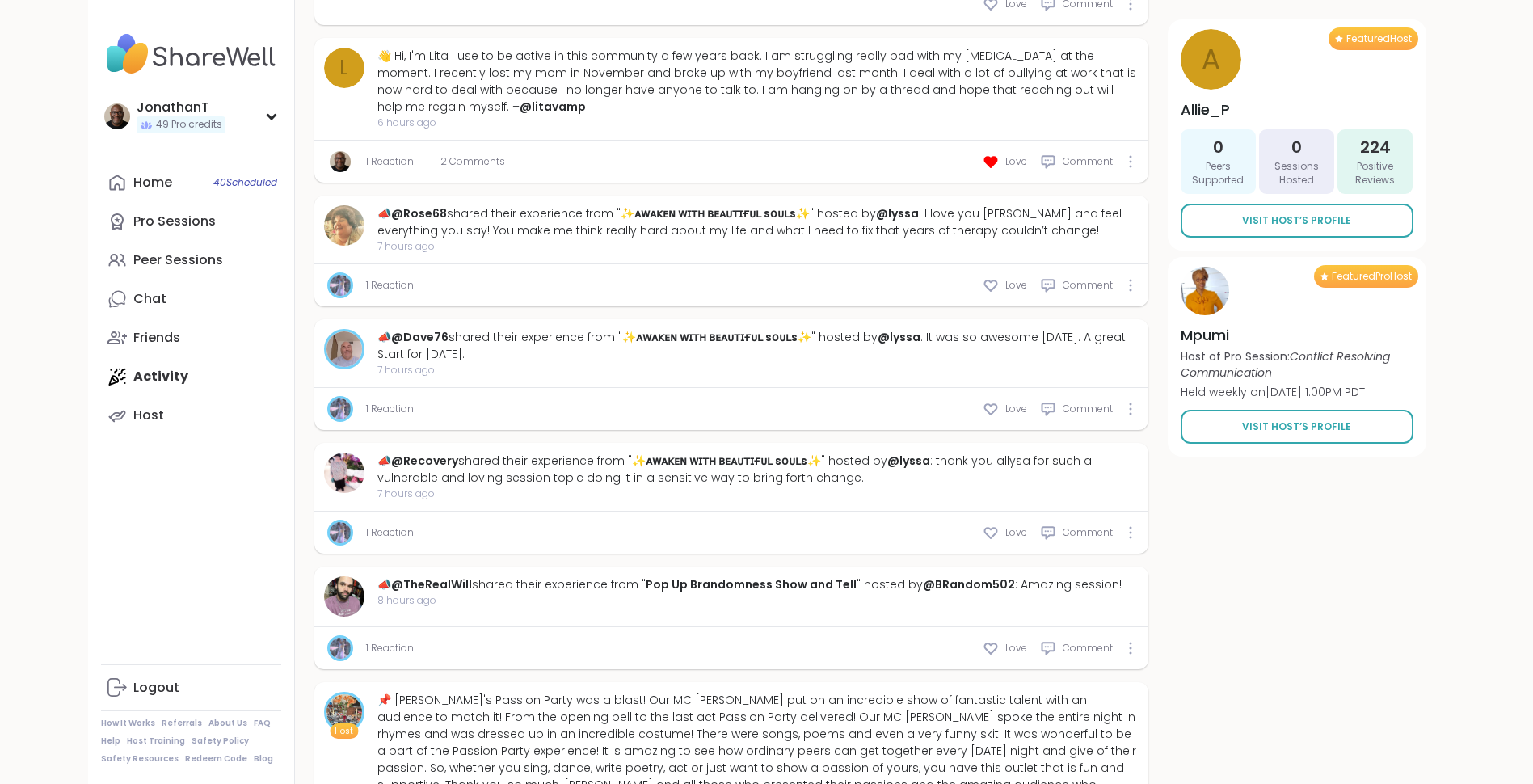
scroll to position [1599, 0]
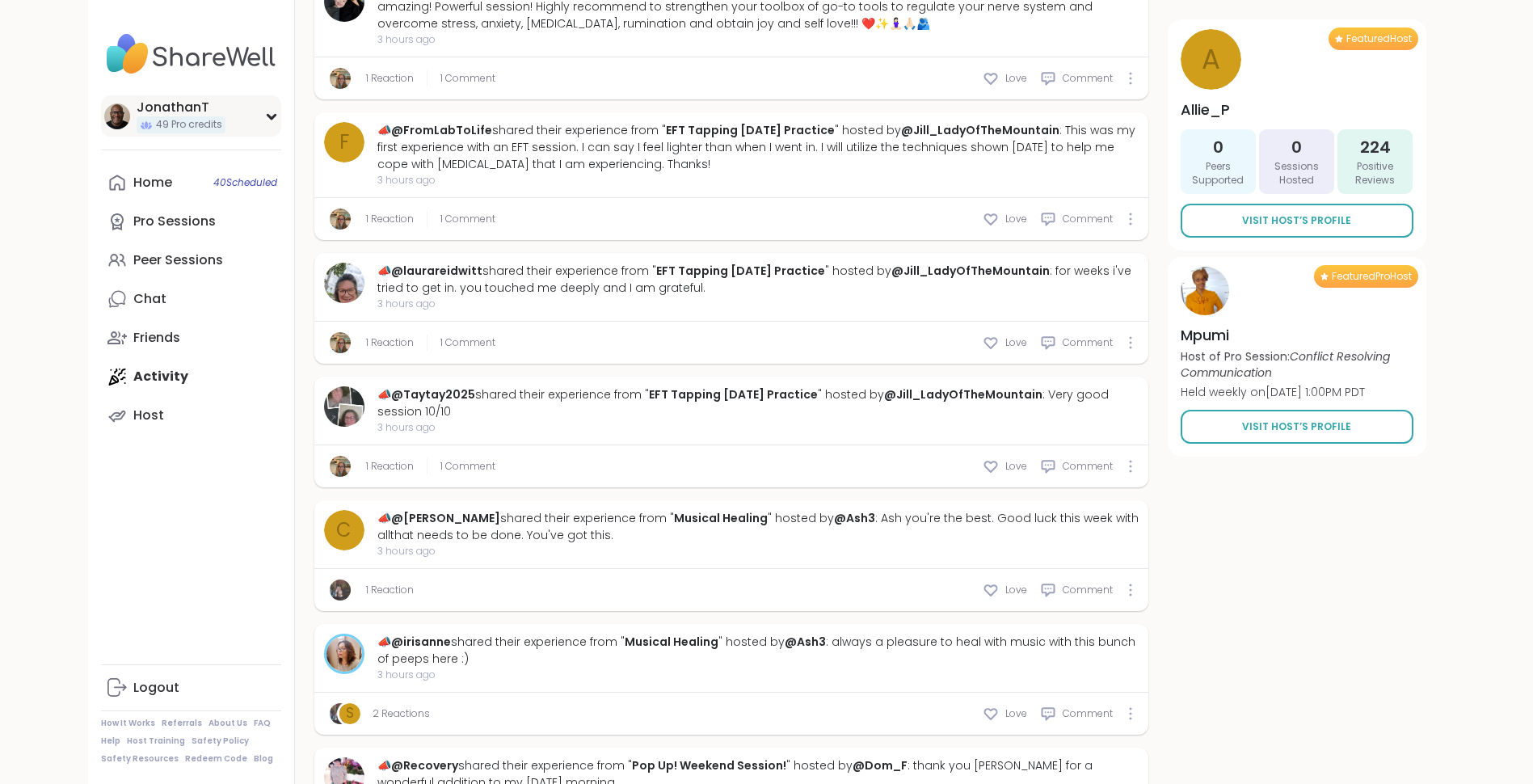
click at [185, 111] on div "JonathanT" at bounding box center [181, 108] width 89 height 18
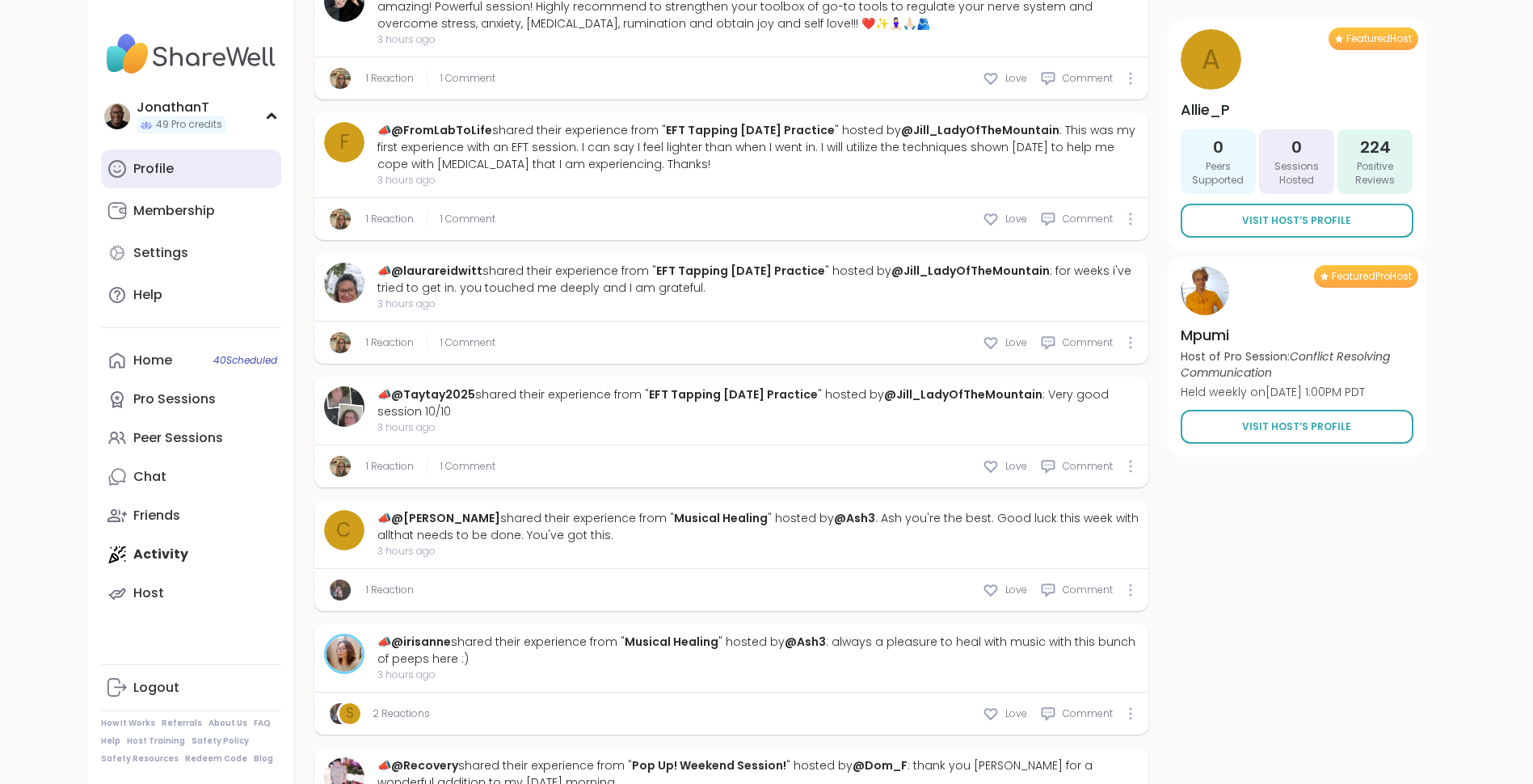
click at [160, 171] on div "Profile" at bounding box center [154, 169] width 40 height 18
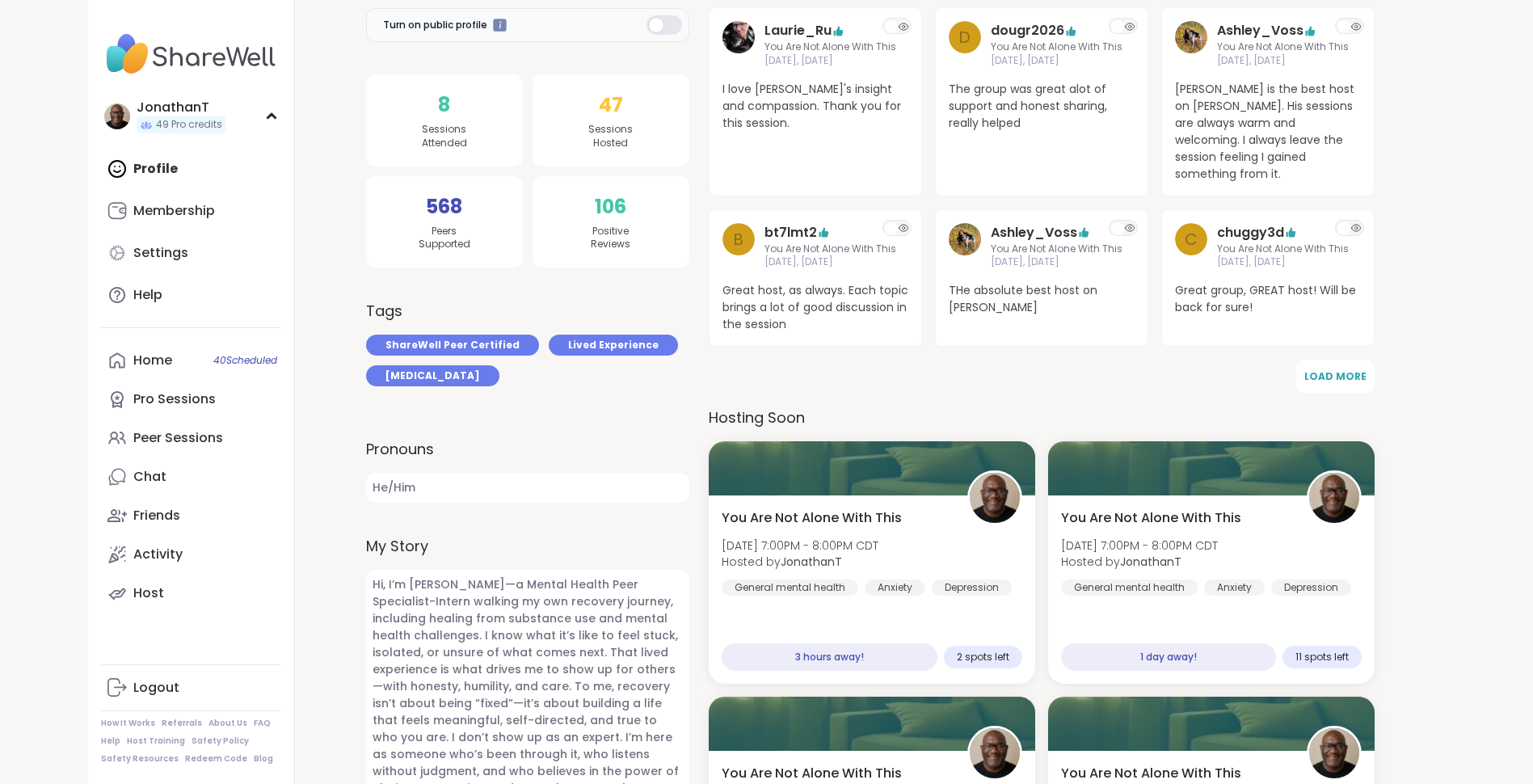
scroll to position [311, 0]
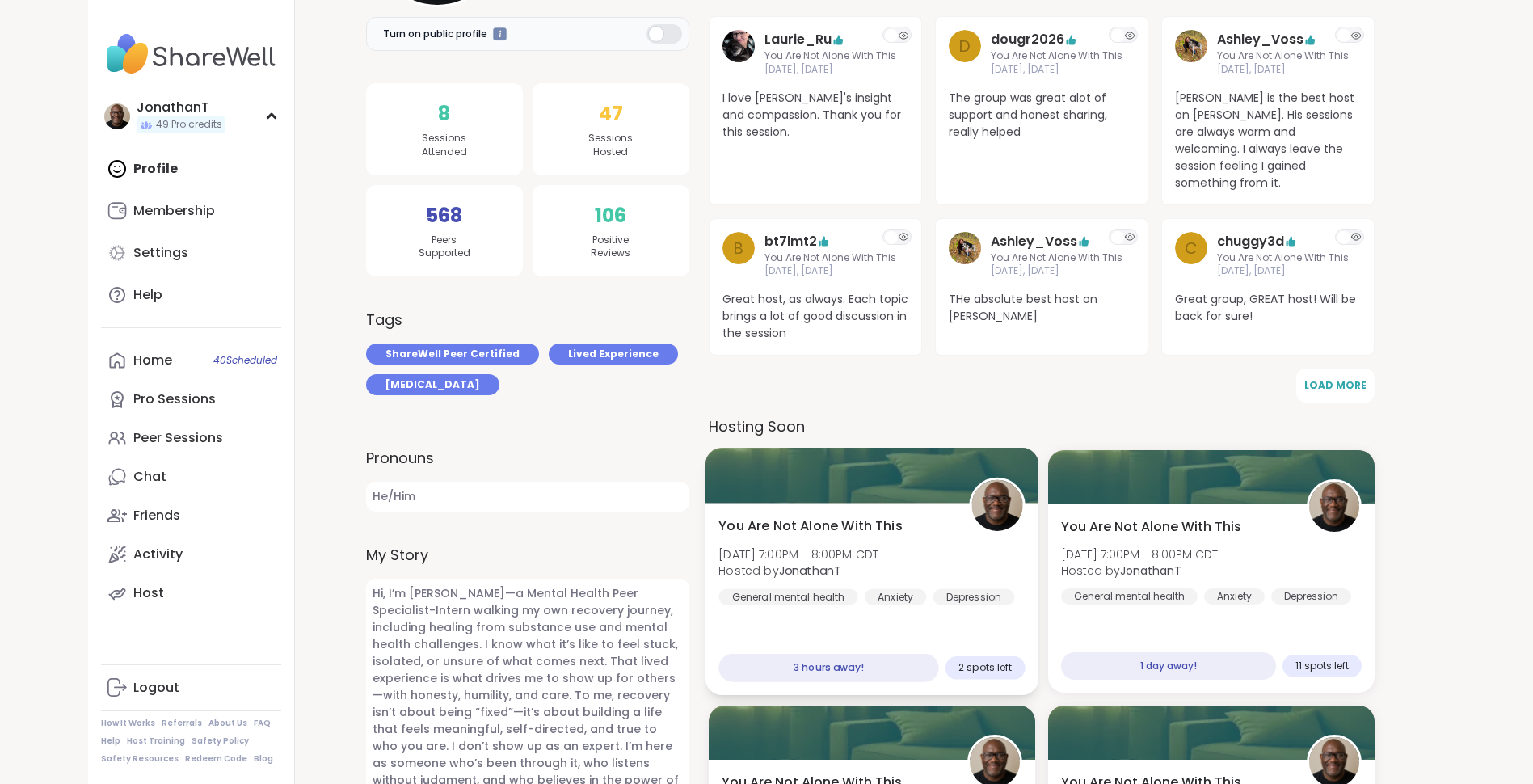
click at [803, 504] on div "You Are Not Alone With This [DATE] 7:00PM - 8:00PM CDT Hosted by JonathanT Gene…" at bounding box center [871, 599] width 333 height 193
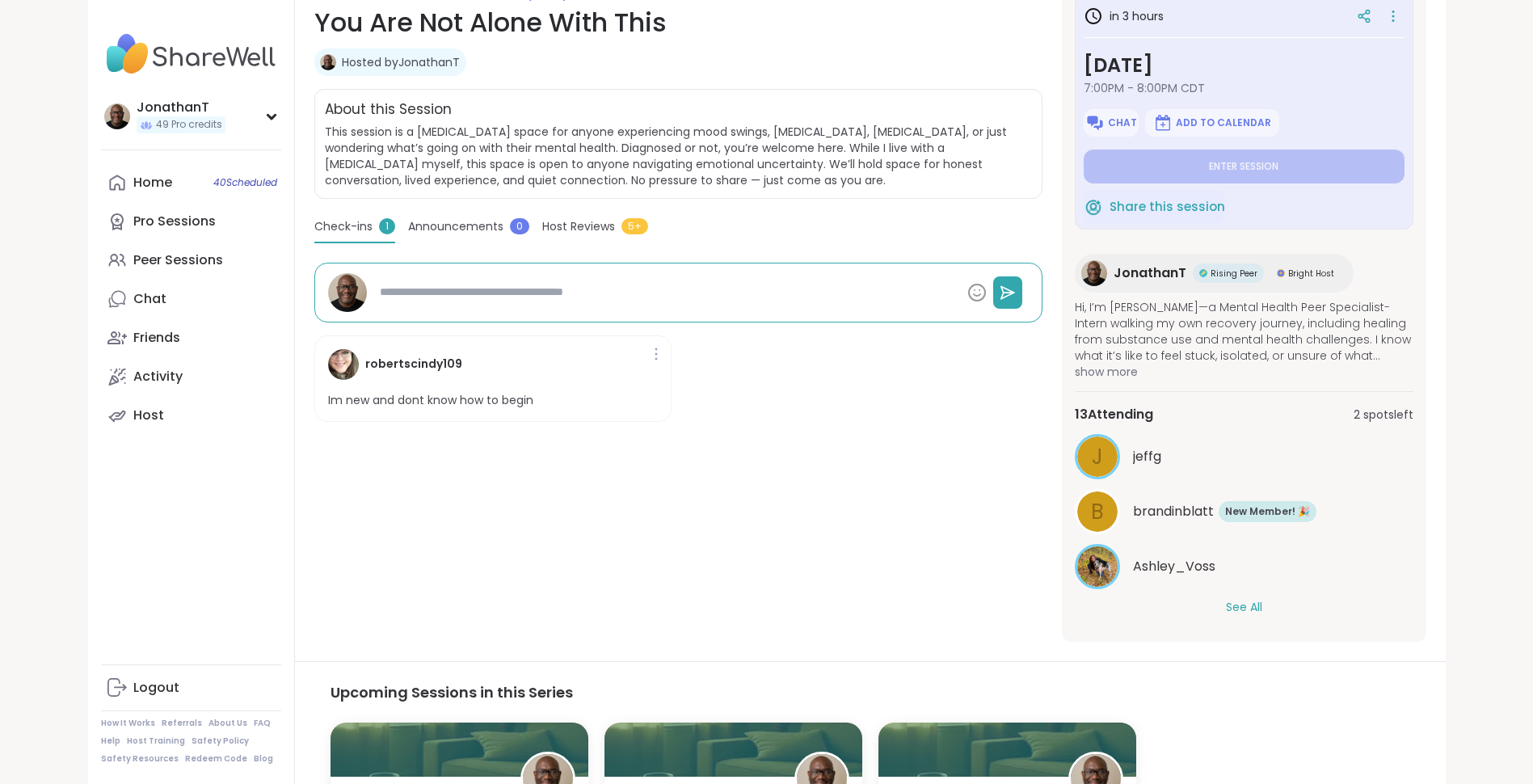
scroll to position [261, 0]
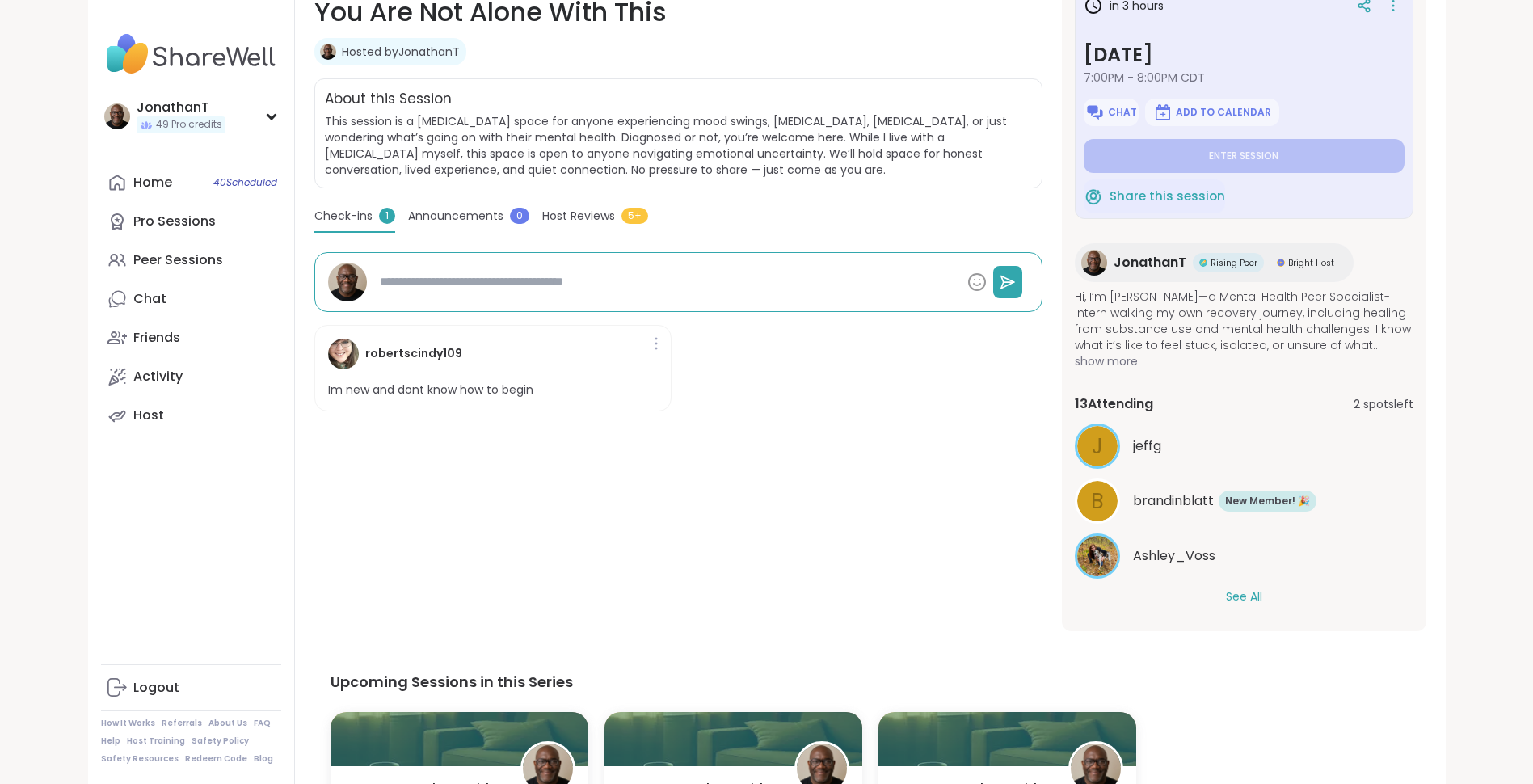
click at [1244, 588] on button "See All" at bounding box center [1245, 596] width 36 height 17
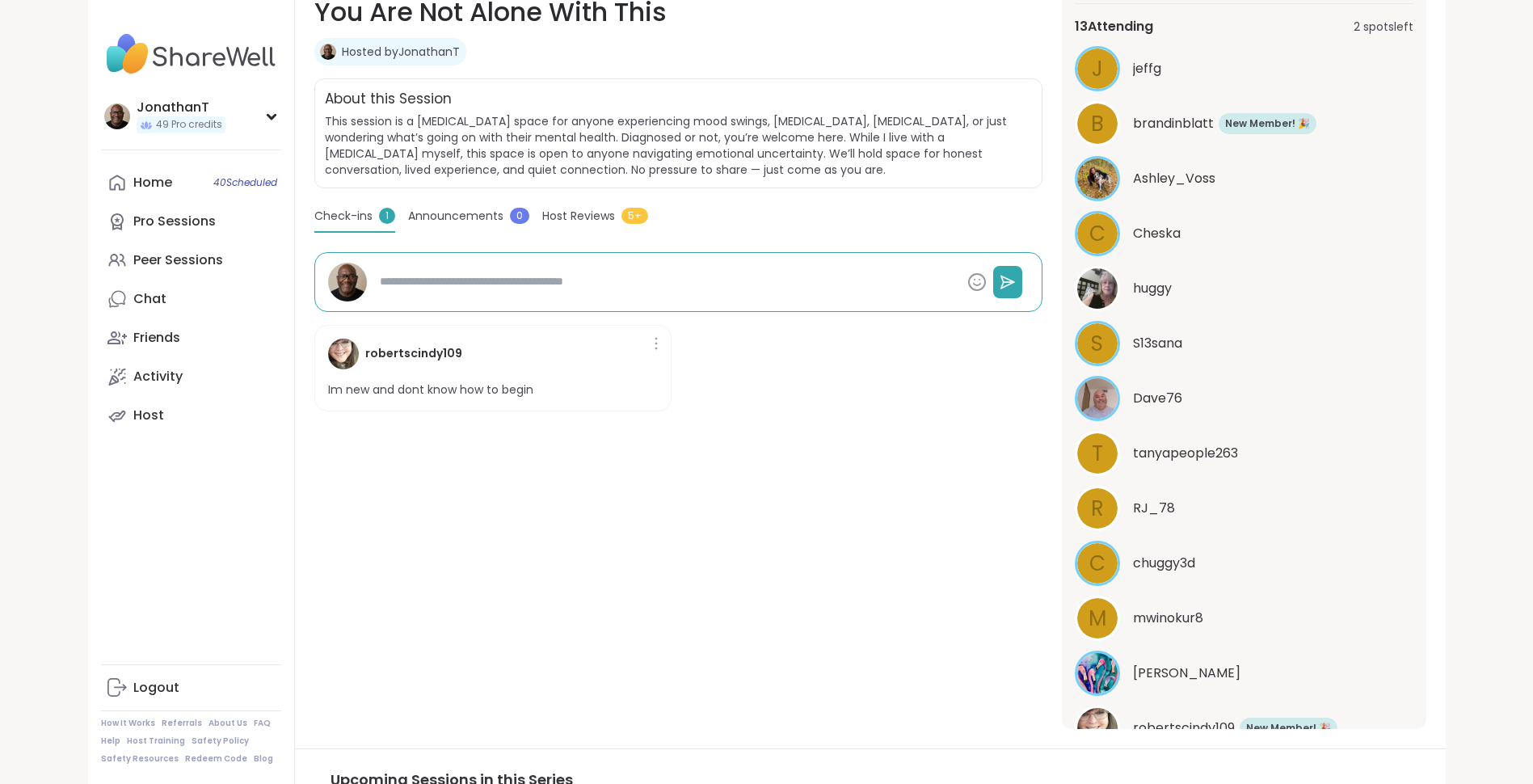
scroll to position [452, 0]
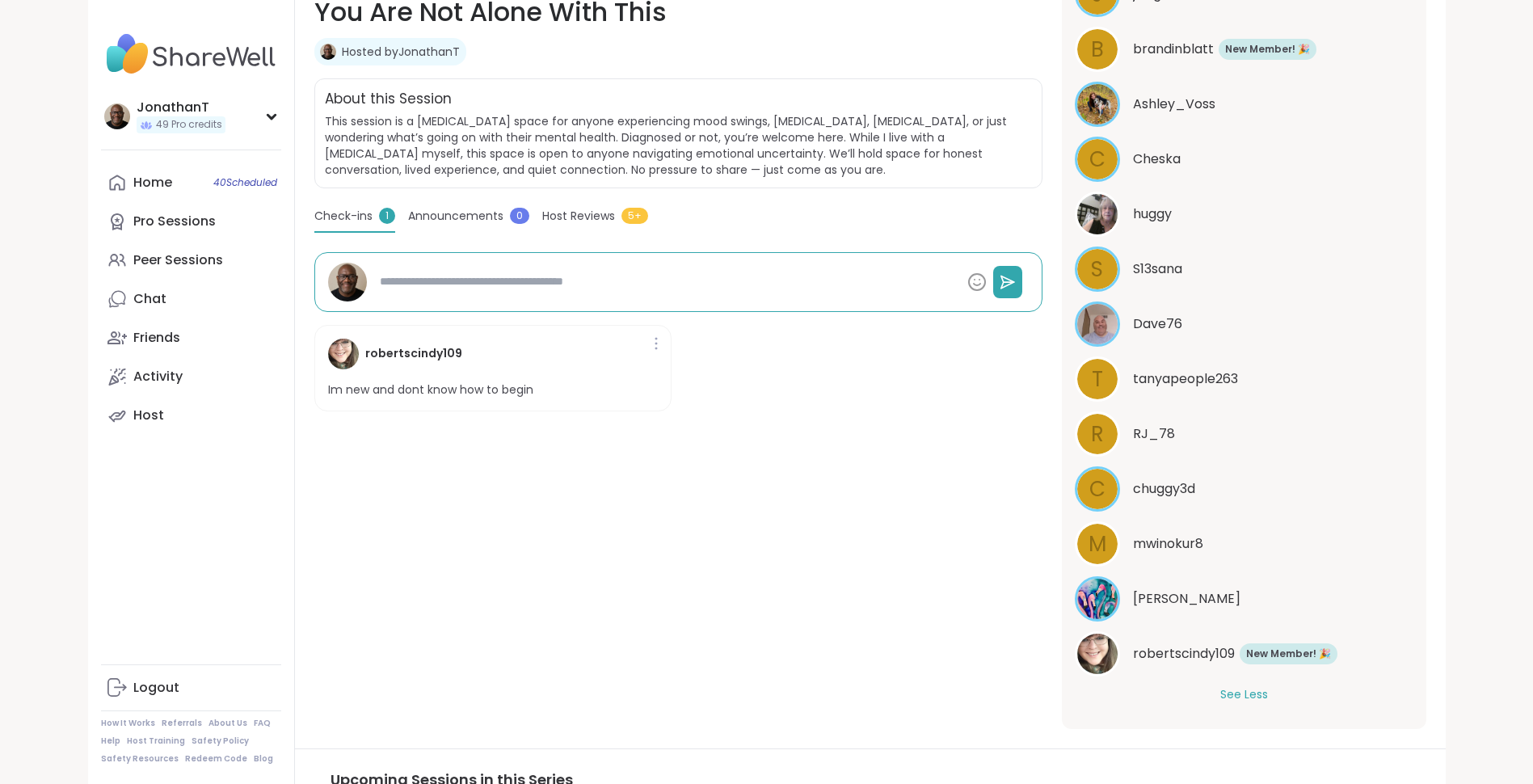
click at [1271, 664] on div "robertscindy109 New Member! 🎉 New! 🎉" at bounding box center [1244, 652] width 338 height 45
type textarea "*"
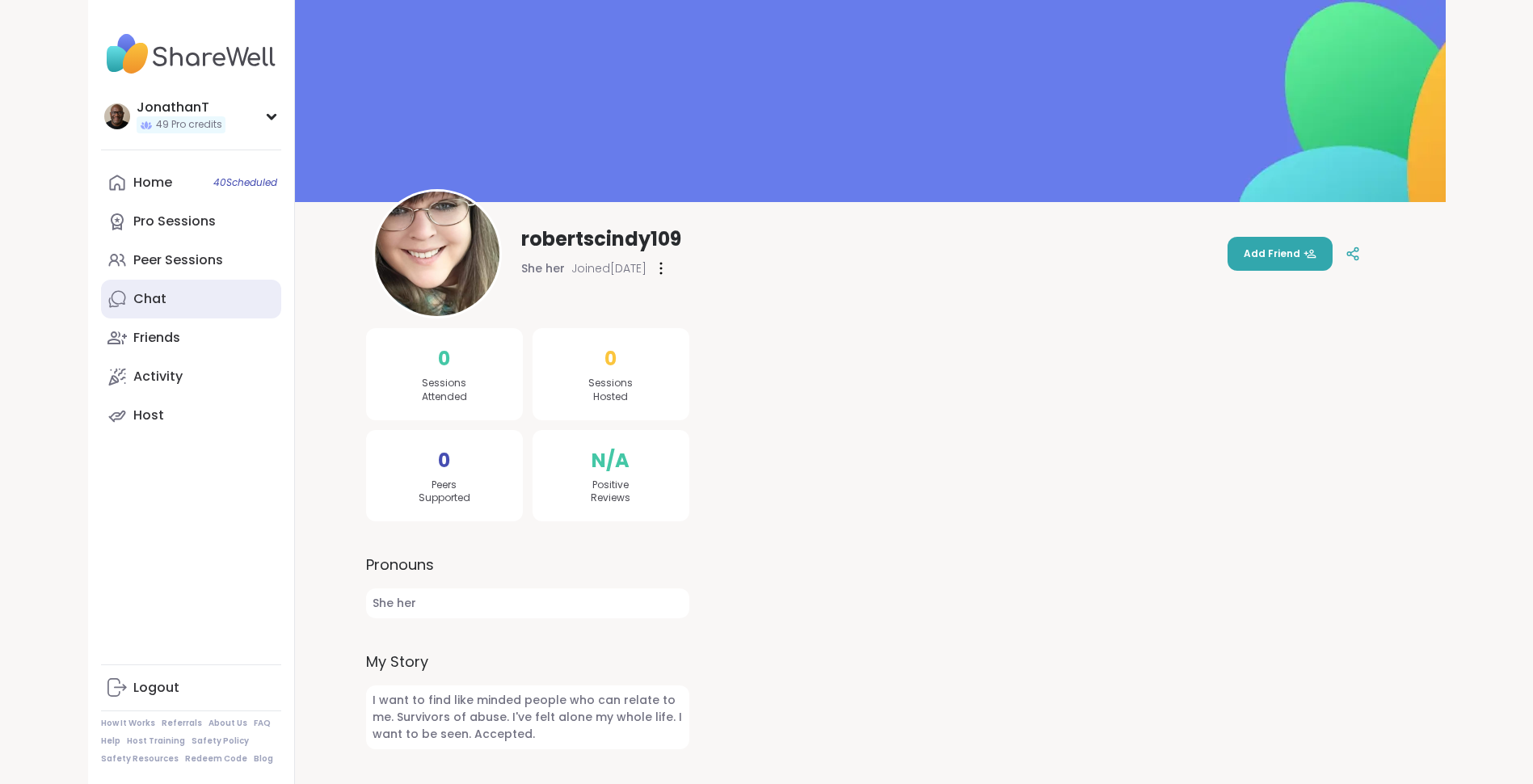
click at [151, 305] on div "Chat" at bounding box center [150, 299] width 33 height 18
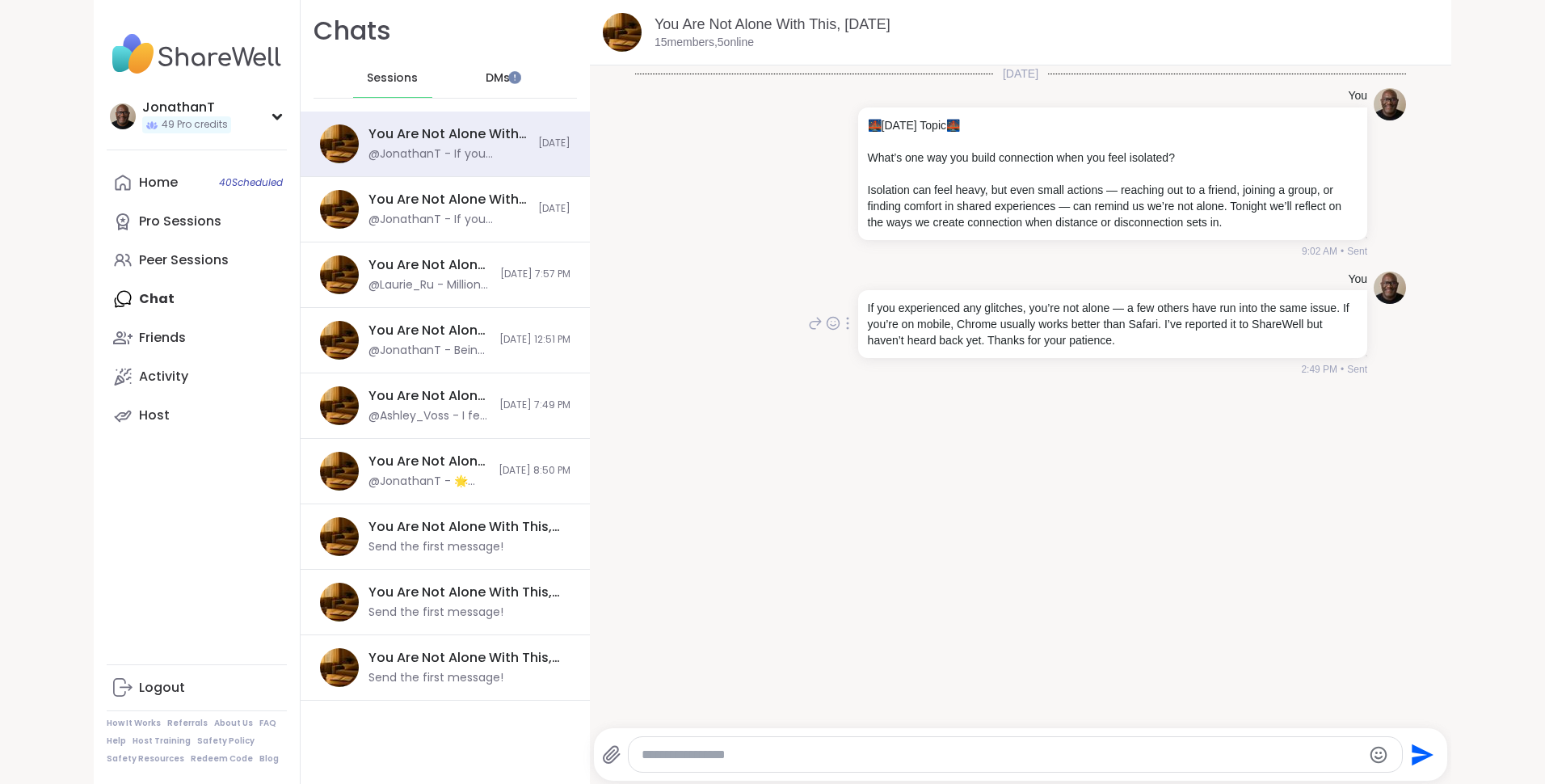
click at [808, 325] on icon at bounding box center [815, 322] width 15 height 19
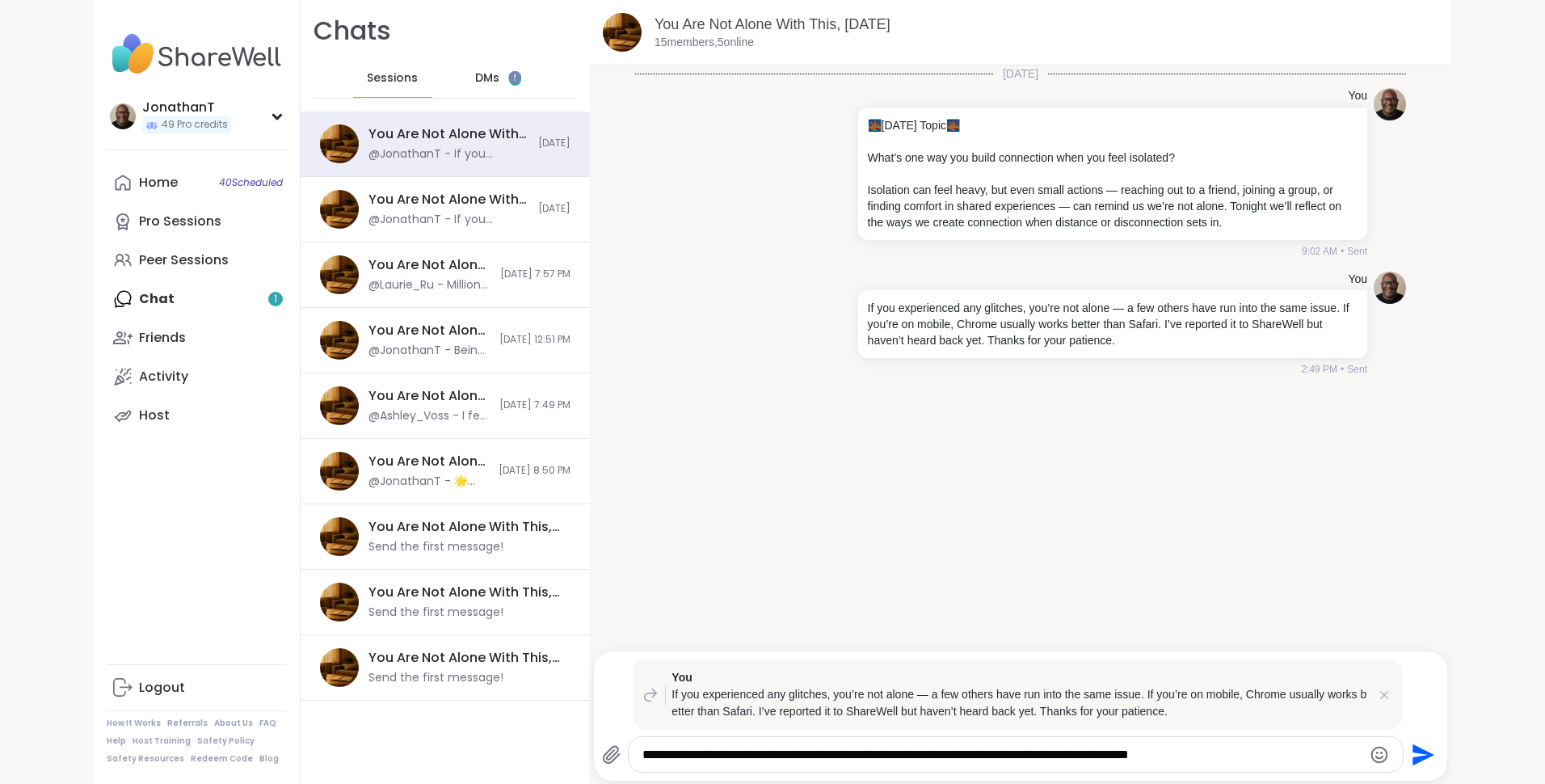
click at [1238, 752] on textarea "**********" at bounding box center [1002, 754] width 720 height 16
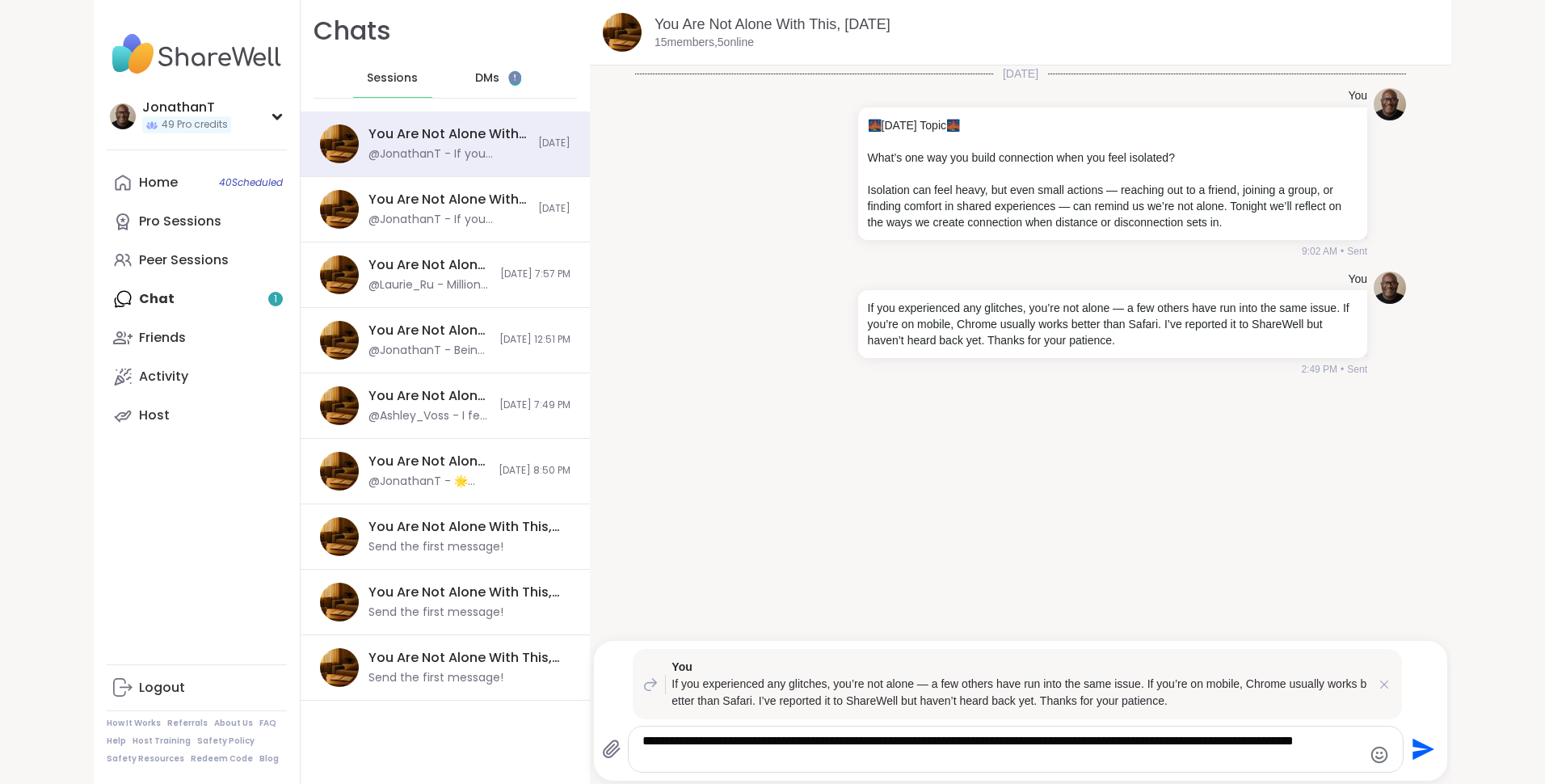
type textarea "**********"
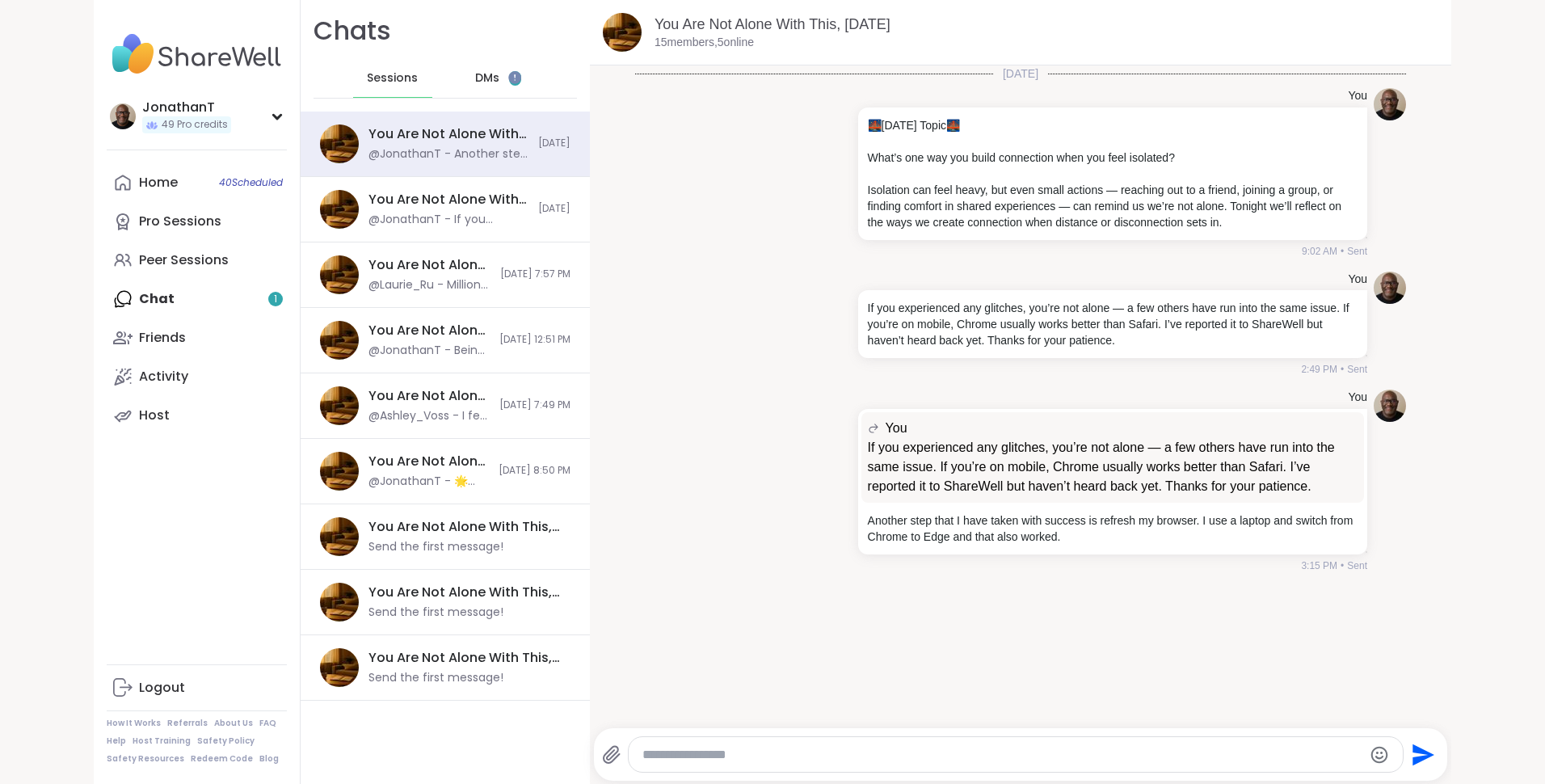
click at [475, 83] on span "DMs" at bounding box center [487, 78] width 24 height 16
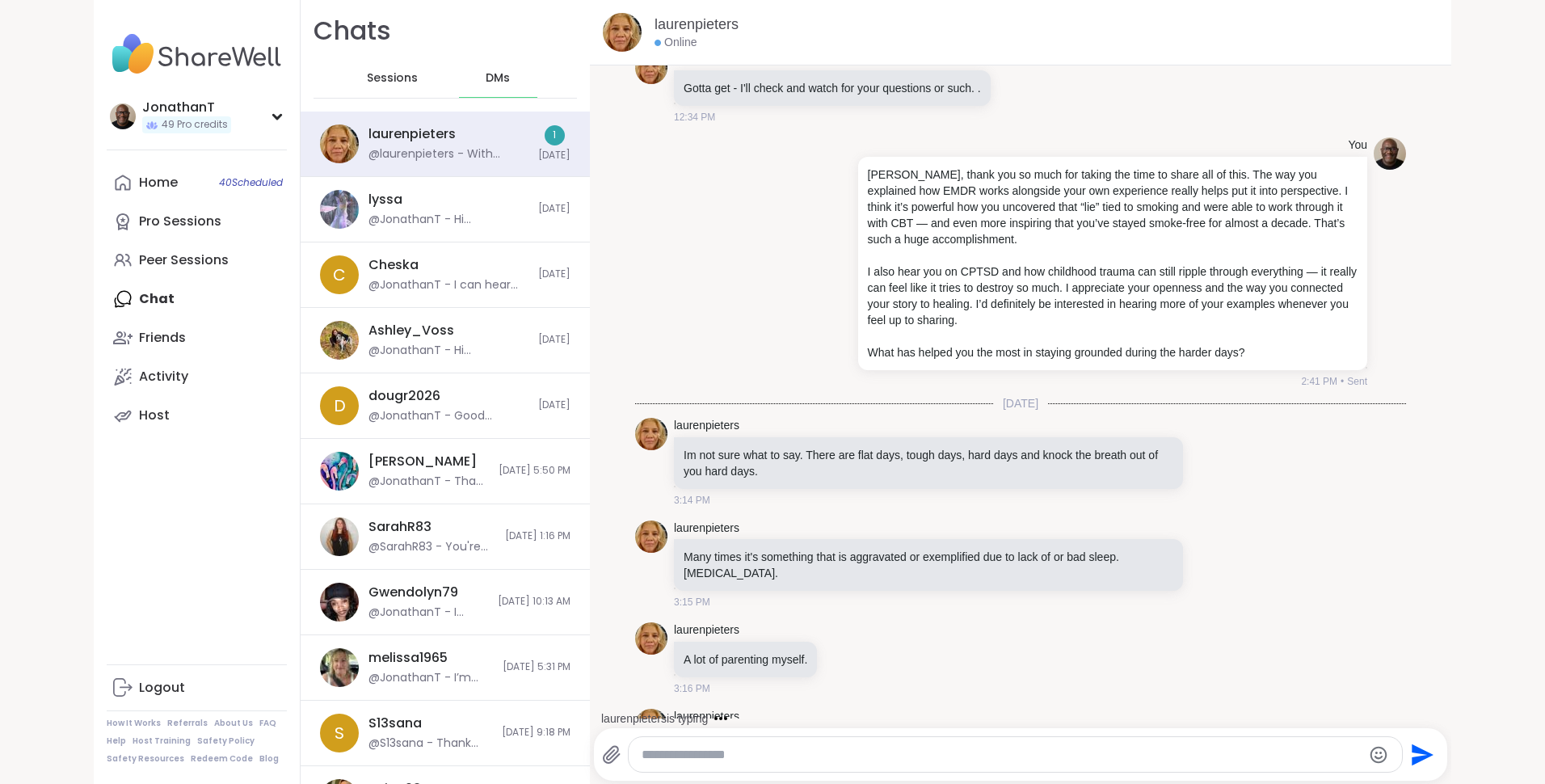
scroll to position [3400, 0]
